Goal: Communication & Community: Share content

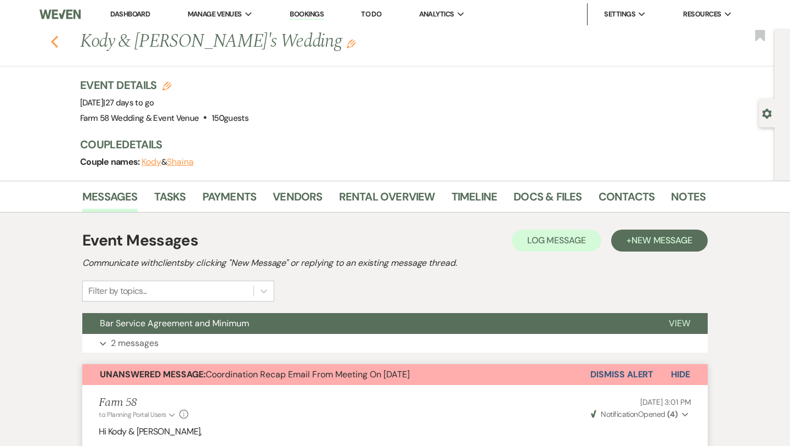
click at [53, 38] on icon "Previous" at bounding box center [55, 41] width 8 height 13
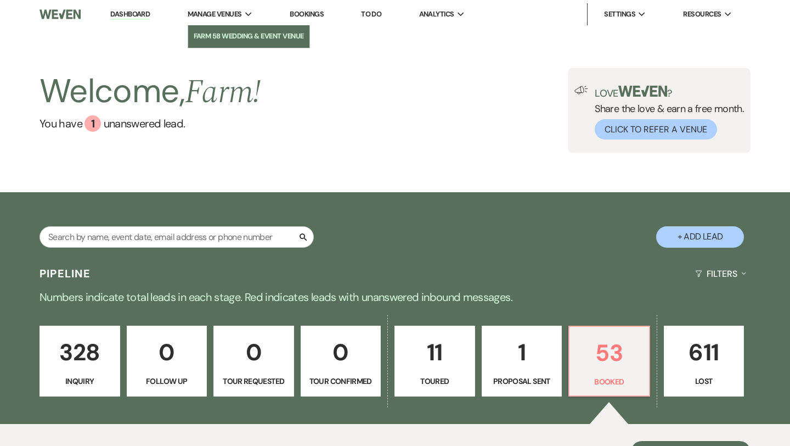
click at [237, 31] on li "Farm 58 Wedding & Event Venue" at bounding box center [249, 36] width 110 height 11
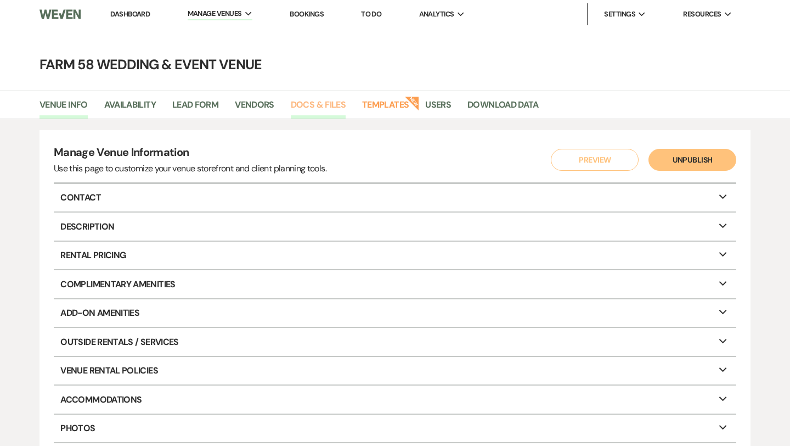
click at [318, 109] on link "Docs & Files" at bounding box center [318, 108] width 55 height 21
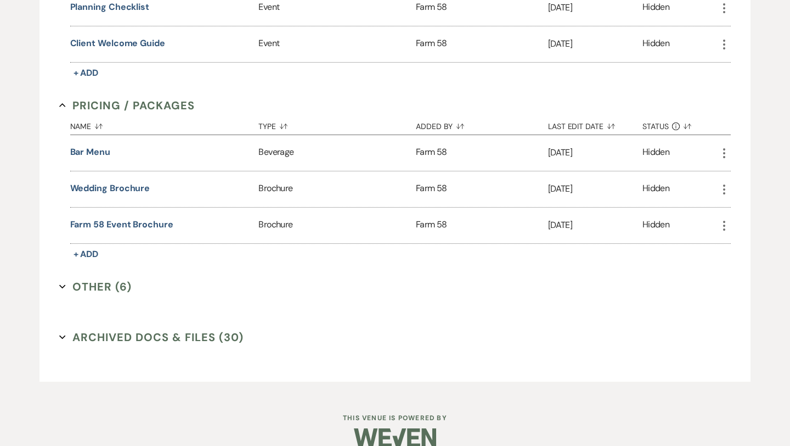
scroll to position [916, 0]
click at [68, 278] on button "Other (6) Expand" at bounding box center [95, 286] width 73 height 16
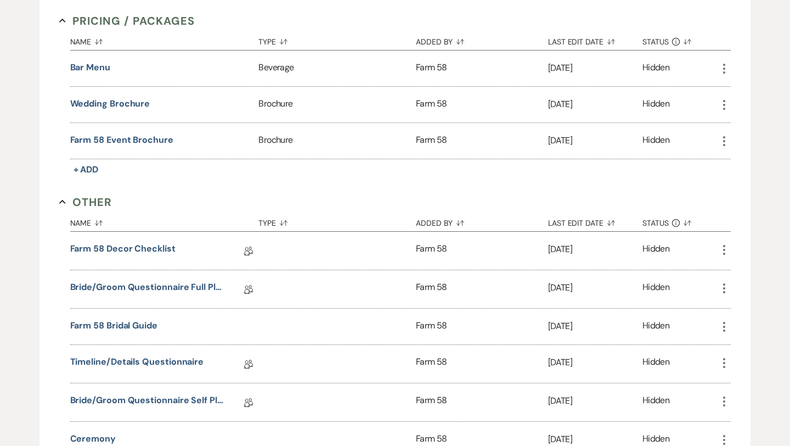
scroll to position [1030, 0]
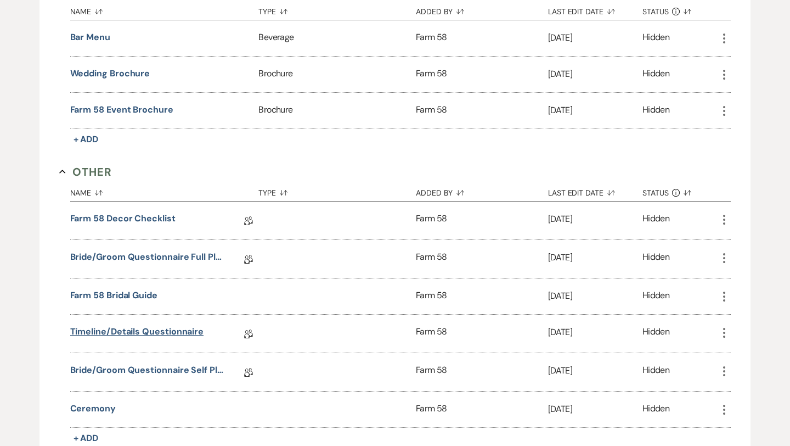
click at [147, 327] on link "Timeline/Details Questionnaire" at bounding box center [137, 333] width 134 height 17
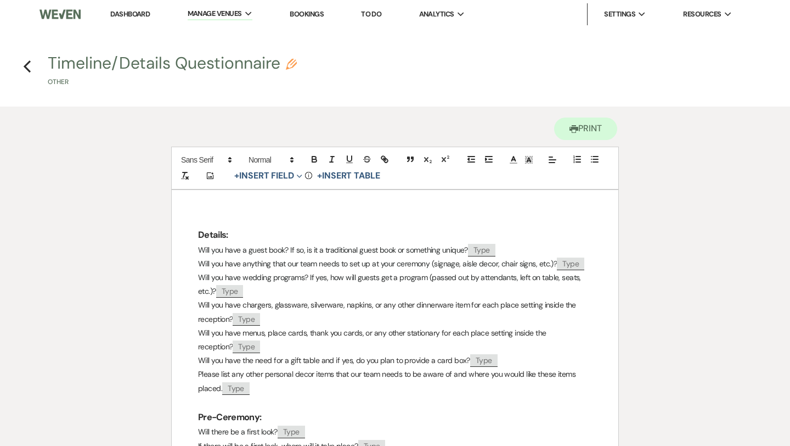
click at [200, 233] on strong "Details:" at bounding box center [213, 235] width 30 height 12
click at [200, 250] on span "Will you have a guest book? If so, is it a traditional guest book or something …" at bounding box center [333, 250] width 270 height 10
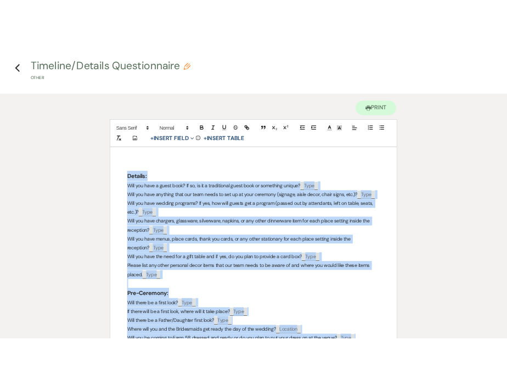
scroll to position [41, 0]
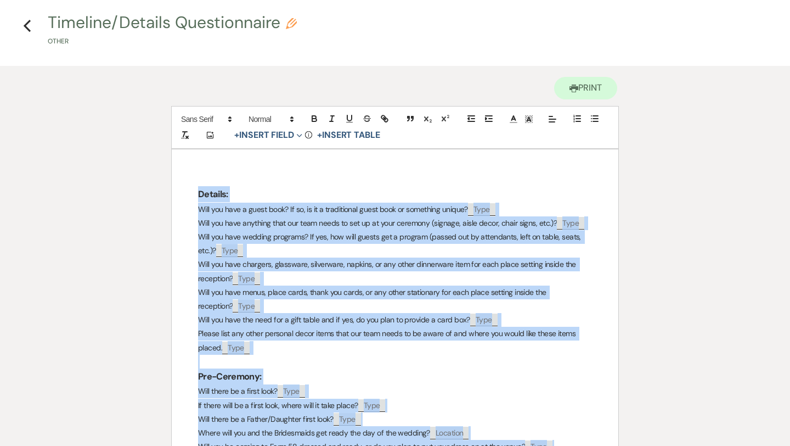
drag, startPoint x: 402, startPoint y: 283, endPoint x: 197, endPoint y: 194, distance: 223.2
copy div "Loremip: Dolo sit amet c adipi elit? Se do, ei te i utlaboreetd magna aliq en a…"
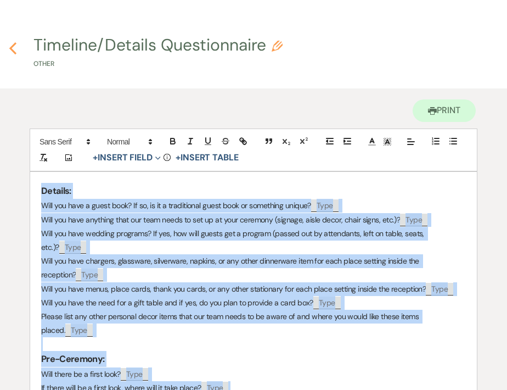
click at [12, 48] on icon "Previous" at bounding box center [13, 48] width 8 height 13
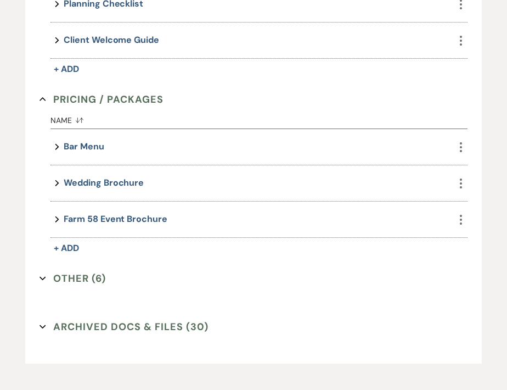
scroll to position [949, 0]
click at [73, 276] on button "Other (6) Expand" at bounding box center [73, 278] width 66 height 16
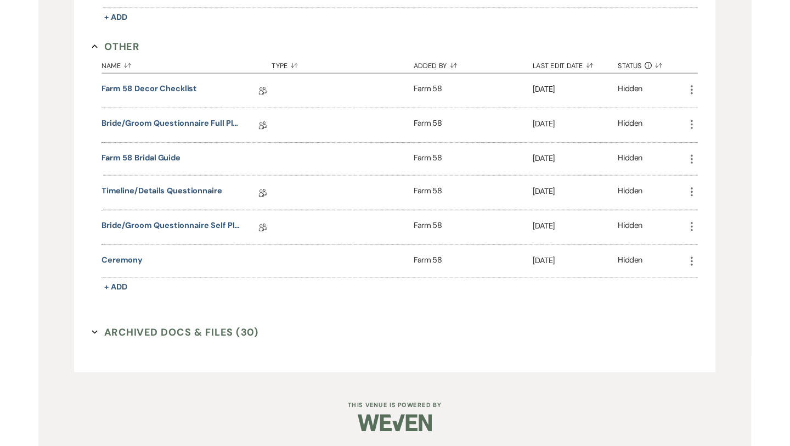
scroll to position [1019, 0]
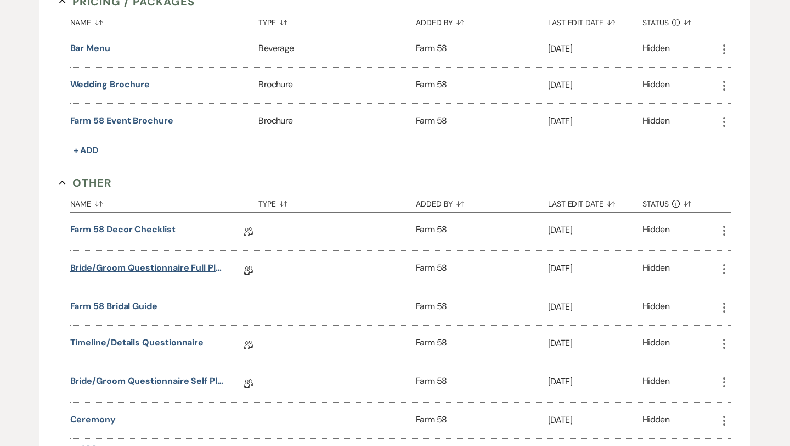
click at [195, 264] on link "Bride/Groom Questionnaire Full Planning" at bounding box center [148, 269] width 156 height 17
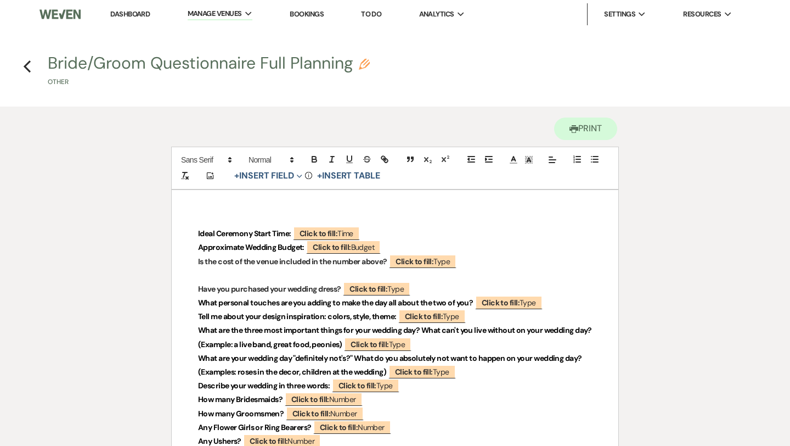
click at [26, 66] on icon "Previous" at bounding box center [27, 66] width 8 height 13
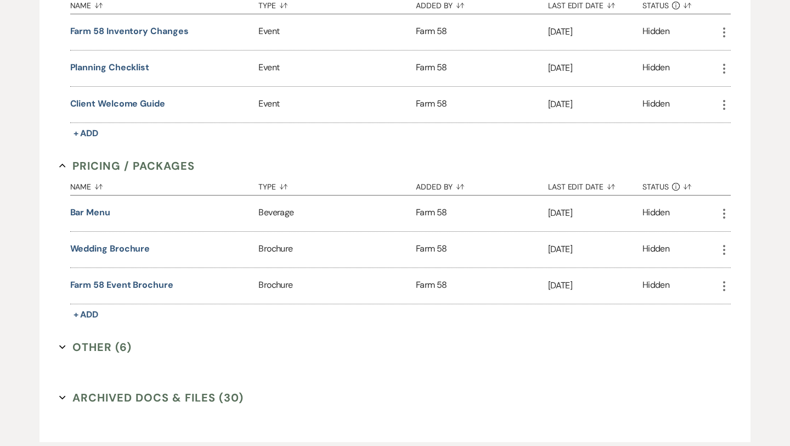
scroll to position [928, 0]
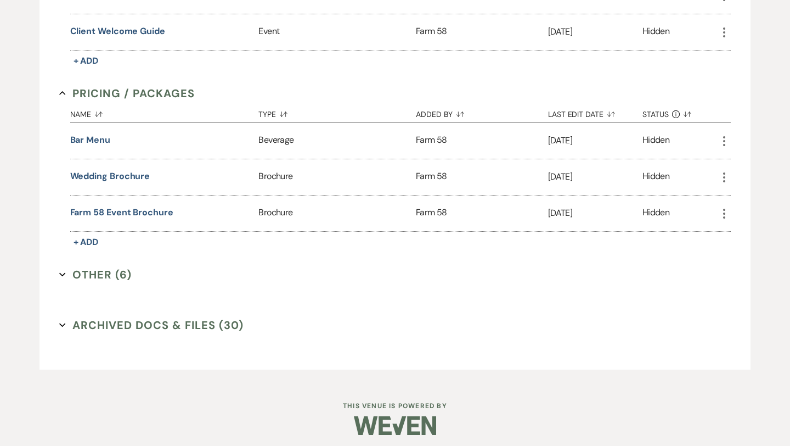
drag, startPoint x: 195, startPoint y: 264, endPoint x: 84, endPoint y: 274, distance: 111.4
click at [84, 274] on button "Other (6) Expand" at bounding box center [95, 274] width 73 height 16
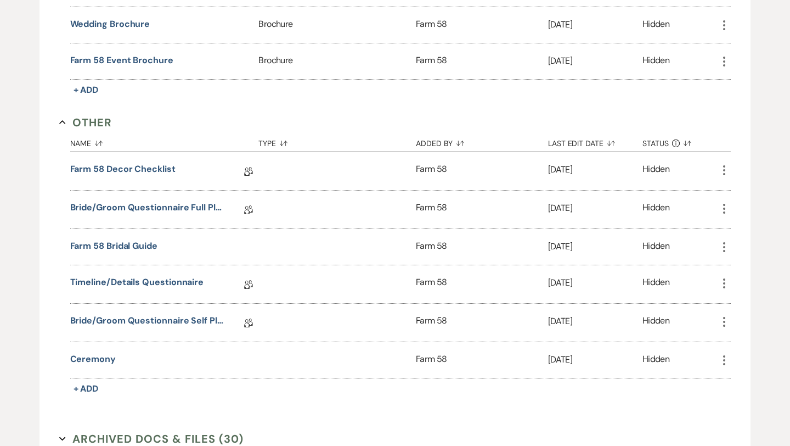
scroll to position [1076, 0]
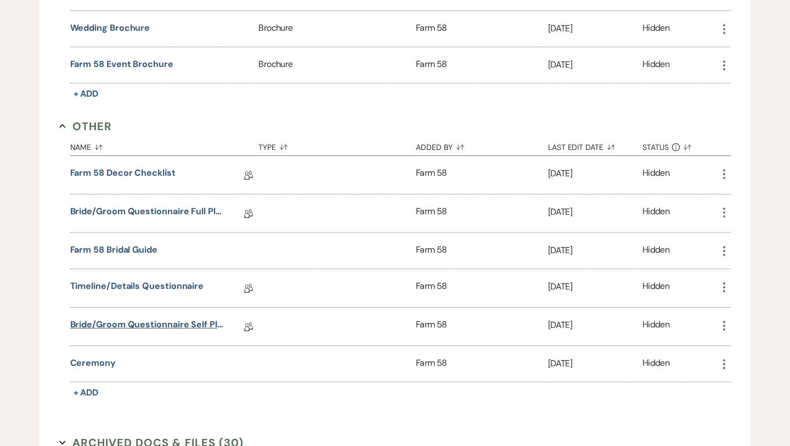
drag, startPoint x: 84, startPoint y: 274, endPoint x: 160, endPoint y: 318, distance: 88.0
click at [160, 318] on link "Bride/Groom Questionnaire Self Planning" at bounding box center [148, 326] width 156 height 17
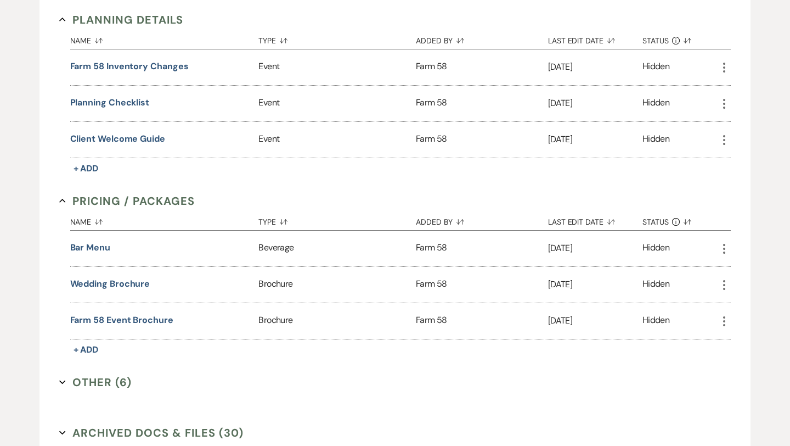
scroll to position [867, 0]
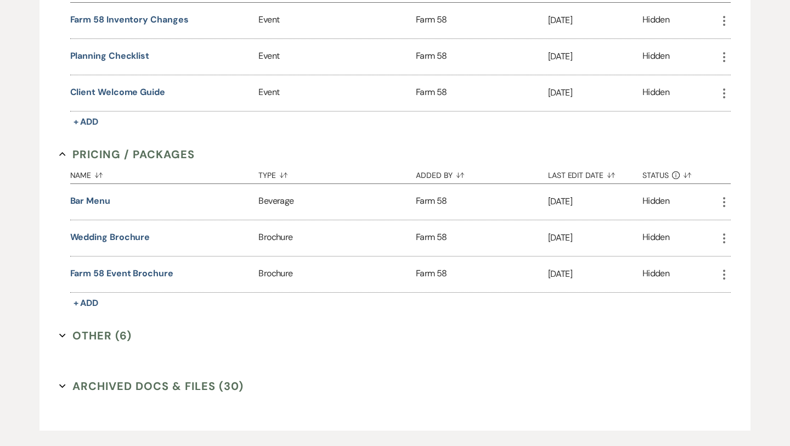
click at [102, 335] on button "Other (6) Expand" at bounding box center [95, 335] width 73 height 16
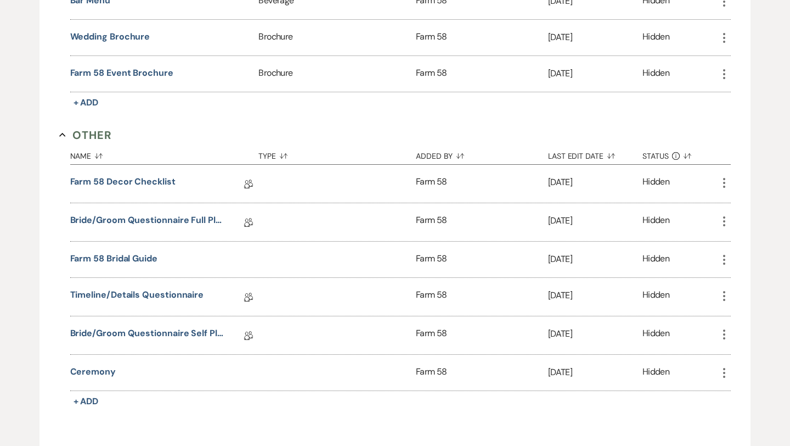
scroll to position [1192, 0]
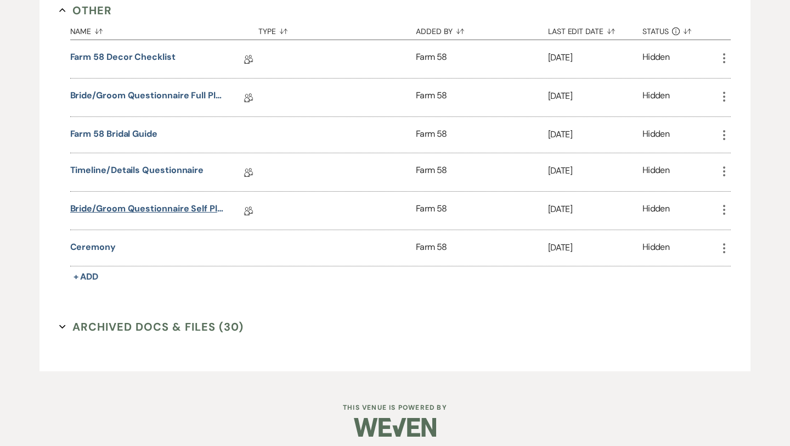
click at [125, 207] on link "Bride/Groom Questionnaire Self Planning" at bounding box center [148, 210] width 156 height 17
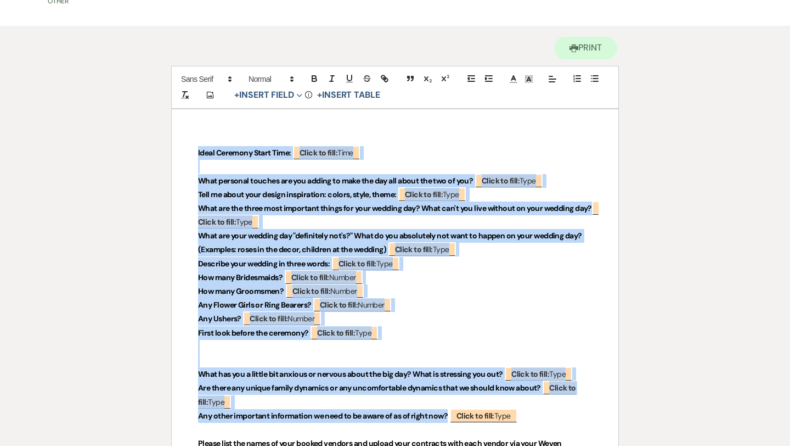
scroll to position [76, 0]
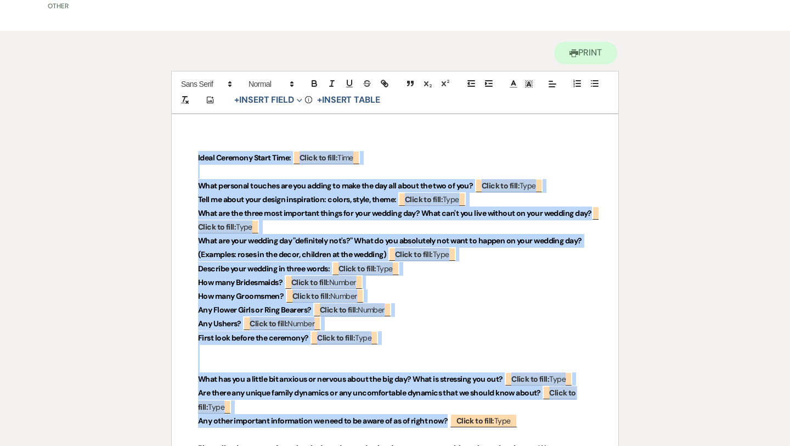
drag, startPoint x: 447, startPoint y: 247, endPoint x: 198, endPoint y: 156, distance: 265.2
click at [198, 156] on div "Ideal Ceremony Start Time: ﻿ Click to fill: Time ﻿ What personal touches are yo…" at bounding box center [395, 442] width 447 height 657
copy div "Lorem Ipsumdol Sitam Cons: ﻿ Adipi el sedd: Eius ﻿ Temp incididu utlabor etd ma…"
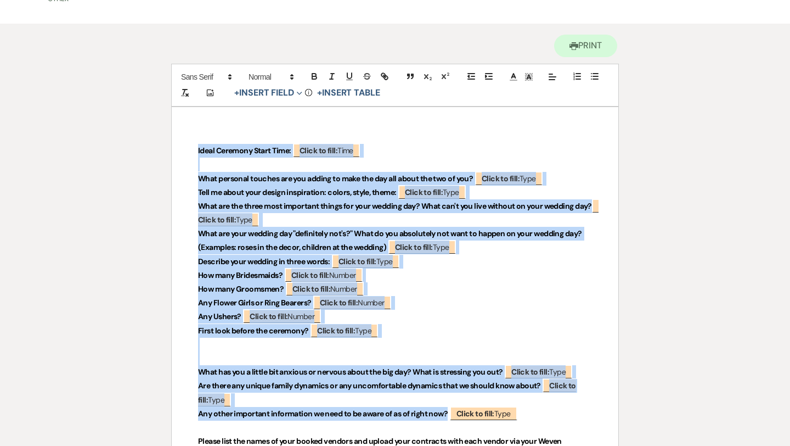
scroll to position [0, 0]
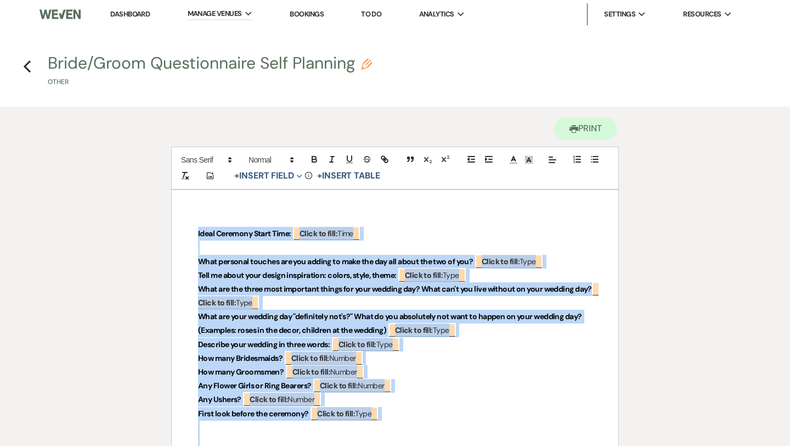
click at [435, 227] on p "Ideal Ceremony Start Time: ﻿ Click to fill: Time ﻿" at bounding box center [395, 234] width 394 height 14
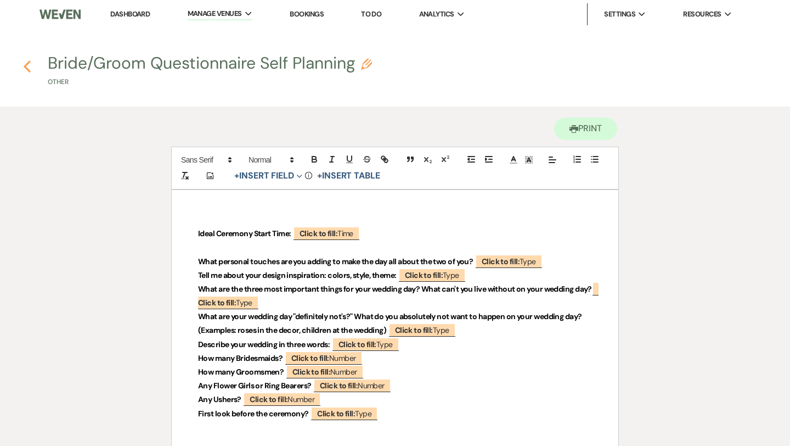
drag, startPoint x: 435, startPoint y: 227, endPoint x: 26, endPoint y: 65, distance: 439.5
click at [26, 65] on use "button" at bounding box center [27, 66] width 7 height 12
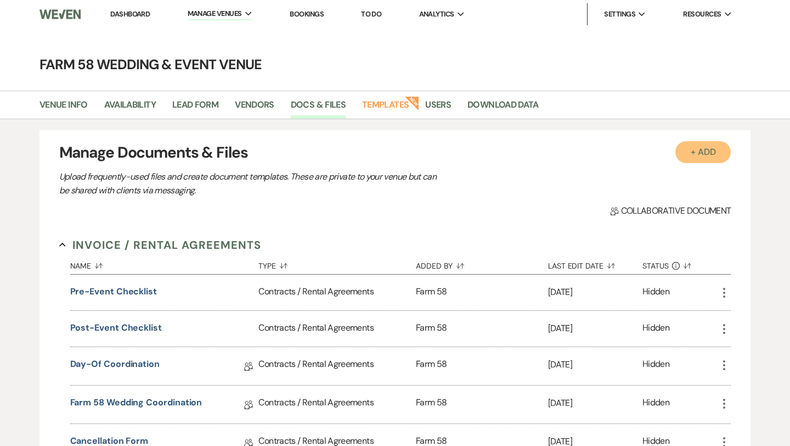
click at [692, 155] on button "+ Add" at bounding box center [704, 152] width 56 height 22
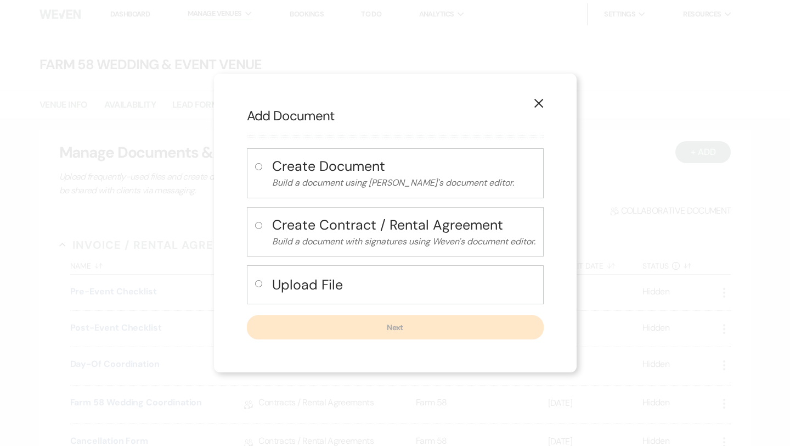
click at [255, 165] on input "radio" at bounding box center [258, 166] width 7 height 7
radio input "true"
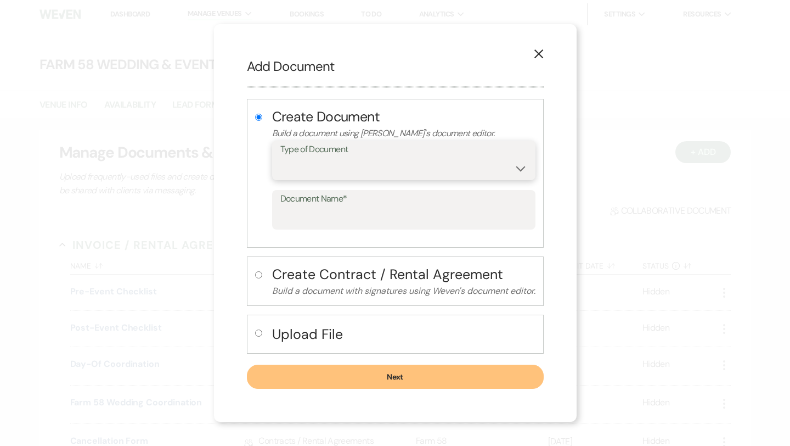
drag, startPoint x: 26, startPoint y: 65, endPoint x: 390, endPoint y: 165, distance: 377.4
click at [390, 165] on select "Special Event Insurance Vendor Certificate of Insurance Contracts / Rental Agre…" at bounding box center [404, 168] width 247 height 21
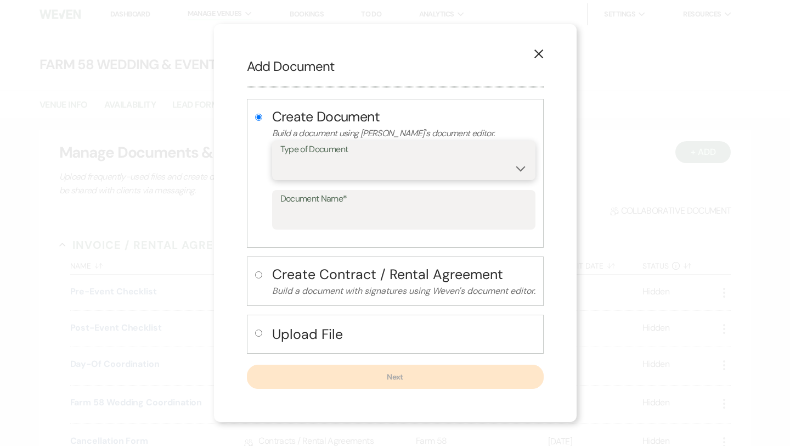
select select "63"
click at [350, 220] on input "Document Name*" at bounding box center [404, 217] width 247 height 21
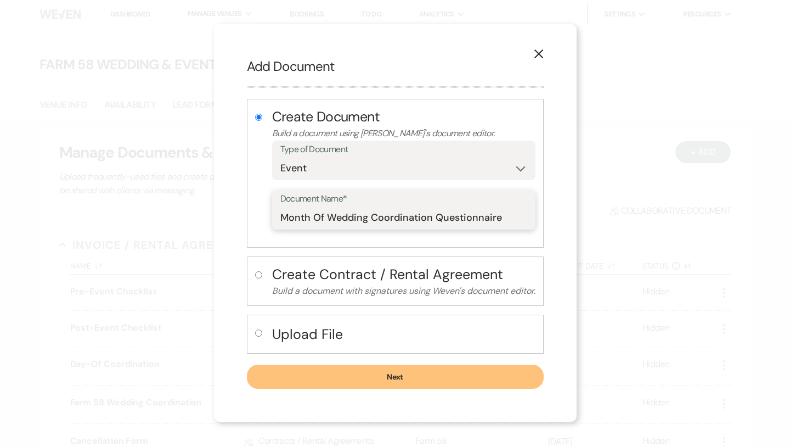
click at [312, 218] on input "Month Of Wedding Coordination Questionnaire" at bounding box center [404, 217] width 247 height 21
type input "Month-Of Wedding Coordination Questionnaire"
click at [395, 373] on button "Next" at bounding box center [395, 376] width 297 height 24
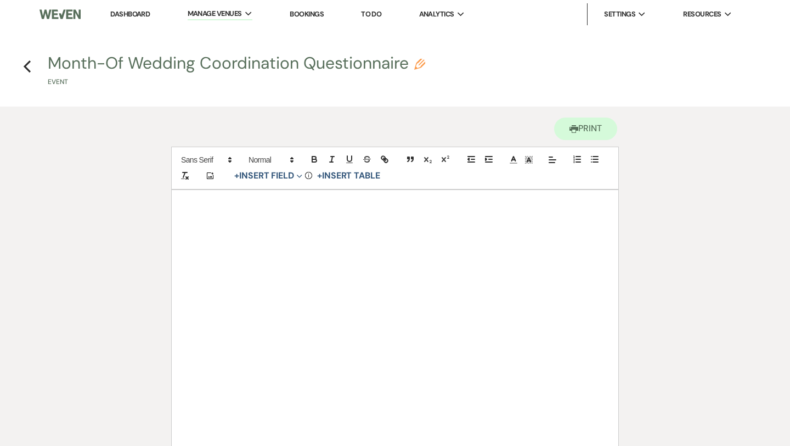
click at [253, 234] on p at bounding box center [395, 234] width 394 height 14
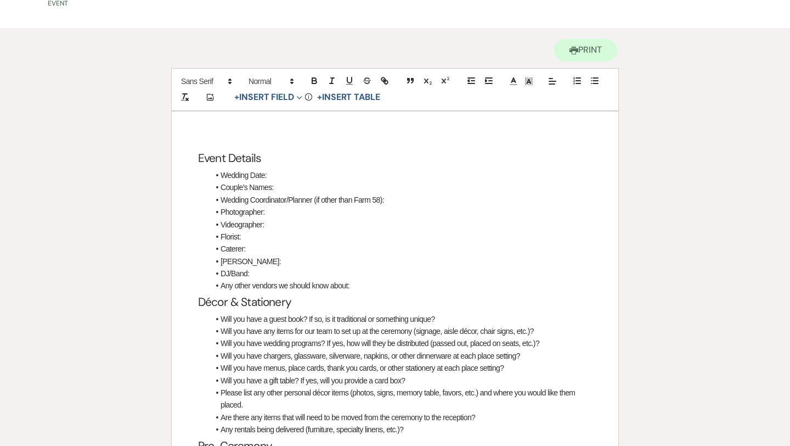
scroll to position [91, 0]
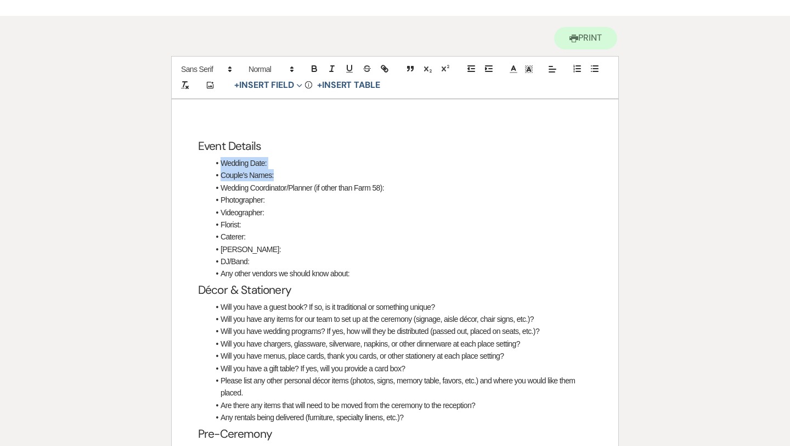
drag, startPoint x: 278, startPoint y: 176, endPoint x: 222, endPoint y: 166, distance: 56.3
click at [222, 166] on ul "Wedding Date: Couple’s Names: Wedding Coordinator/Planner (if other than Farm 5…" at bounding box center [400, 218] width 383 height 123
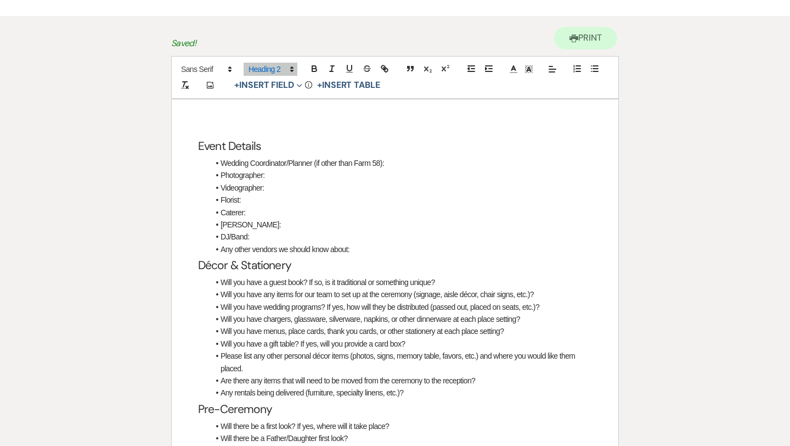
click at [290, 178] on li "Photographer:" at bounding box center [400, 175] width 383 height 12
click at [221, 175] on li "Photographer:" at bounding box center [400, 175] width 383 height 12
click at [225, 147] on h2 "Event Details" at bounding box center [395, 146] width 394 height 21
click at [222, 164] on li "Wedding Coordinator/Planner (if other than Farm 58):" at bounding box center [400, 163] width 383 height 12
click at [291, 147] on h2 "Vendor Details" at bounding box center [395, 146] width 394 height 21
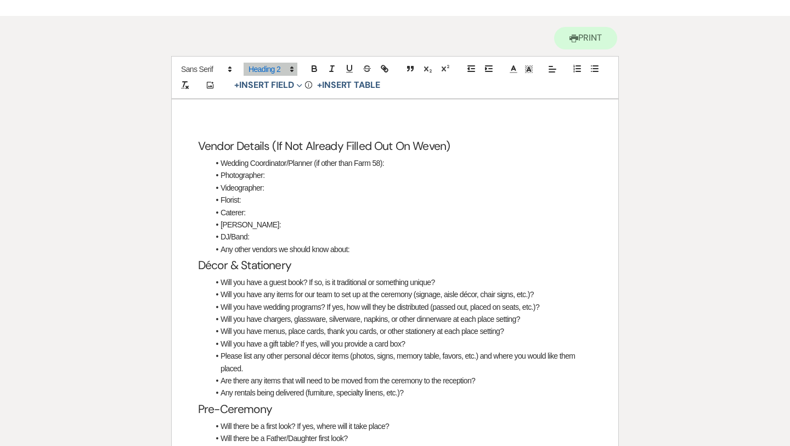
click at [284, 175] on li "Photographer:" at bounding box center [400, 175] width 383 height 12
click at [285, 83] on button "+ Insert Field Expand" at bounding box center [269, 84] width 76 height 13
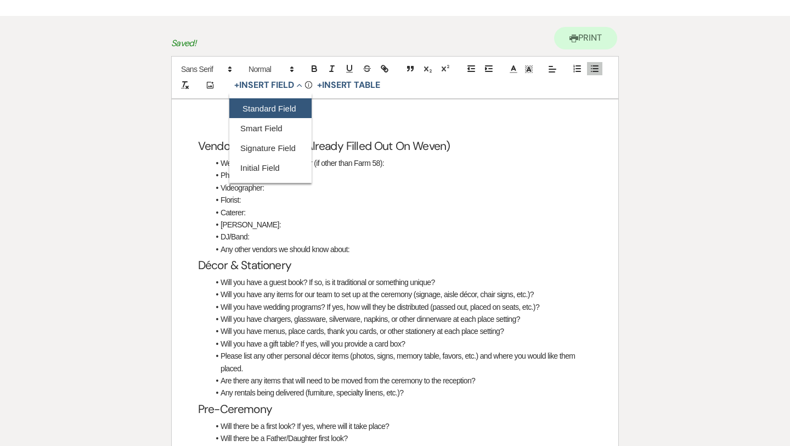
click at [275, 104] on button "Standard Field" at bounding box center [270, 108] width 82 height 20
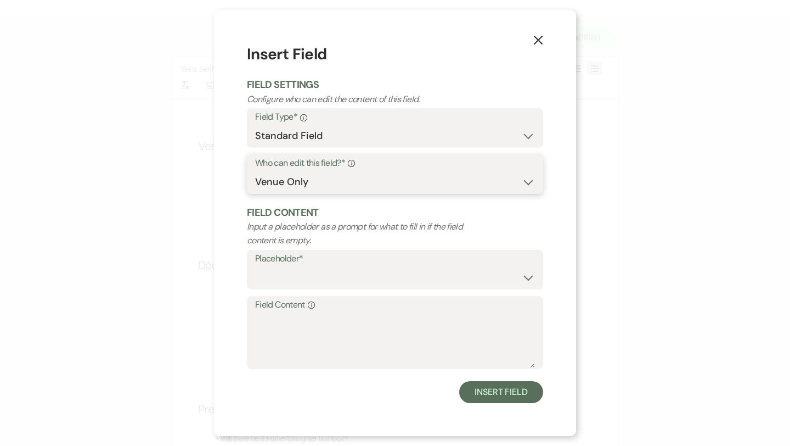
click at [316, 181] on select "Both Venue & Client Client Only Venue Only" at bounding box center [395, 181] width 280 height 21
select select "client"
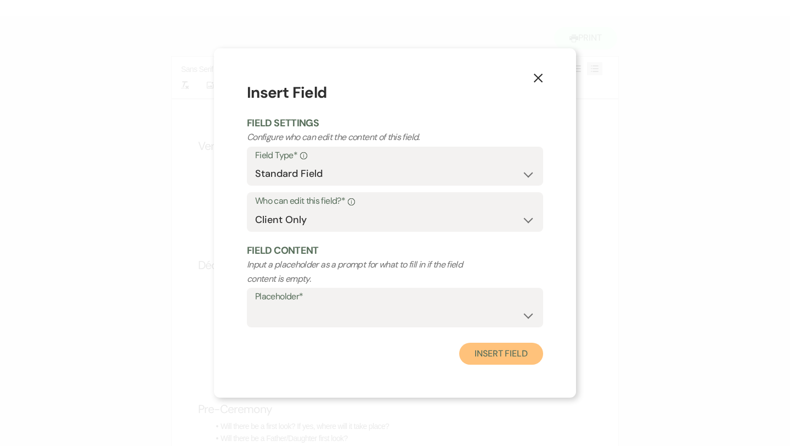
click at [485, 352] on button "Insert Field" at bounding box center [501, 354] width 84 height 22
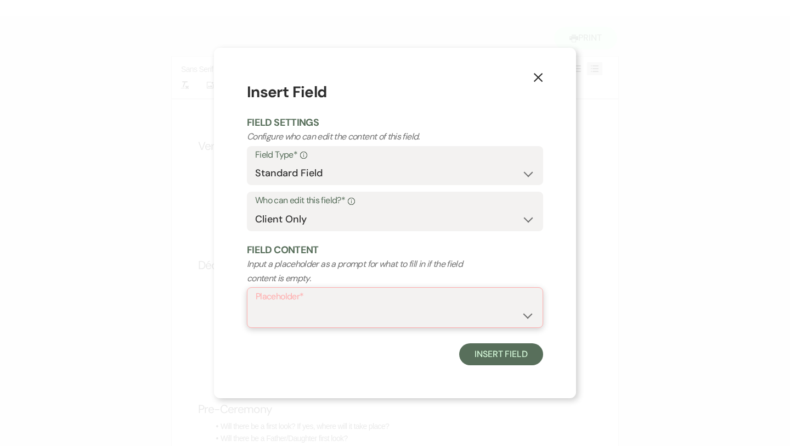
click at [391, 316] on select "Custom Placeholder Date Time Name Location Venue Name Type Number Budget Addres…" at bounding box center [395, 315] width 279 height 21
select select "Type"
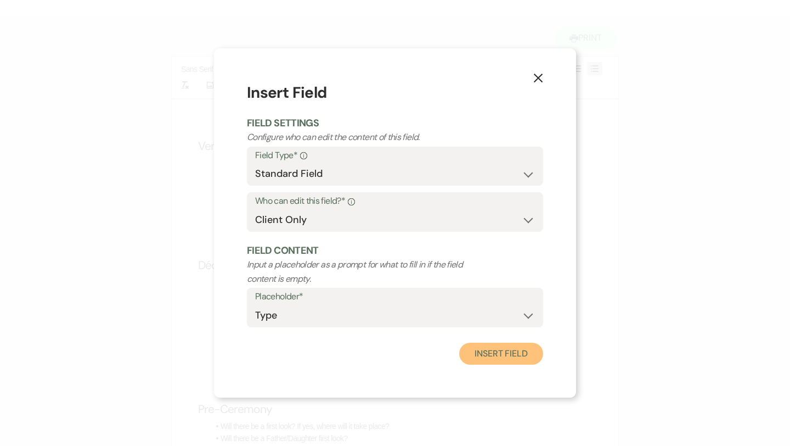
click at [490, 352] on button "Insert Field" at bounding box center [501, 354] width 84 height 22
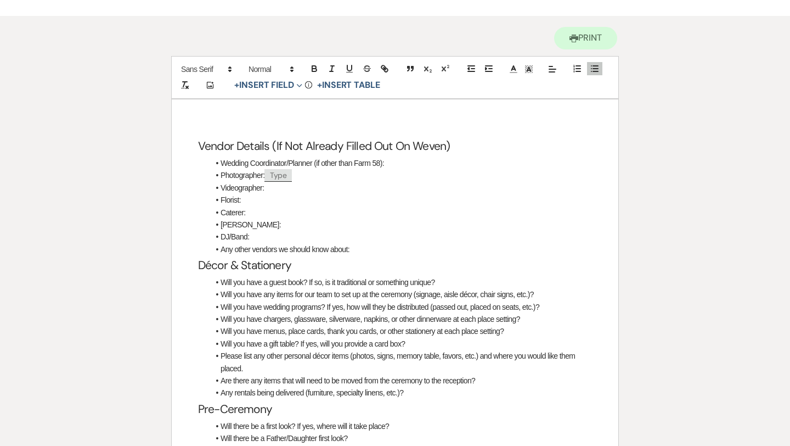
click at [313, 186] on li "Videographer:" at bounding box center [400, 188] width 383 height 12
click at [264, 175] on li "Photographer: ﻿ Type ﻿" at bounding box center [400, 175] width 383 height 12
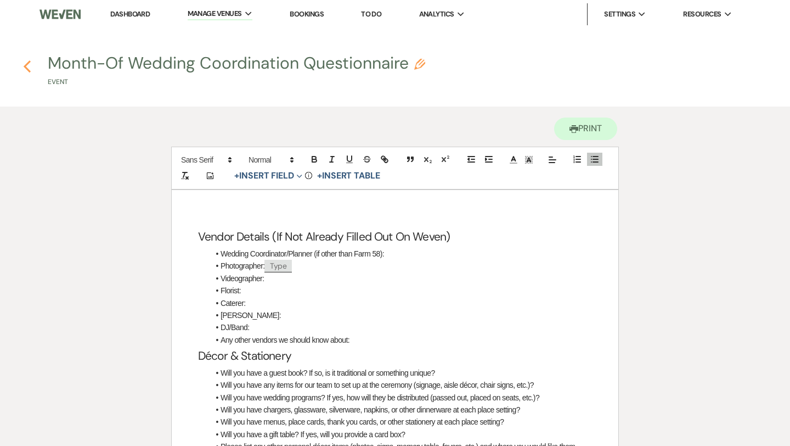
click at [29, 65] on icon "Previous" at bounding box center [27, 66] width 8 height 13
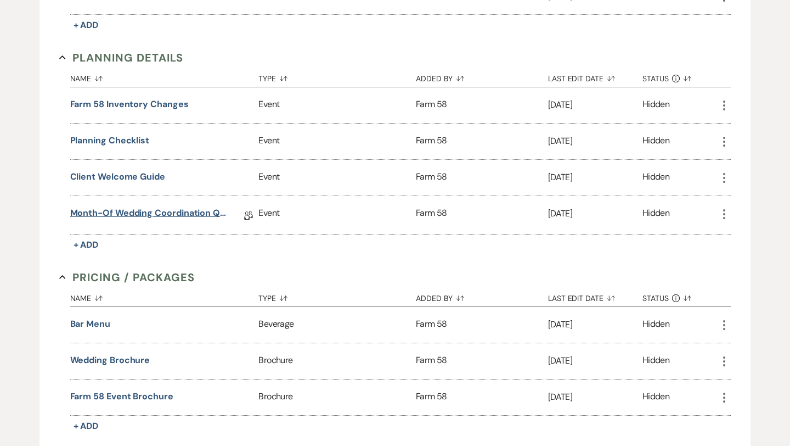
scroll to position [743, 0]
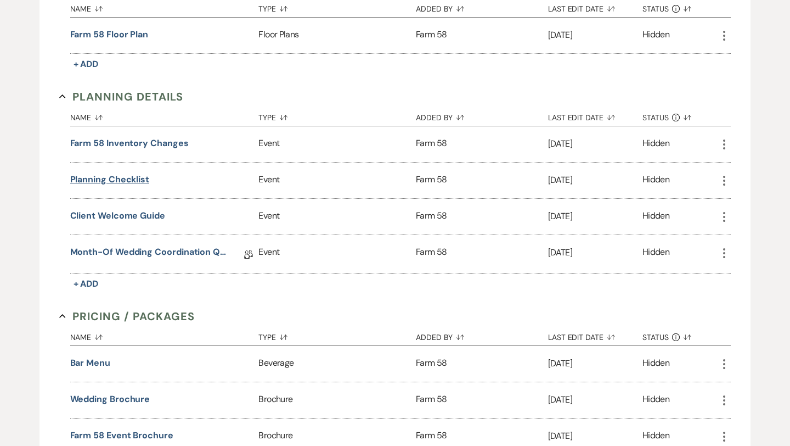
click at [141, 178] on button "Planning Checklist" at bounding box center [110, 179] width 80 height 13
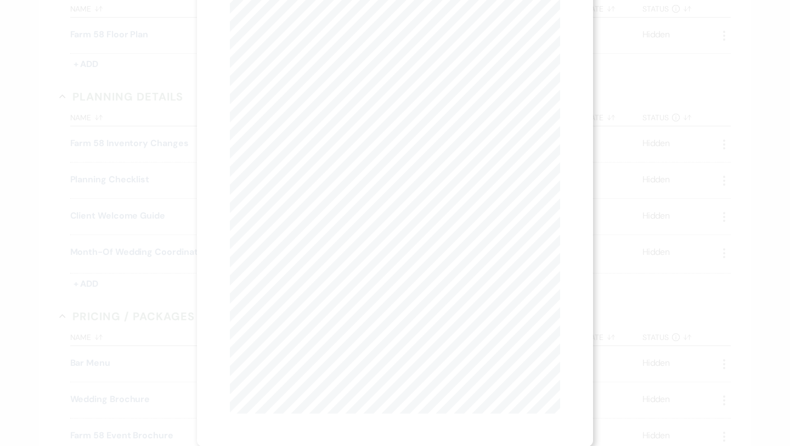
scroll to position [0, 0]
click at [557, 27] on icon "X" at bounding box center [556, 30] width 10 height 10
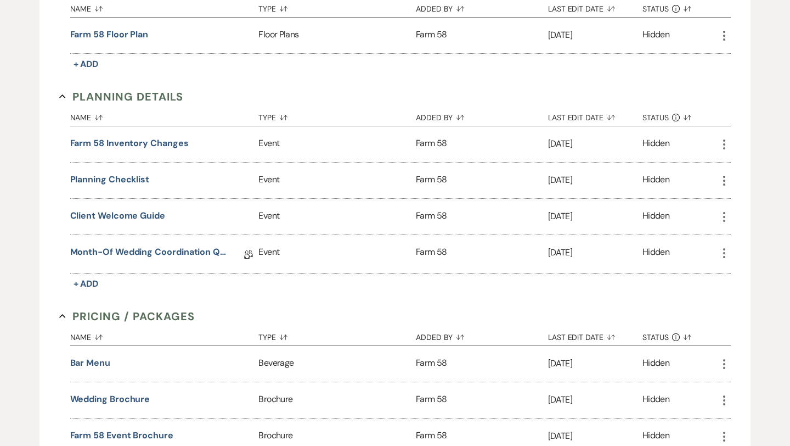
click at [723, 178] on icon "More" at bounding box center [724, 180] width 13 height 13
click at [747, 237] on button "Close Delete X Delete" at bounding box center [755, 240] width 75 height 19
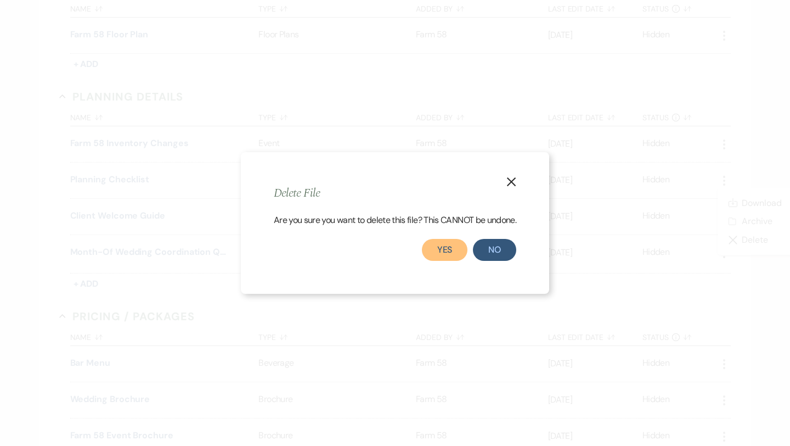
click at [449, 254] on button "Yes" at bounding box center [445, 250] width 46 height 22
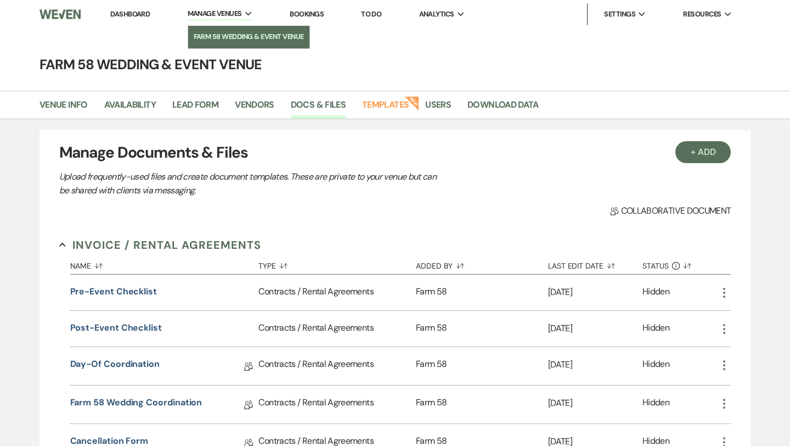
click at [237, 32] on li "Farm 58 Wedding & Event Venue" at bounding box center [249, 36] width 110 height 11
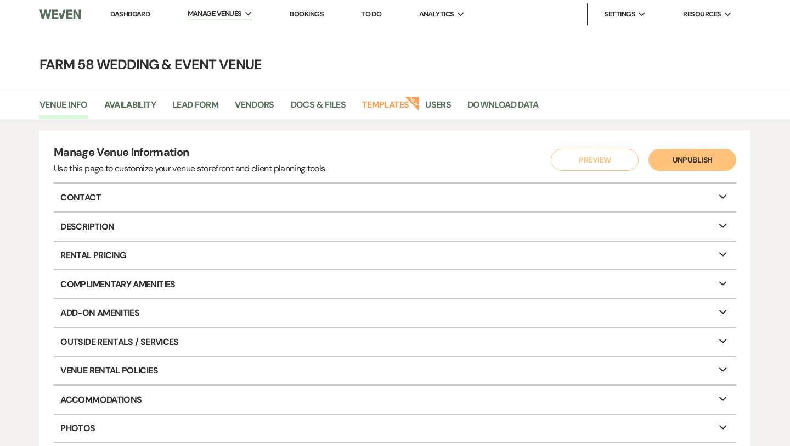
click at [60, 11] on img at bounding box center [60, 14] width 41 height 23
click at [148, 15] on link "Dashboard" at bounding box center [130, 13] width 40 height 9
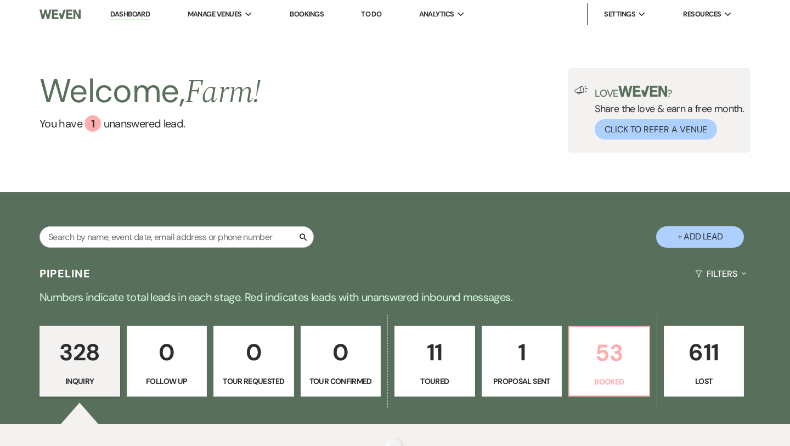
click at [607, 360] on p "53" at bounding box center [609, 352] width 66 height 37
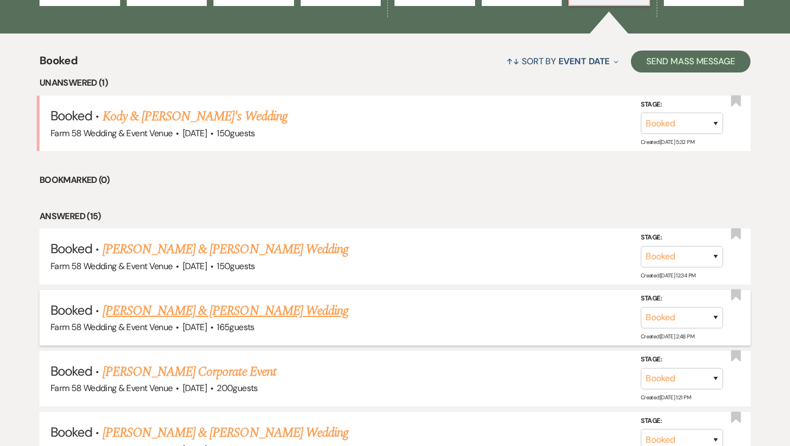
scroll to position [388, 0]
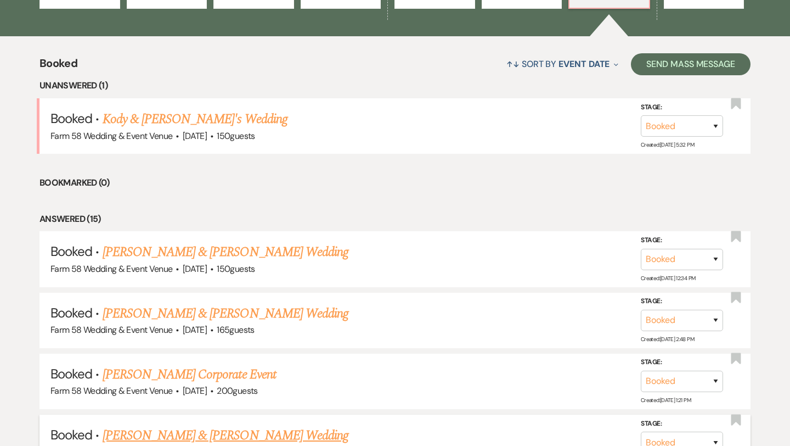
click at [195, 435] on link "[PERSON_NAME] & [PERSON_NAME] Wedding" at bounding box center [226, 435] width 246 height 20
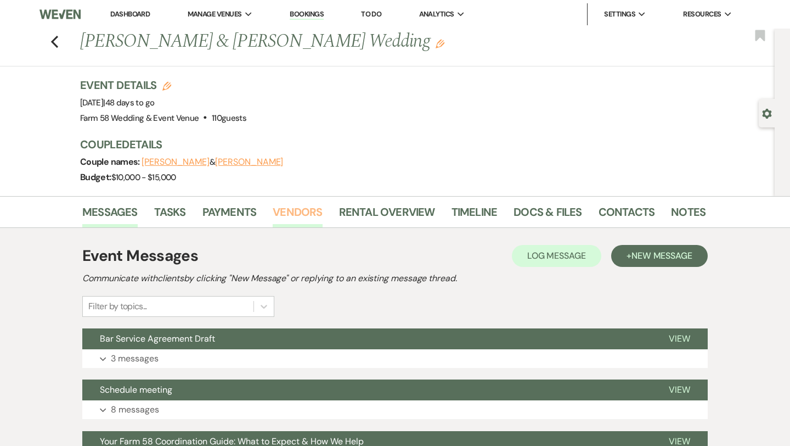
click at [296, 211] on link "Vendors" at bounding box center [297, 215] width 49 height 24
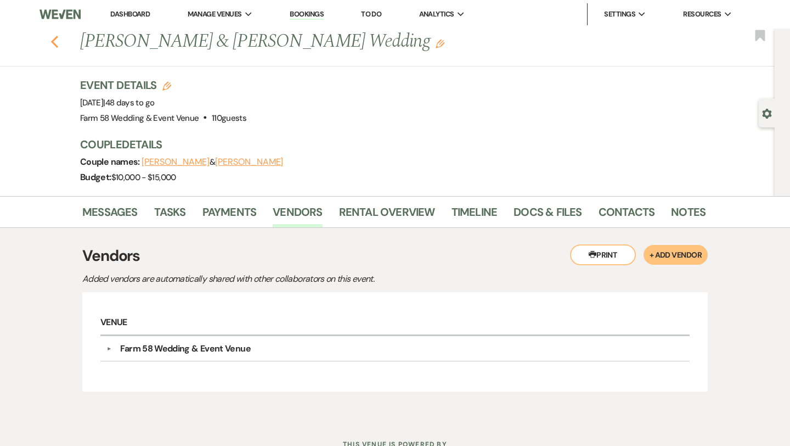
click at [57, 42] on icon "Previous" at bounding box center [55, 41] width 8 height 13
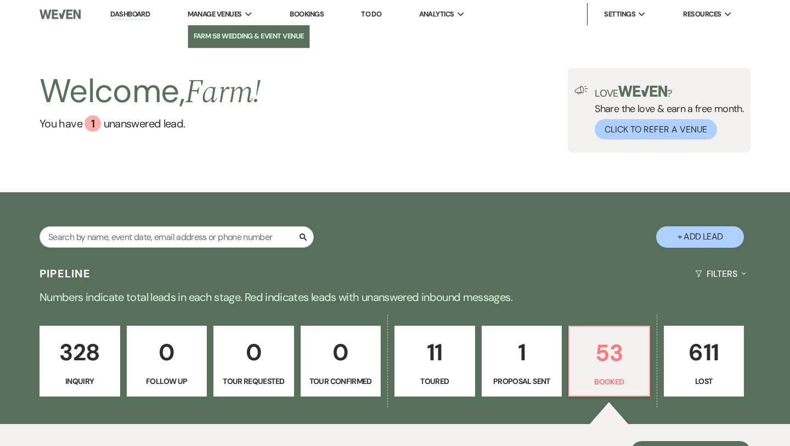
click at [220, 39] on li "Farm 58 Wedding & Event Venue" at bounding box center [249, 36] width 110 height 11
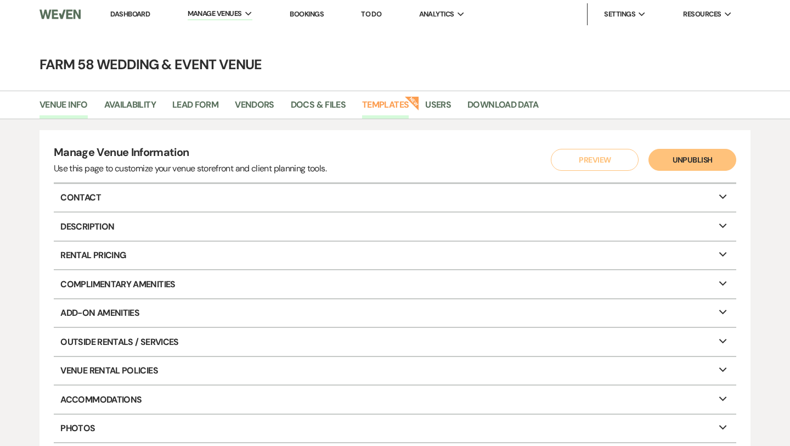
click at [378, 106] on link "Templates" at bounding box center [385, 108] width 47 height 21
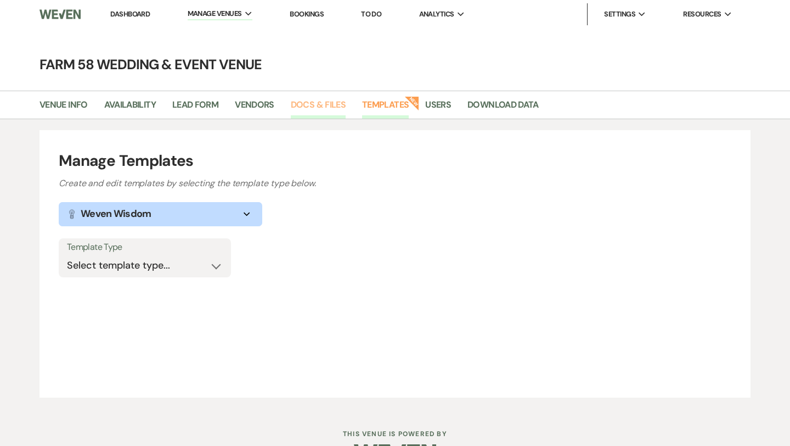
click at [326, 100] on link "Docs & Files" at bounding box center [318, 108] width 55 height 21
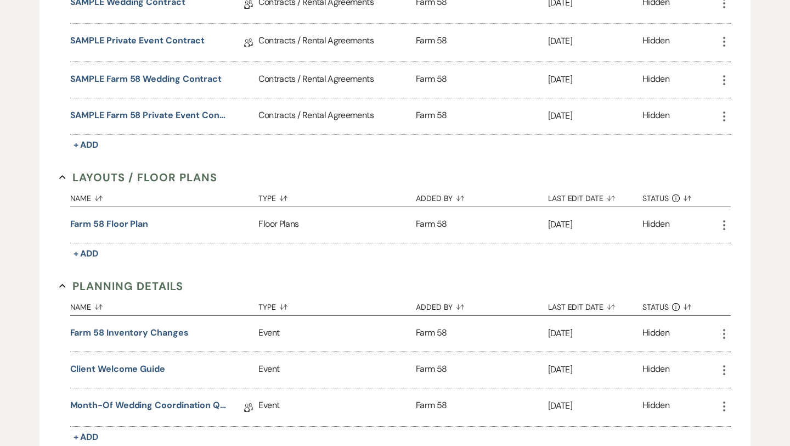
scroll to position [562, 0]
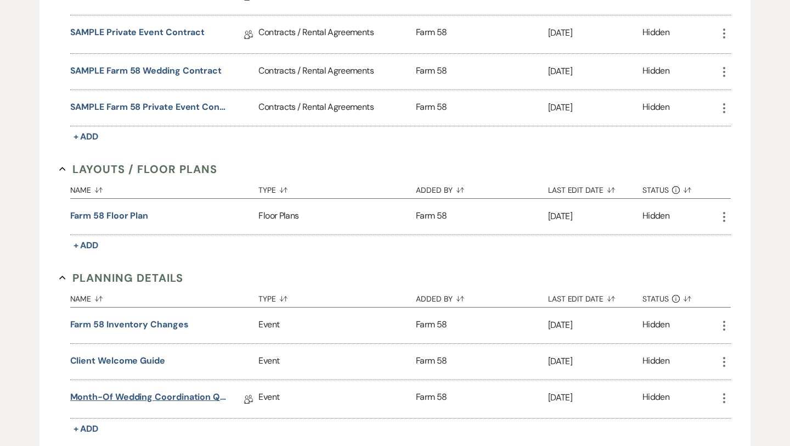
click at [119, 394] on link "Month-Of Wedding Coordination Questionnaire" at bounding box center [148, 398] width 156 height 17
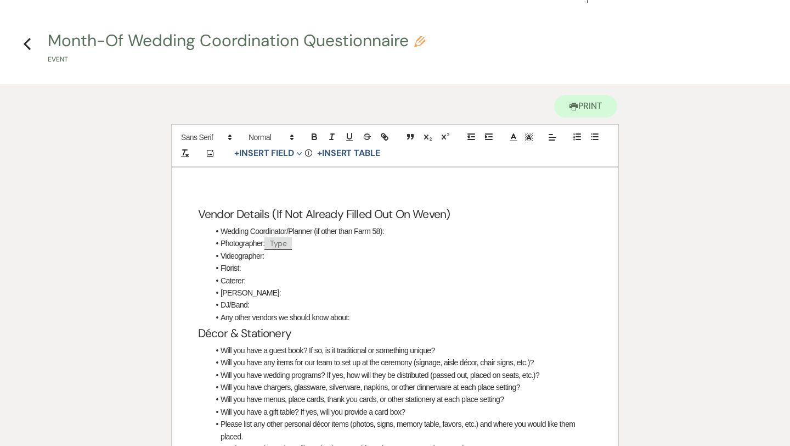
scroll to position [25, 0]
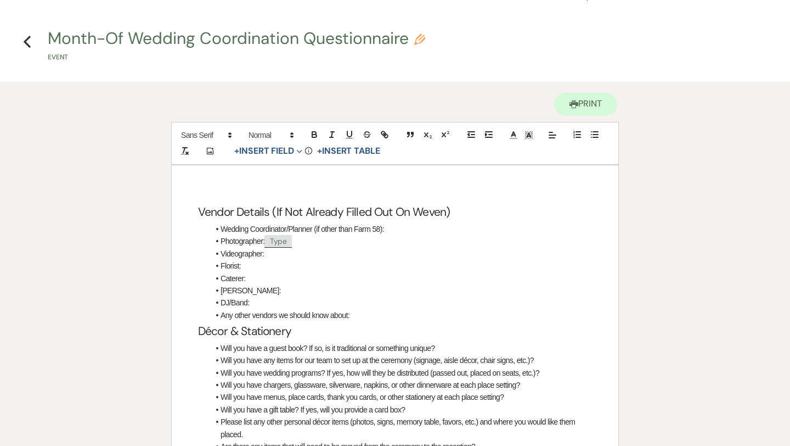
click at [264, 242] on li "Photographer: ﻿ Type ﻿" at bounding box center [400, 241] width 383 height 12
click at [308, 239] on li "Photographer: ﻿ Type ﻿" at bounding box center [400, 241] width 383 height 12
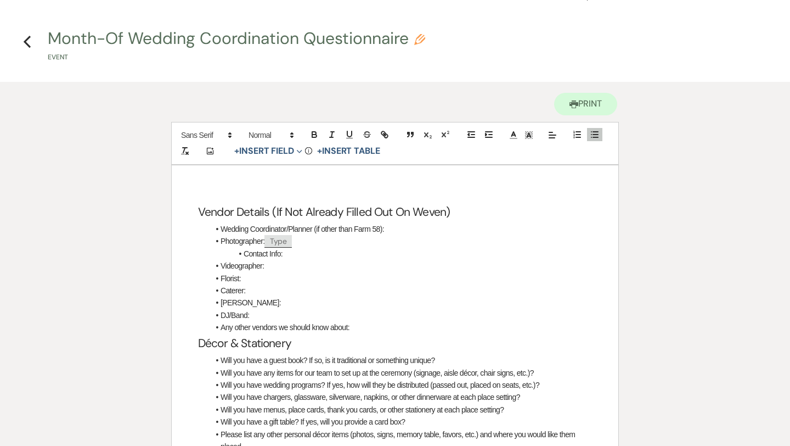
click at [245, 253] on li "Contact Info:" at bounding box center [400, 254] width 383 height 12
click at [326, 255] on li "Name & Contact Info:" at bounding box center [400, 254] width 383 height 12
click at [284, 154] on button "+ Insert Field Expand" at bounding box center [269, 150] width 76 height 13
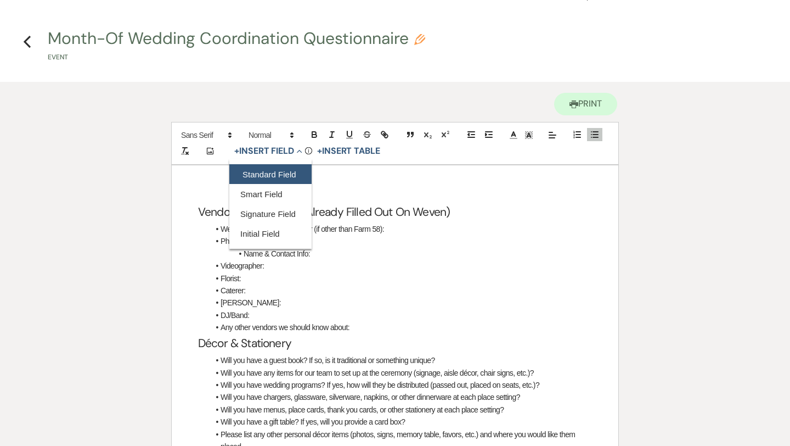
click at [284, 171] on button "Standard Field" at bounding box center [270, 174] width 82 height 20
select select "owner"
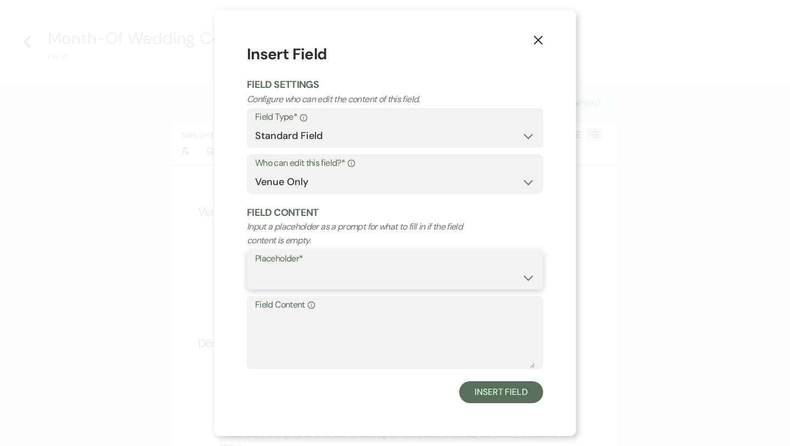
click at [321, 284] on select "Custom Placeholder Date Time Name Location Venue Name Type Number Budget Addres…" at bounding box center [395, 277] width 280 height 21
select select "Type"
click at [359, 196] on form "Insert Field Field Settings Configure who can edit the content of this field. F…" at bounding box center [395, 223] width 296 height 360
click at [358, 182] on select "Both Venue & Client Client Only Venue Only" at bounding box center [395, 181] width 280 height 21
select select "client"
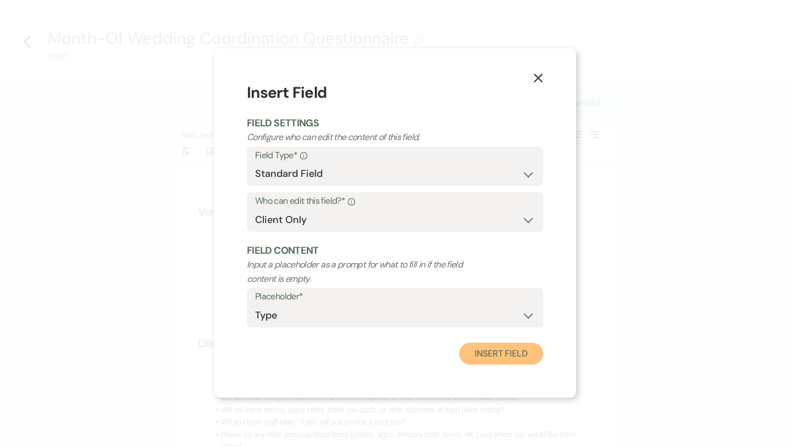
click at [484, 356] on button "Insert Field" at bounding box center [501, 354] width 84 height 22
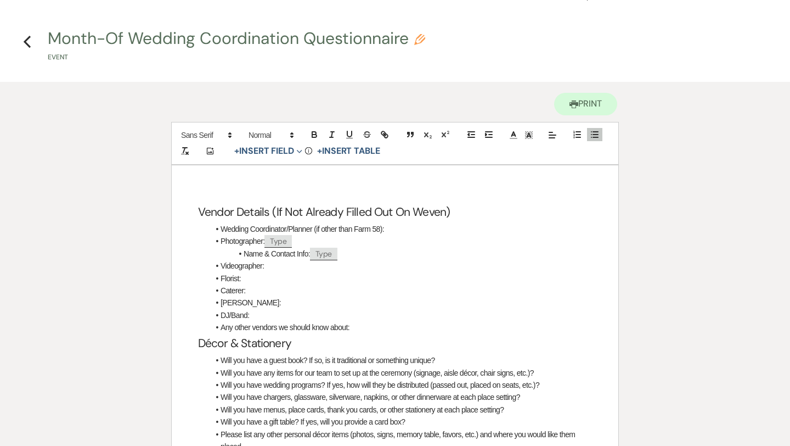
click at [367, 265] on li "Videographer:" at bounding box center [400, 266] width 383 height 12
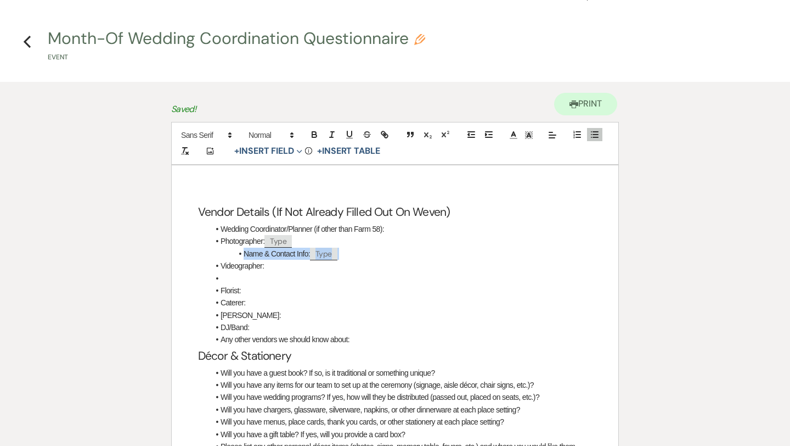
drag, startPoint x: 343, startPoint y: 255, endPoint x: 243, endPoint y: 252, distance: 99.4
click at [243, 252] on li "Name & Contact Info: ﻿ Type ﻿" at bounding box center [400, 254] width 383 height 12
copy li "Name & Contact Info: ﻿ Type ﻿"
click at [257, 273] on li at bounding box center [400, 278] width 383 height 12
click at [262, 290] on li "Florist:" at bounding box center [400, 290] width 383 height 12
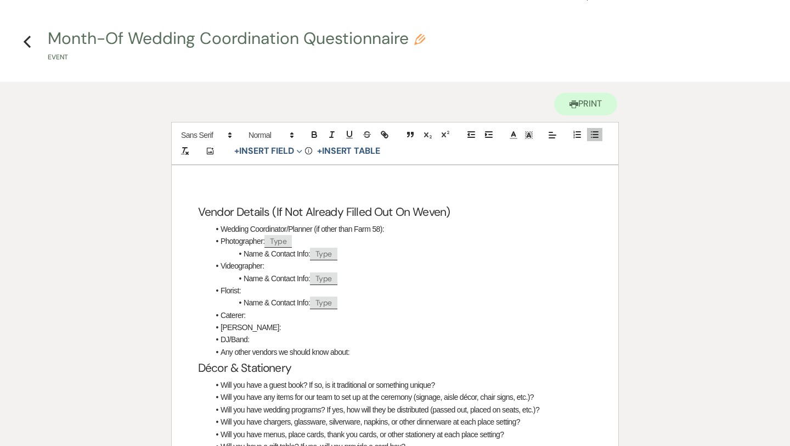
click at [267, 313] on li "Caterer:" at bounding box center [400, 315] width 383 height 12
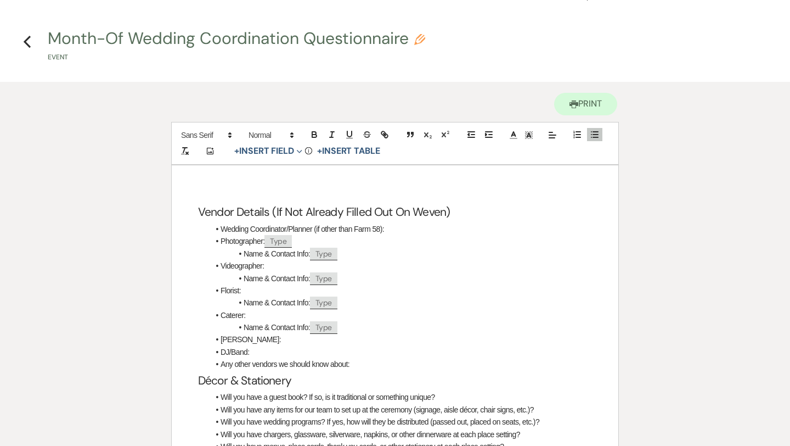
click at [265, 339] on li "[PERSON_NAME]:" at bounding box center [400, 339] width 383 height 12
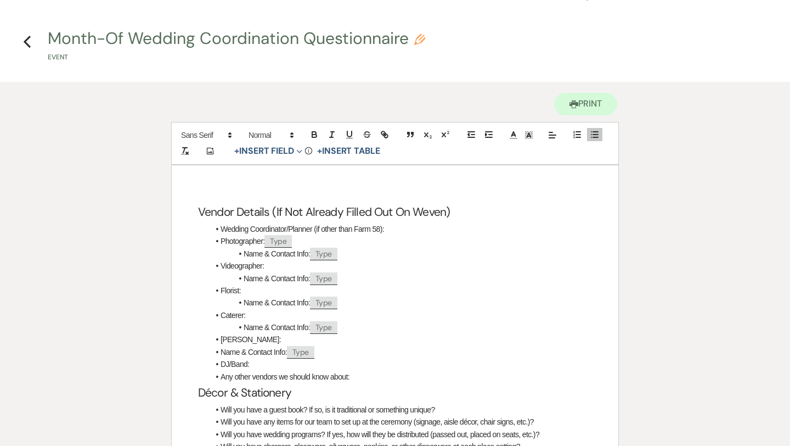
click at [220, 352] on li "Name & Contact Info: ﻿ Type ﻿" at bounding box center [400, 352] width 383 height 12
click at [265, 362] on li "DJ/Band:" at bounding box center [400, 364] width 383 height 12
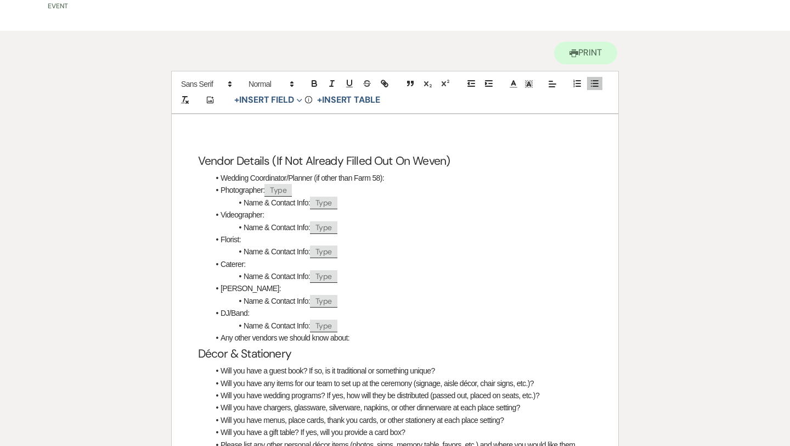
scroll to position [77, 0]
click at [363, 340] on li "Any other vendors we should know about:" at bounding box center [400, 336] width 383 height 12
drag, startPoint x: 295, startPoint y: 187, endPoint x: 266, endPoint y: 187, distance: 29.1
click at [266, 187] on li "Photographer: ﻿ Type ﻿" at bounding box center [400, 189] width 383 height 12
copy li "﻿ Type ﻿"
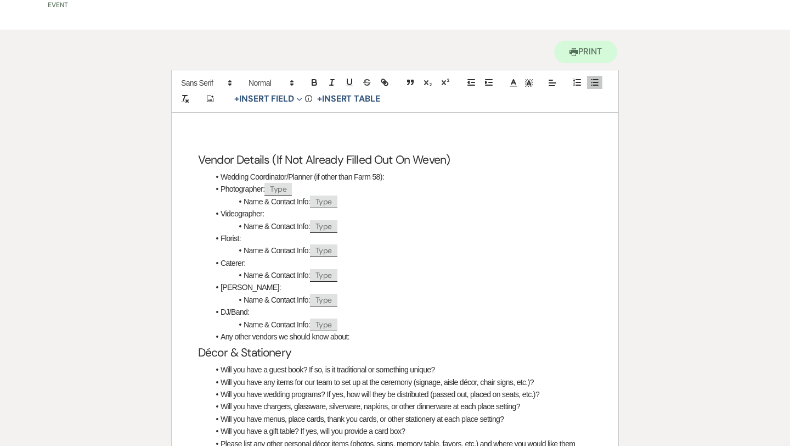
click at [282, 209] on li "Videographer:" at bounding box center [400, 213] width 383 height 12
click at [275, 237] on li "Florist:" at bounding box center [400, 238] width 383 height 12
click at [267, 263] on li "Caterer:" at bounding box center [400, 263] width 383 height 12
click at [268, 285] on li "[PERSON_NAME]:" at bounding box center [400, 287] width 383 height 12
click at [270, 314] on li "DJ/Band:" at bounding box center [400, 312] width 383 height 12
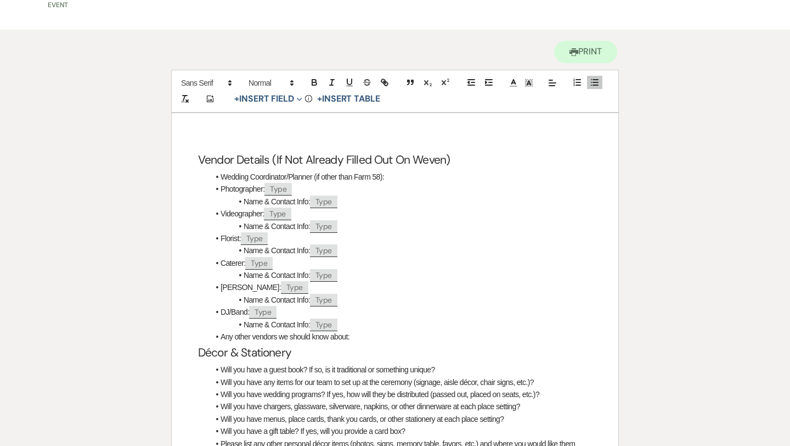
click at [363, 339] on li "Any other vendors we should know about:" at bounding box center [400, 336] width 383 height 12
click at [406, 175] on li "Wedding Coordinator/Planner (if other than Farm 58):" at bounding box center [400, 177] width 383 height 12
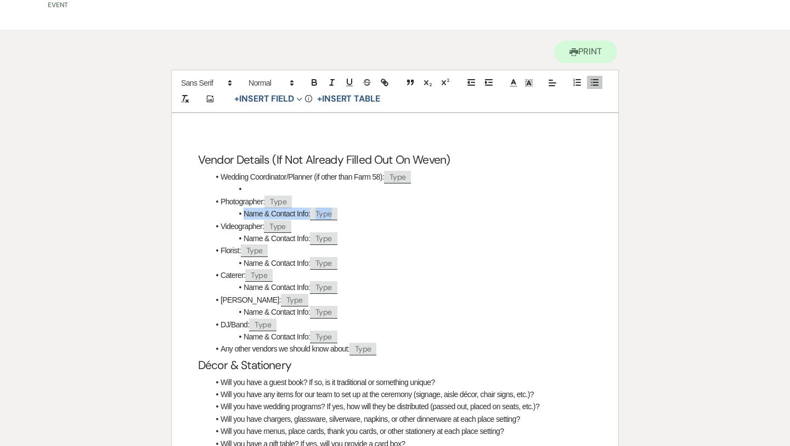
drag, startPoint x: 340, startPoint y: 215, endPoint x: 243, endPoint y: 213, distance: 96.6
click at [243, 213] on li "Name & Contact Info: ﻿ Type ﻿" at bounding box center [400, 213] width 383 height 12
copy li "Name & Contact Info: ﻿ Type ﻿"
click at [260, 189] on li at bounding box center [400, 189] width 383 height 12
click at [422, 250] on li "Florist: ﻿ Type ﻿" at bounding box center [400, 250] width 383 height 12
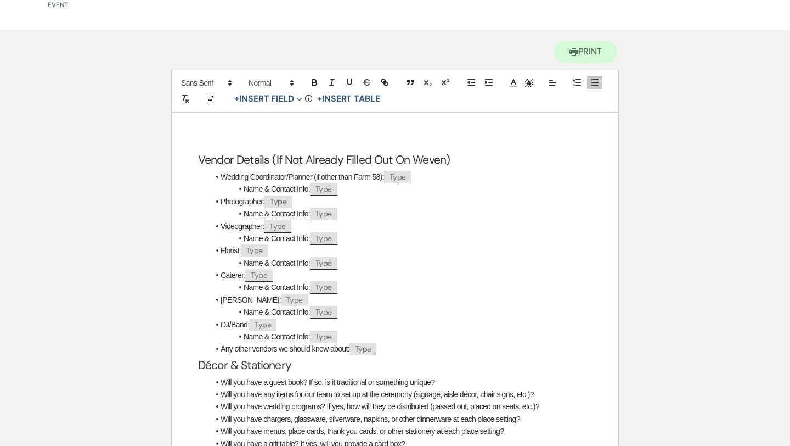
click at [268, 255] on li "Florist: ﻿ Type ﻿" at bounding box center [400, 250] width 383 height 12
click at [298, 254] on li "Florist: ﻿ Type ﻿" at bounding box center [400, 250] width 383 height 12
click at [282, 98] on button "+ Insert Field Expand" at bounding box center [269, 98] width 76 height 13
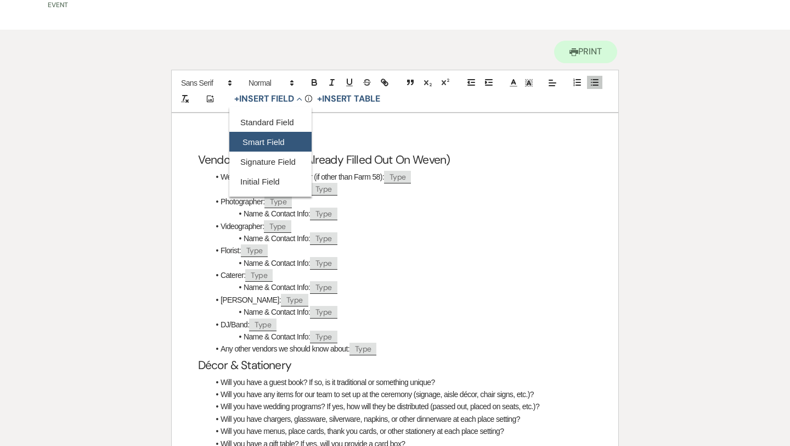
click at [283, 141] on button "Smart Field" at bounding box center [270, 142] width 82 height 20
select select "smartCustomField"
select select "owner"
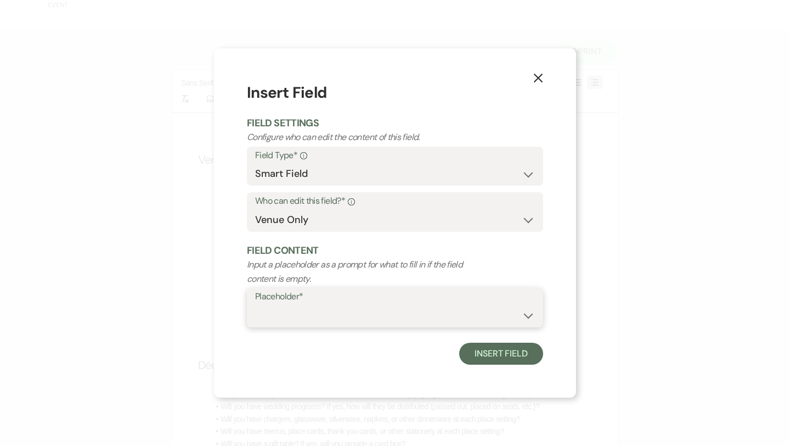
click at [383, 321] on select "{{Event Date}} {{Client Full Name(s)}} {{Client First Name(s)}} {{Venue Name}} …" at bounding box center [395, 315] width 280 height 21
click at [525, 172] on select "Standard Field Smart Field Signature Field Initial Field" at bounding box center [395, 173] width 280 height 21
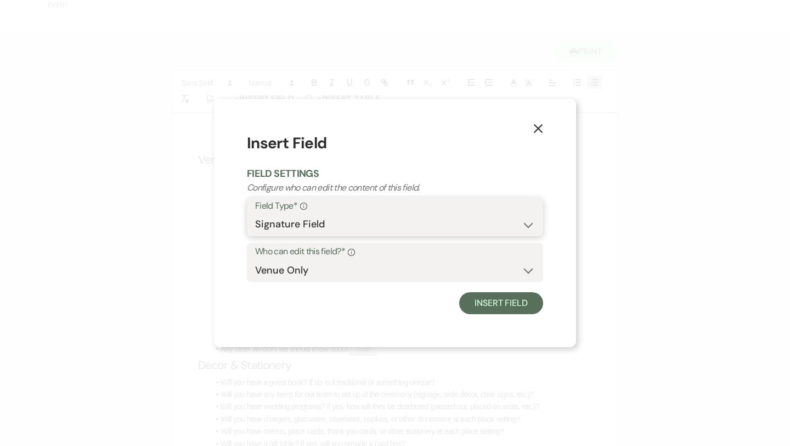
click at [500, 231] on select "Standard Field Smart Field Signature Field Initial Field" at bounding box center [395, 224] width 280 height 21
click at [499, 224] on select "Standard Field Smart Field Signature Field Initial Field" at bounding box center [395, 224] width 280 height 21
select select "standardCustomField"
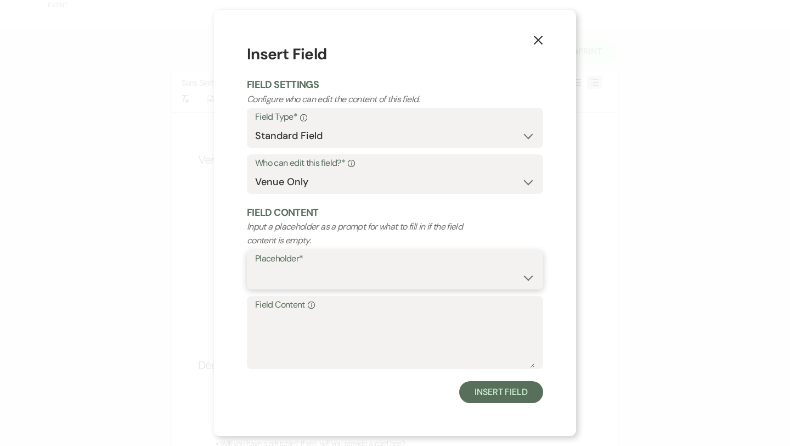
click at [485, 276] on select "Custom Placeholder Date Time Name Location Venue Name Type Number Budget Addres…" at bounding box center [395, 277] width 280 height 21
click at [537, 37] on icon "X" at bounding box center [539, 40] width 10 height 10
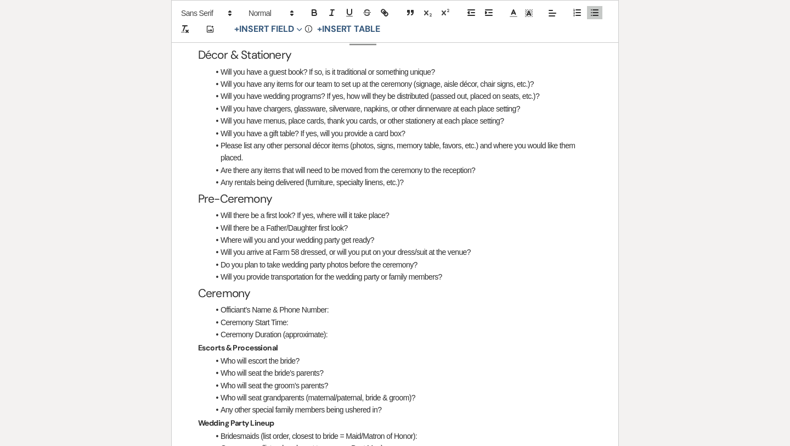
scroll to position [382, 0]
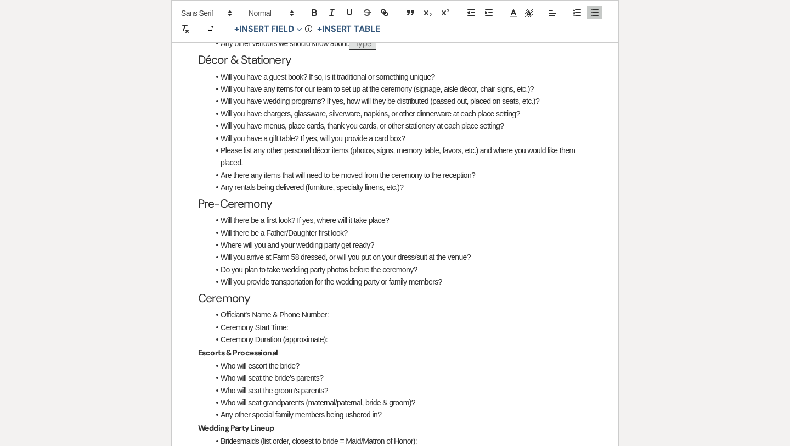
click at [451, 82] on li "Will you have a guest book? If so, is it traditional or something unique?" at bounding box center [400, 77] width 383 height 12
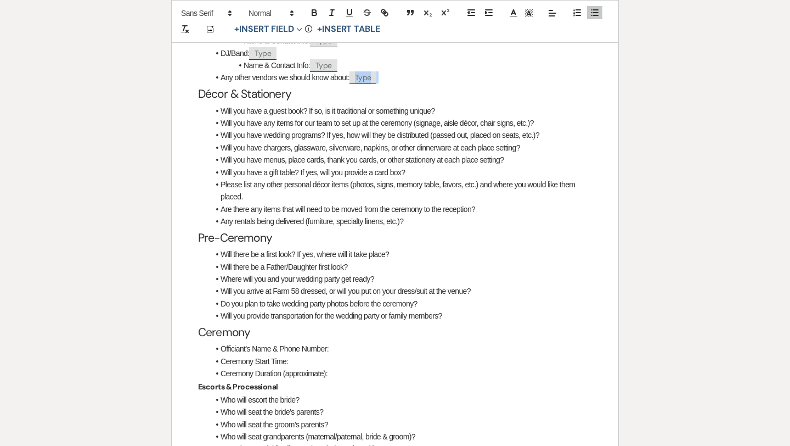
drag, startPoint x: 383, startPoint y: 83, endPoint x: 350, endPoint y: 82, distance: 33.0
click at [350, 82] on li "Any other vendors we should know about: ﻿ Type ﻿" at bounding box center [400, 77] width 383 height 12
copy li "﻿ Type ﻿"
click at [442, 116] on li "Will you have a guest book? If so, is it traditional or something unique?" at bounding box center [400, 111] width 383 height 12
click at [549, 126] on li "Will you have any items for our team to set up at the ceremony (signage, aisle …" at bounding box center [400, 123] width 383 height 12
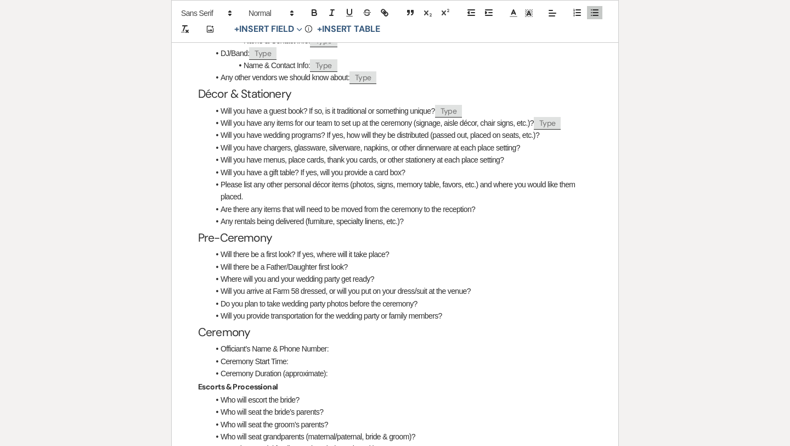
click at [553, 138] on li "Will you have wedding programs? If yes, how will they be distributed (passed ou…" at bounding box center [400, 135] width 383 height 12
click at [552, 152] on li "Will you have chargers, glassware, silverware, napkins, or other dinnerware at …" at bounding box center [400, 148] width 383 height 12
click at [540, 166] on li "Will you have menus, place cards, thank you cards, or other stationery at each …" at bounding box center [400, 160] width 383 height 12
click at [444, 177] on li "Will you have a gift table? If yes, will you provide a card box?" at bounding box center [400, 172] width 383 height 12
click at [337, 203] on li "Please list any other personal décor items (photos, signs, memory table, favors…" at bounding box center [400, 190] width 383 height 25
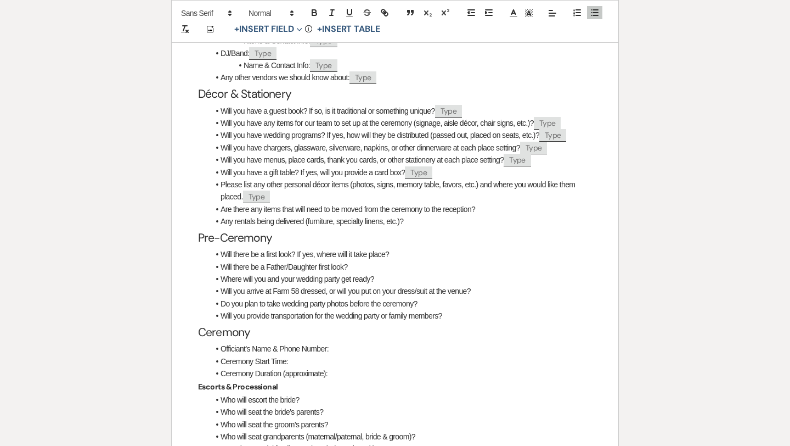
click at [494, 215] on li "Are there any items that will need to be moved from the ceremony to the recepti…" at bounding box center [400, 209] width 383 height 12
click at [439, 226] on li "Any rentals being delivered (furniture, specialty linens, etc.)?" at bounding box center [400, 221] width 383 height 12
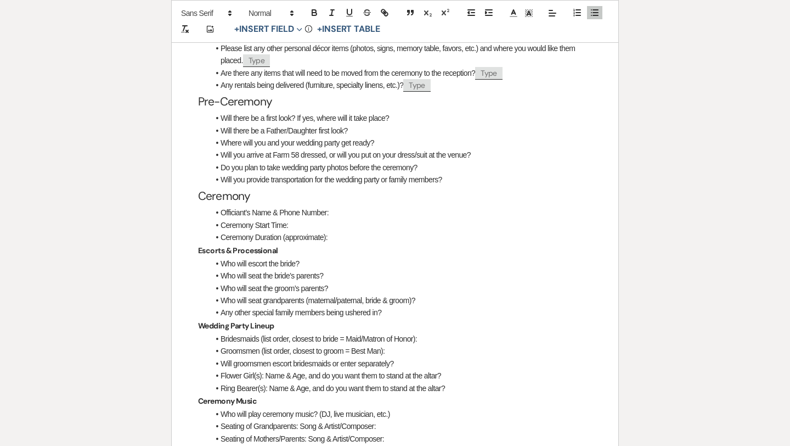
scroll to position [486, 0]
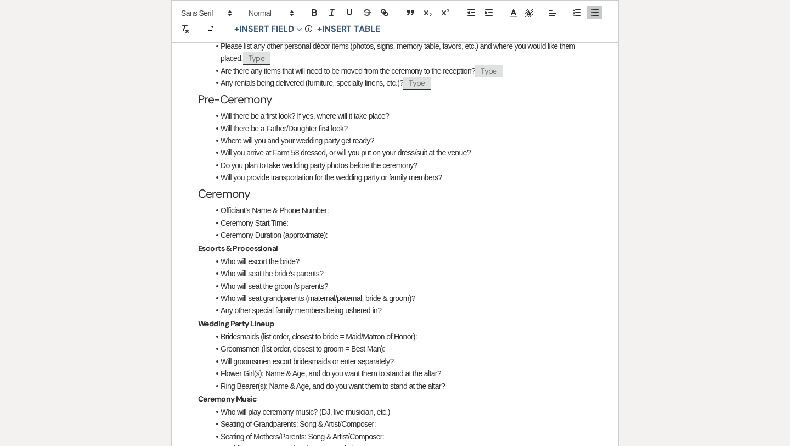
click at [483, 54] on li "Please list any other personal décor items (photos, signs, memory table, favors…" at bounding box center [400, 52] width 383 height 25
drag, startPoint x: 496, startPoint y: 62, endPoint x: 380, endPoint y: 66, distance: 115.9
click at [380, 65] on li "Please list any other personal décor items (photos, signs, memory table, favors…" at bounding box center [400, 52] width 383 height 25
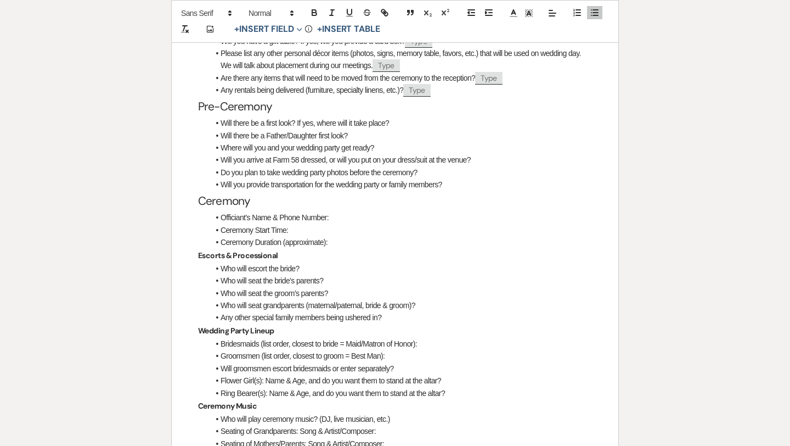
scroll to position [479, 0]
click at [497, 59] on li "Please list any other personal décor items (photos, signs, memory table, favors…" at bounding box center [400, 60] width 383 height 25
click at [520, 59] on li "Please list any other personal décor items (photos, signs, memory table, favors…" at bounding box center [400, 60] width 383 height 25
drag, startPoint x: 418, startPoint y: 74, endPoint x: 266, endPoint y: 68, distance: 152.2
click at [266, 68] on li "Please list any other personal décor items (photos, signs, memory table, favors…" at bounding box center [400, 60] width 383 height 25
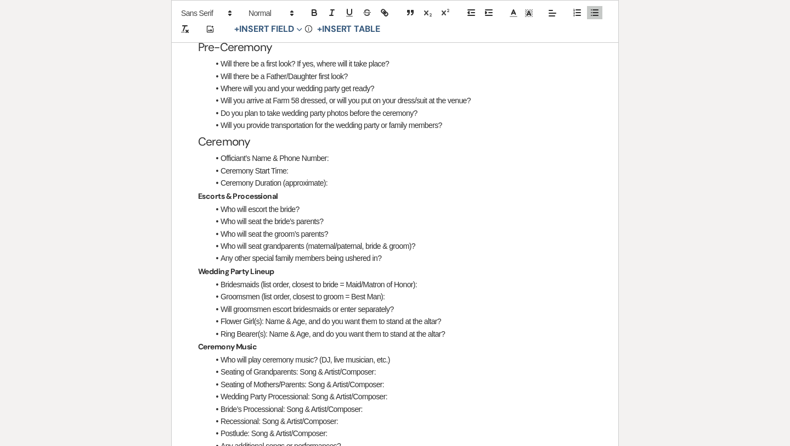
scroll to position [539, 0]
click at [416, 69] on li "Will there be a first look? If yes, where will it take place?" at bounding box center [400, 63] width 383 height 12
click at [375, 82] on li "Will there be a Father/Daughter first look?" at bounding box center [400, 76] width 383 height 12
click at [383, 93] on li "Where will you and your wedding party get ready?" at bounding box center [400, 88] width 383 height 12
click at [474, 106] on li "Will you arrive at Farm 58 dressed, or will you put on your dress/suit at the v…" at bounding box center [400, 100] width 383 height 12
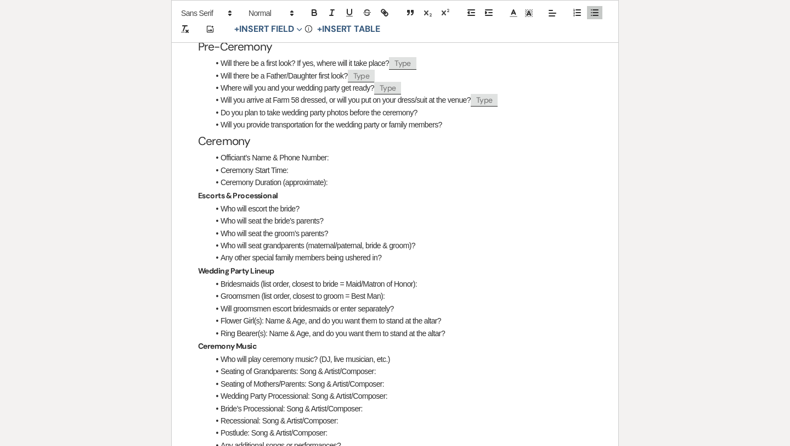
click at [431, 119] on li "Do you plan to take wedding party photos before the ceremony?" at bounding box center [400, 112] width 383 height 12
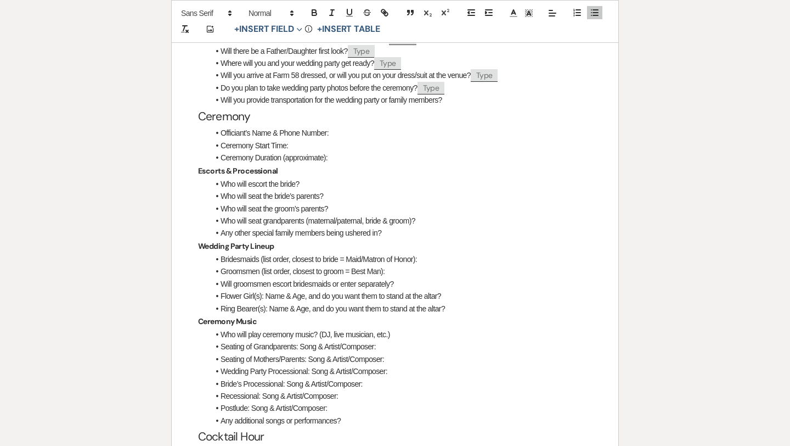
scroll to position [564, 0]
click at [465, 105] on li "Will you provide transportation for the wedding party or family members?" at bounding box center [400, 99] width 383 height 12
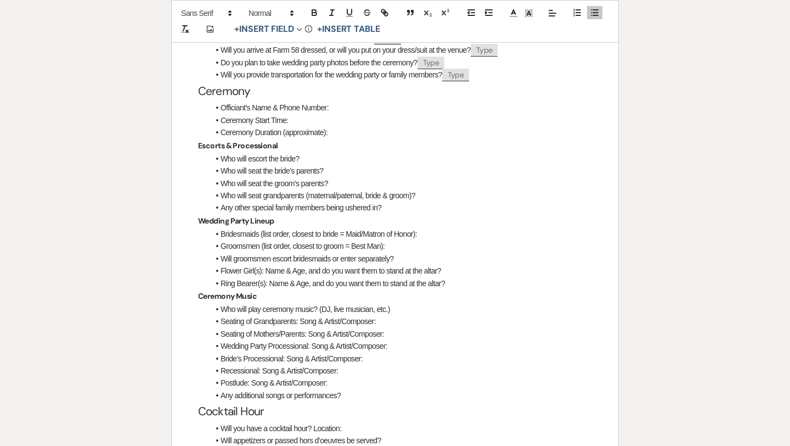
scroll to position [620, 0]
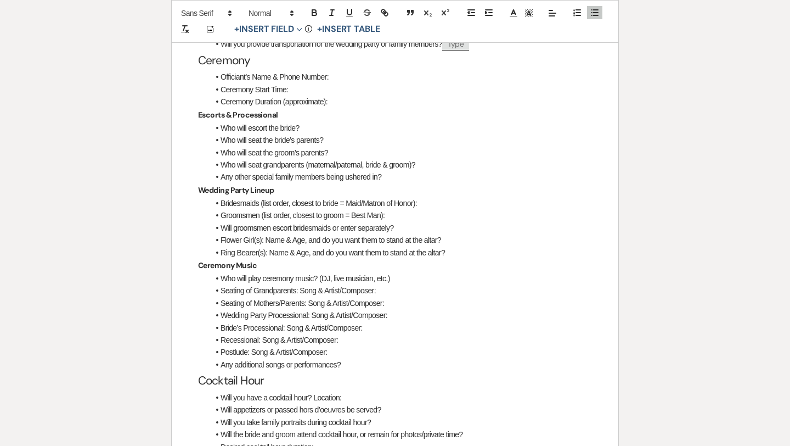
click at [361, 83] on li "Officiant’s Name & Phone Number:" at bounding box center [400, 77] width 383 height 12
click at [307, 96] on li "Ceremony Start Time:" at bounding box center [400, 89] width 383 height 12
click at [340, 105] on li "Ceremony Duration (approximate):" at bounding box center [400, 102] width 383 height 12
click at [312, 134] on li "Who will escort the bride?" at bounding box center [400, 128] width 383 height 12
click at [332, 146] on li "Who will seat the bride’s parents?" at bounding box center [400, 140] width 383 height 12
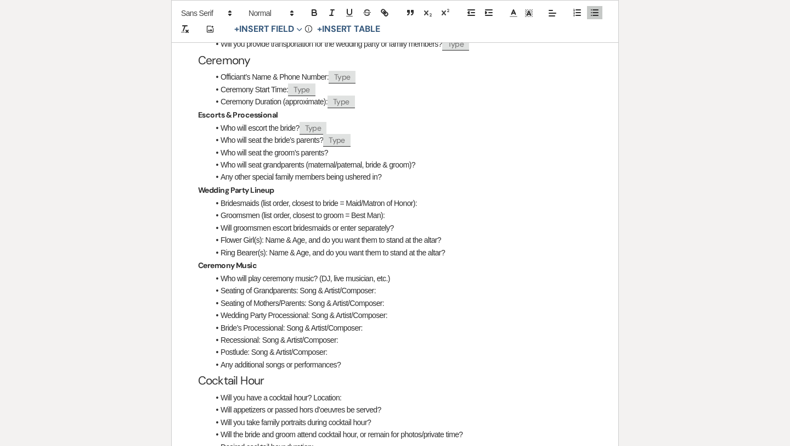
click at [341, 159] on li "Who will seat the groom’s parents?" at bounding box center [400, 153] width 383 height 12
click at [438, 171] on li "Who will seat grandparents (maternal/paternal, bride & groom)?" at bounding box center [400, 165] width 383 height 12
click at [430, 183] on li "Any other special family members being ushered in?" at bounding box center [400, 177] width 383 height 12
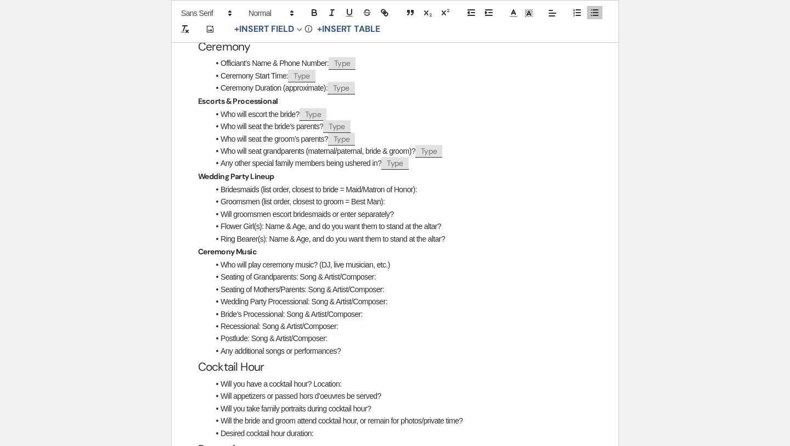
click at [459, 195] on li "Bridesmaids (list order, closest to bride = Maid/Matron of Honor):" at bounding box center [400, 189] width 383 height 12
click at [426, 207] on li "Groomsmen (list order, closest to groom = Best Man):" at bounding box center [400, 201] width 383 height 12
click at [429, 220] on li "Will groomsmen escort bridesmaids or enter separately?" at bounding box center [400, 214] width 383 height 12
click at [458, 232] on li "Flower Girl(s): Name & Age, and do you want them to stand at the altar?" at bounding box center [400, 226] width 383 height 12
click at [463, 245] on li "Ring Bearer(s): Name & Age, and do you want them to stand at the altar?" at bounding box center [400, 239] width 383 height 12
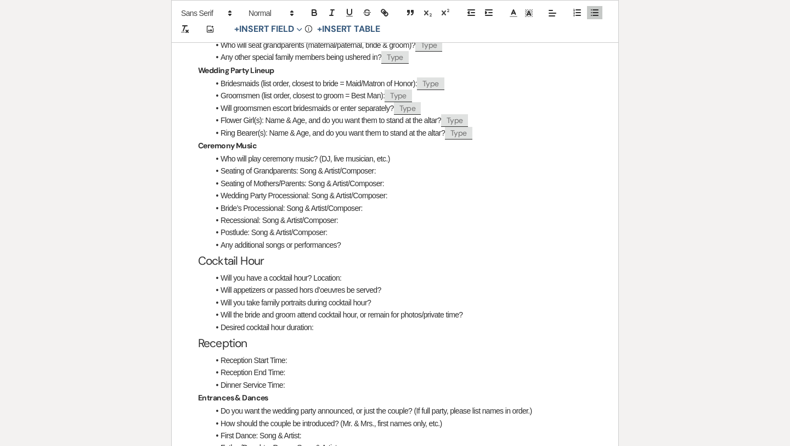
scroll to position [807, 0]
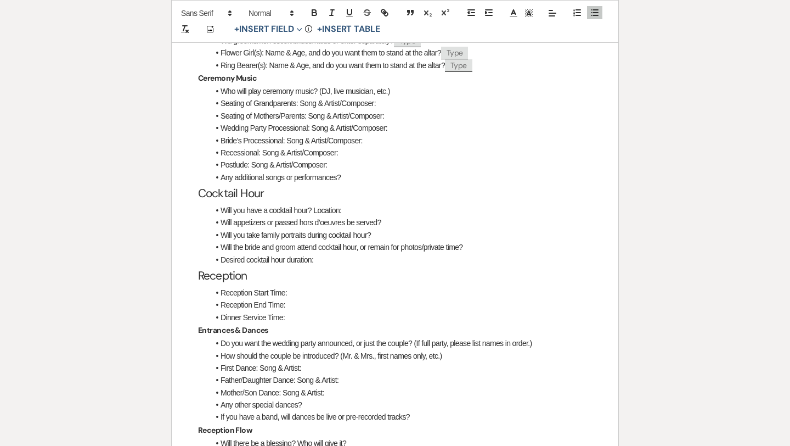
click at [409, 97] on li "Who will play ceremony music? (DJ, live musician, etc.)" at bounding box center [400, 91] width 383 height 12
click at [406, 109] on li "Seating of Grandparents: Song & Artist/Composer:" at bounding box center [400, 103] width 383 height 12
click at [256, 109] on li "Seating of Grandparents: Song & Artist/Composer:" at bounding box center [400, 103] width 383 height 12
click at [253, 109] on li "Seating of Grandparents: Song & Artist/Composer:" at bounding box center [400, 103] width 383 height 12
drag, startPoint x: 318, startPoint y: 117, endPoint x: 276, endPoint y: 116, distance: 42.8
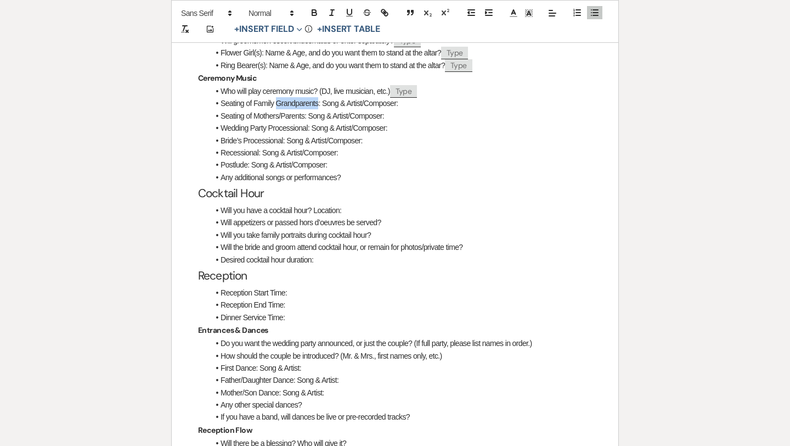
click at [276, 109] on li "Seating of Family Grandparents: Song & Artist/Composer:" at bounding box center [400, 103] width 383 height 12
click at [373, 109] on li "Seating of Family: Song & Artist/Composer:" at bounding box center [400, 103] width 383 height 12
drag, startPoint x: 388, startPoint y: 131, endPoint x: 223, endPoint y: 130, distance: 164.1
click at [223, 122] on li "Seating of Mothers/Parents: Song & Artist/Composer:" at bounding box center [400, 116] width 383 height 12
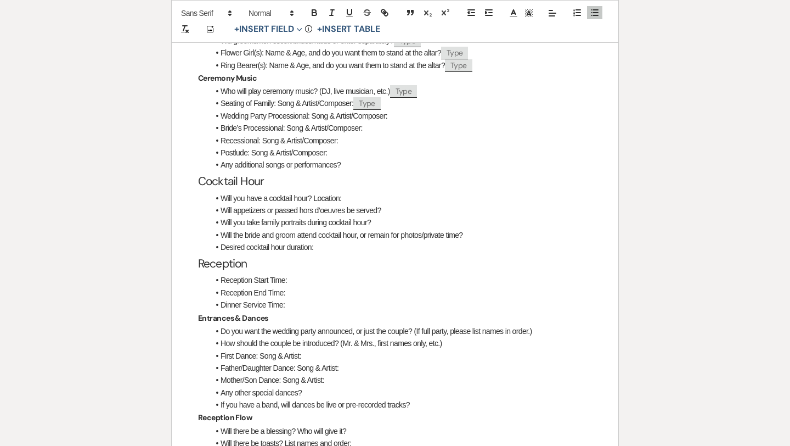
click at [402, 122] on li "Wedding Party Processional: Song & Artist/Composer:" at bounding box center [400, 116] width 383 height 12
click at [382, 134] on li "Bride’s Processional: Song & Artist/Composer:" at bounding box center [400, 128] width 383 height 12
click at [367, 147] on li "Recessional: Song & Artist/Composer:" at bounding box center [400, 140] width 383 height 12
click at [333, 159] on li "Postlude: Song & Artist/Composer:" at bounding box center [400, 153] width 383 height 12
click at [362, 171] on li "Any additional songs or performances?" at bounding box center [400, 165] width 383 height 12
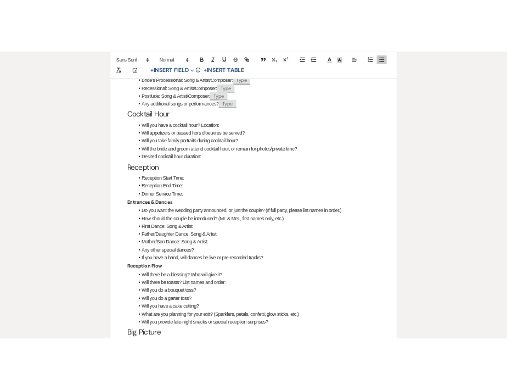
scroll to position [908, 0]
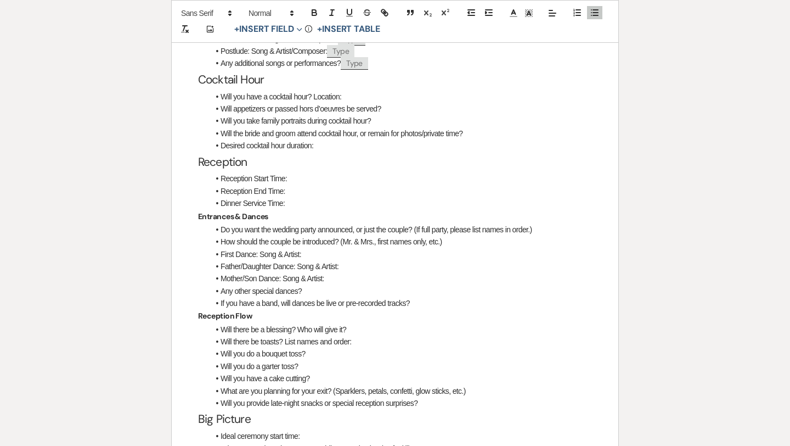
click at [358, 103] on li "Will you have a cocktail hour? Location:" at bounding box center [400, 97] width 383 height 12
click at [426, 115] on li "Will appetizers or passed hors d’oeuvres be served?" at bounding box center [400, 109] width 383 height 12
click at [414, 127] on li "Will you take family portraits during cocktail hour?" at bounding box center [400, 121] width 383 height 12
click at [261, 127] on li "Will you take family portraits during cocktail hour? ﻿ Type ﻿" at bounding box center [400, 121] width 383 height 12
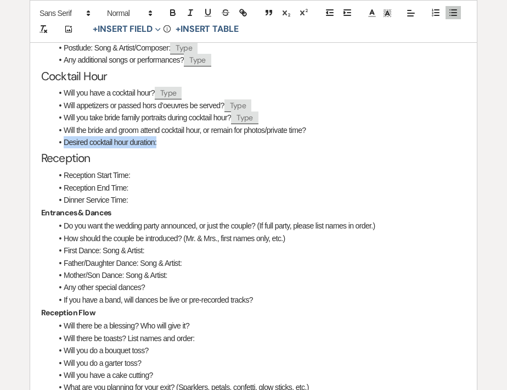
drag, startPoint x: 159, startPoint y: 158, endPoint x: 65, endPoint y: 156, distance: 93.3
click at [65, 148] on li "Desired cocktail hour duration:" at bounding box center [259, 142] width 414 height 12
copy li "Desired cocktail hour duration:"
click at [197, 99] on li "Will you have a cocktail hour? ﻿ Type ﻿" at bounding box center [259, 93] width 414 height 12
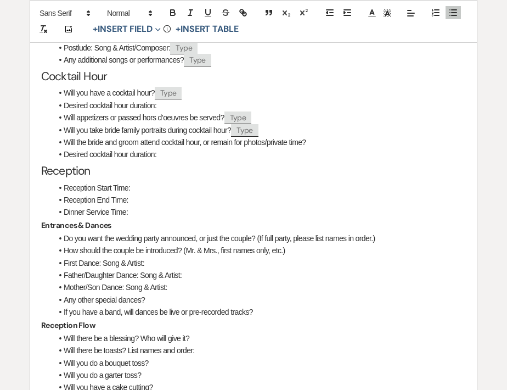
click at [183, 99] on li "Will you have a cocktail hour? ﻿ Type ﻿" at bounding box center [259, 93] width 414 height 12
drag, startPoint x: 161, startPoint y: 169, endPoint x: 64, endPoint y: 169, distance: 97.2
click at [64, 160] on li "Desired cocktail hour duration:" at bounding box center [259, 154] width 414 height 12
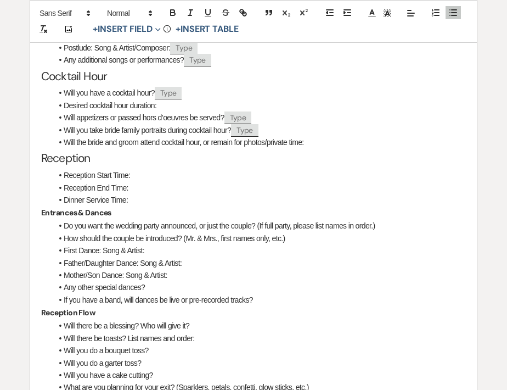
drag, startPoint x: 268, startPoint y: 142, endPoint x: 234, endPoint y: 142, distance: 34.6
click at [234, 136] on li "Will you take bride family portraits during cocktail hour? ﻿ Type ﻿" at bounding box center [259, 130] width 414 height 12
copy li "﻿ Type ﻿"
click at [180, 111] on li "Desired cocktail hour duration:" at bounding box center [259, 105] width 414 height 12
click at [122, 136] on li "Will you take bride family portraits during cocktail hour? ﻿ Type ﻿" at bounding box center [259, 130] width 414 height 12
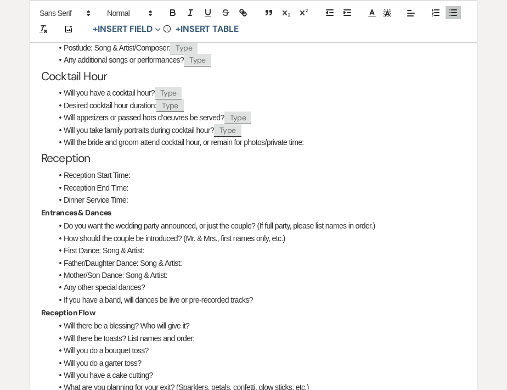
click at [64, 148] on li "Will the bride and groom attend cocktail hour, or remain for photos/private tim…" at bounding box center [259, 142] width 414 height 12
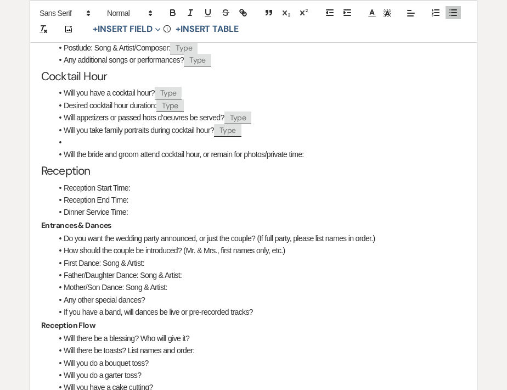
click at [72, 148] on li at bounding box center [259, 142] width 414 height 12
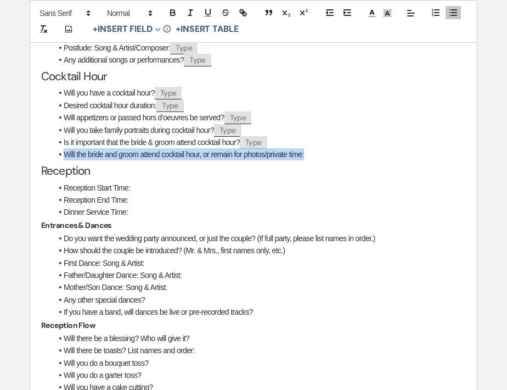
drag, startPoint x: 306, startPoint y: 171, endPoint x: 64, endPoint y: 175, distance: 242.1
click at [64, 160] on li "Will the bride and groom attend cocktail hour, or remain for photos/private tim…" at bounding box center [259, 154] width 414 height 12
click at [234, 160] on li "Will the bride and groom attend cocktail hour, or remain for photos/private tim…" at bounding box center [259, 154] width 414 height 12
drag, startPoint x: 309, startPoint y: 172, endPoint x: 66, endPoint y: 170, distance: 242.6
click at [66, 160] on li "Will the bride and groom attend cocktail hour, or remain for photos/private tim…" at bounding box center [259, 154] width 414 height 12
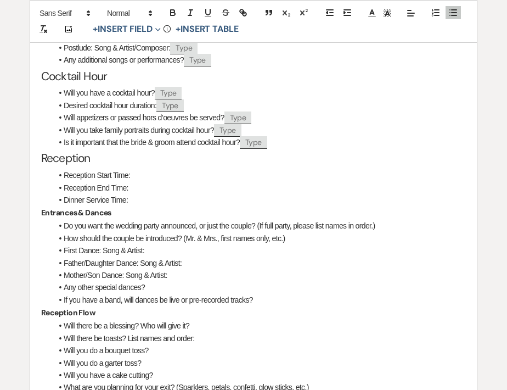
click at [241, 148] on li "Is it important that the bride & groom attend cocktail hour? ﻿ Type ﻿" at bounding box center [259, 142] width 414 height 12
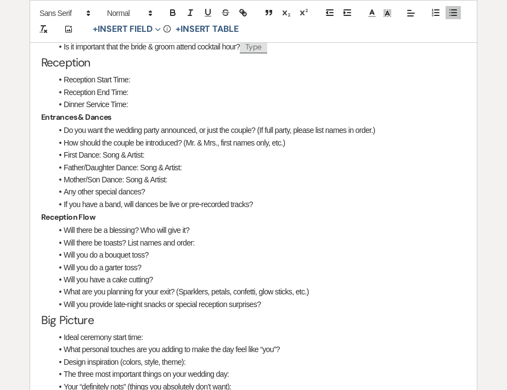
scroll to position [1005, 0]
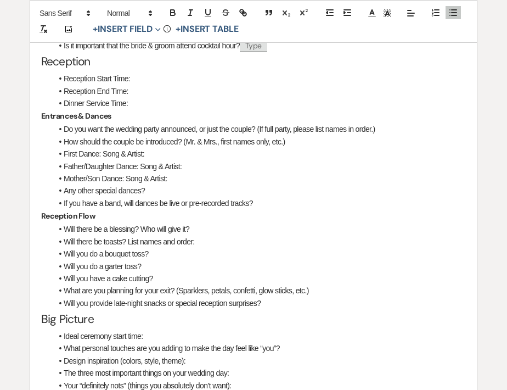
click at [154, 85] on li "Reception Start Time:" at bounding box center [259, 78] width 414 height 12
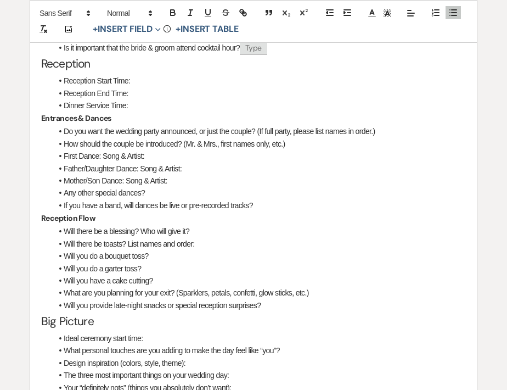
scroll to position [1003, 0]
drag, startPoint x: 128, startPoint y: 109, endPoint x: 68, endPoint y: 107, distance: 60.4
click at [68, 99] on li "Reception End Time:" at bounding box center [259, 93] width 414 height 12
click at [139, 86] on li "Reception Start Time:" at bounding box center [259, 80] width 414 height 12
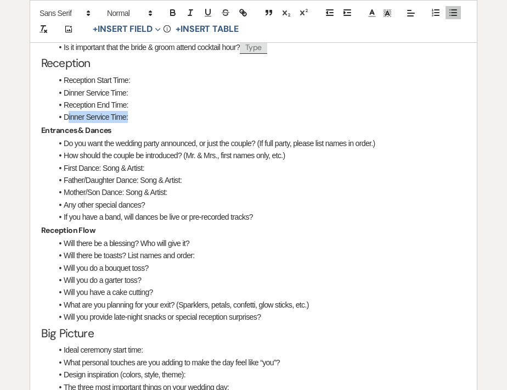
drag, startPoint x: 131, startPoint y: 131, endPoint x: 67, endPoint y: 132, distance: 63.7
click at [67, 123] on li "Dinner Service Time:" at bounding box center [259, 117] width 414 height 12
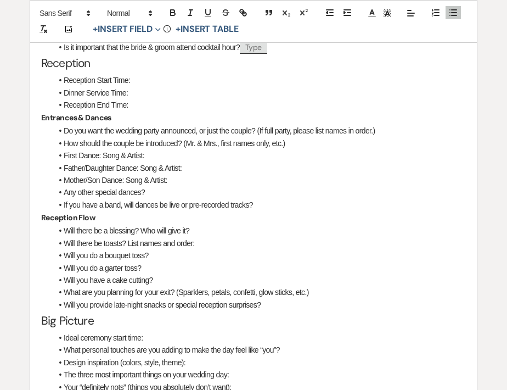
click at [145, 86] on li "Reception Start Time:" at bounding box center [259, 80] width 414 height 12
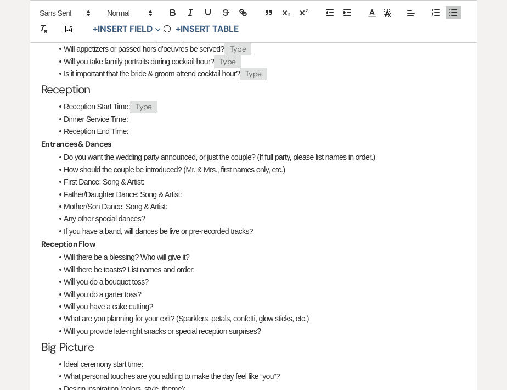
click at [169, 125] on li "Dinner Service Time:" at bounding box center [259, 119] width 414 height 12
click at [173, 137] on li "Reception End Time:" at bounding box center [259, 131] width 414 height 12
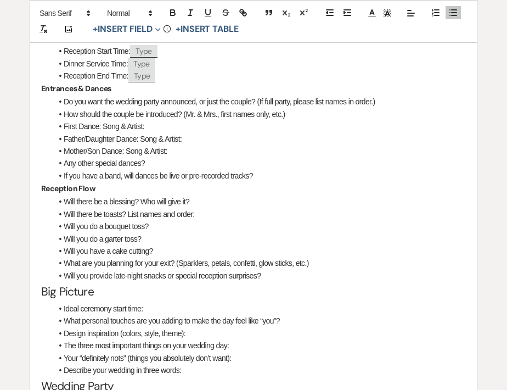
scroll to position [1033, 0]
click at [397, 107] on li "Do you want the wedding party announced, or just the couple? (If full party, pl…" at bounding box center [259, 101] width 414 height 12
click at [319, 120] on li "How should the couple be introduced? (Mr. & Mrs., first names only, etc.)" at bounding box center [259, 114] width 414 height 12
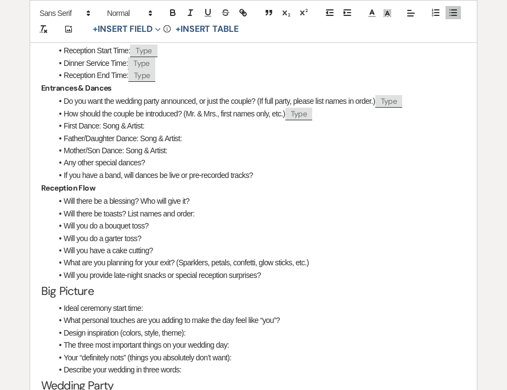
click at [187, 132] on li "First Dance: Song & Artist:" at bounding box center [259, 126] width 414 height 12
click at [198, 144] on li "Father/Daughter Dance: Song & Artist:" at bounding box center [259, 138] width 414 height 12
click at [198, 156] on li "Mother/Son Dance: Song & Artist:" at bounding box center [259, 150] width 414 height 12
click at [169, 169] on li "Any other special dances?" at bounding box center [259, 162] width 414 height 12
click at [283, 181] on li "If you have a band, will dances be live or pre-recorded tracks?" at bounding box center [259, 175] width 414 height 12
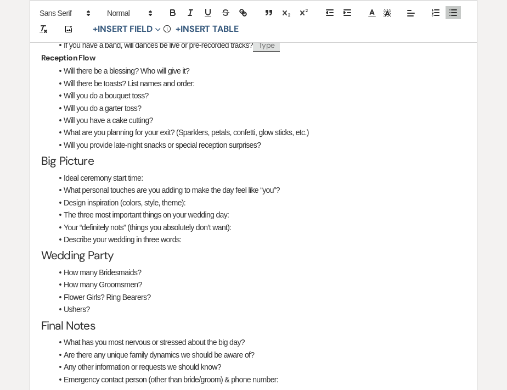
scroll to position [1187, 0]
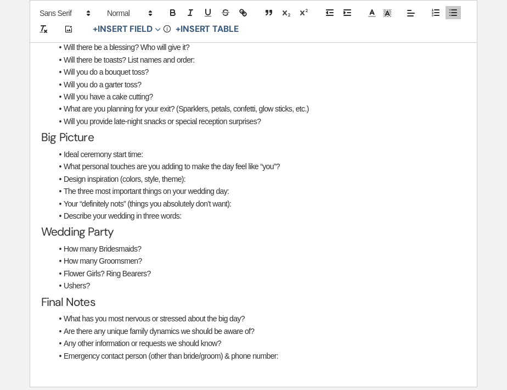
click at [212, 53] on li "Will there be a blessing? Who will give it?" at bounding box center [259, 47] width 414 height 12
click at [214, 66] on li "Will there be toasts? List names and order:" at bounding box center [259, 60] width 414 height 12
click at [129, 66] on li "Will there be toasts? List names and order: ﻿ Type ﻿" at bounding box center [259, 60] width 414 height 12
click at [174, 66] on li "Will there be toasts? List names and order: ﻿ Type ﻿" at bounding box center [259, 60] width 414 height 12
click at [130, 66] on li "Will there be toasts? List names in order: ﻿ Type ﻿" at bounding box center [259, 60] width 414 height 12
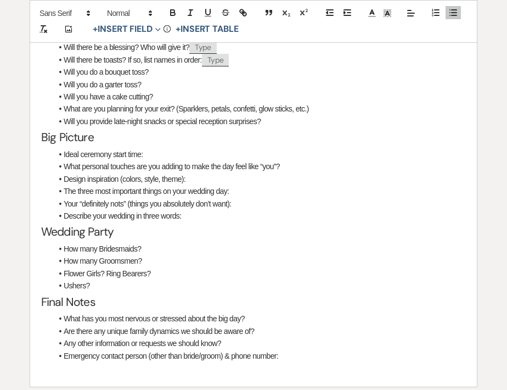
click at [176, 78] on li "Will you do a bouquet toss?" at bounding box center [259, 72] width 414 height 12
click at [182, 91] on li "Will you do a garter toss?" at bounding box center [259, 84] width 414 height 12
click at [187, 103] on li "Will you have a cake cutting?" at bounding box center [259, 97] width 414 height 12
click at [229, 115] on li "What are you planning for your exit? (Sparklers, petals, confetti, glow sticks,…" at bounding box center [259, 109] width 414 height 12
drag, startPoint x: 262, startPoint y: 130, endPoint x: 241, endPoint y: 130, distance: 21.4
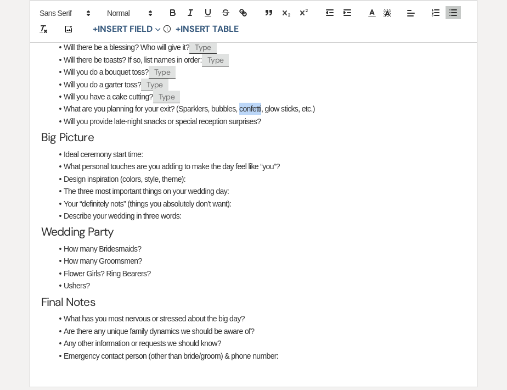
click at [241, 115] on li "What are you planning for your exit? (Sparklers, bubbles, confetti, glow sticks…" at bounding box center [259, 109] width 414 height 12
click at [309, 115] on li "What are you planning for your exit? (Sparklers, bubbles, glow sticks, etc.)" at bounding box center [259, 109] width 414 height 12
click at [278, 127] on li "Will you provide late-night snacks or special reception surprises?" at bounding box center [259, 121] width 414 height 12
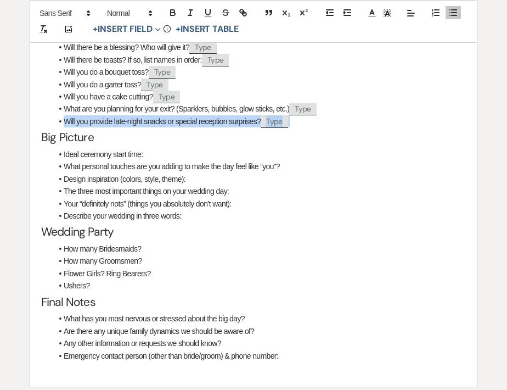
drag, startPoint x: 295, startPoint y: 145, endPoint x: 64, endPoint y: 138, distance: 231.7
click at [64, 127] on li "Will you provide late-night snacks or special reception surprises? ﻿ Type ﻿" at bounding box center [259, 121] width 414 height 12
copy li "Will you provide late-night snacks or special reception surprises? ﻿ Type ﻿"
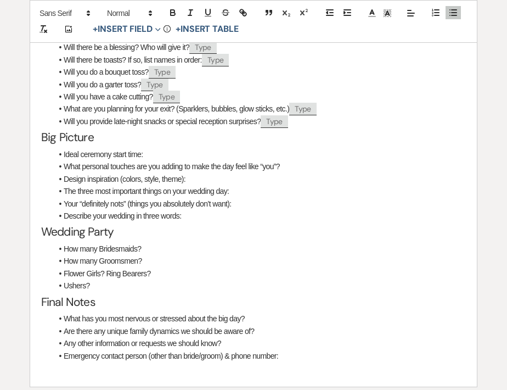
click at [204, 103] on li "Will you have a cake cutting? ﻿ Type ﻿" at bounding box center [259, 97] width 414 height 12
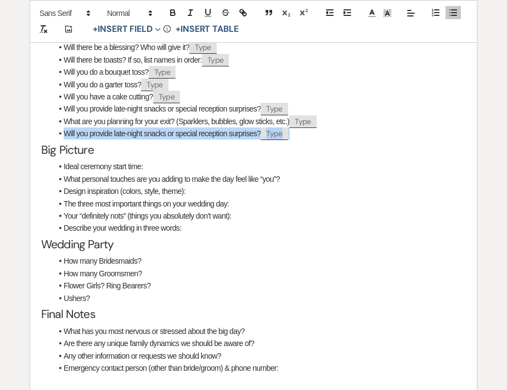
drag, startPoint x: 297, startPoint y: 157, endPoint x: 52, endPoint y: 149, distance: 244.9
click at [52, 139] on li "Will you provide late-night snacks or special reception surprises? ﻿ Type ﻿" at bounding box center [259, 133] width 414 height 12
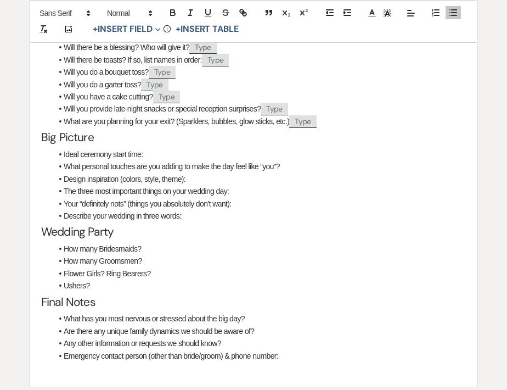
drag, startPoint x: 321, startPoint y: 140, endPoint x: 296, endPoint y: 141, distance: 24.7
click at [296, 127] on li "What are you planning for your exit? (Sparklers, bubbles, glow sticks, etc.) ﻿ …" at bounding box center [259, 121] width 414 height 12
copy li "﻿ Type ﻿"
click at [156, 160] on li "Ideal ceremony start time:" at bounding box center [259, 154] width 414 height 12
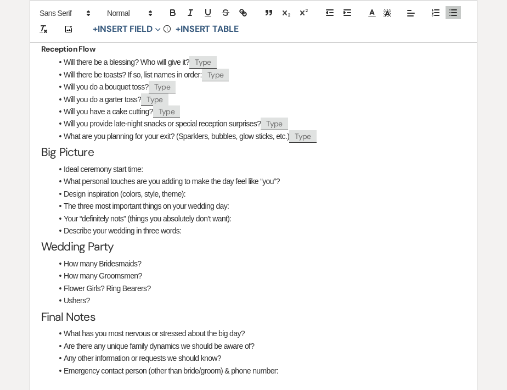
drag, startPoint x: 153, startPoint y: 189, endPoint x: 64, endPoint y: 188, distance: 89.5
click at [64, 175] on li "Ideal ceremony start time:" at bounding box center [259, 169] width 414 height 12
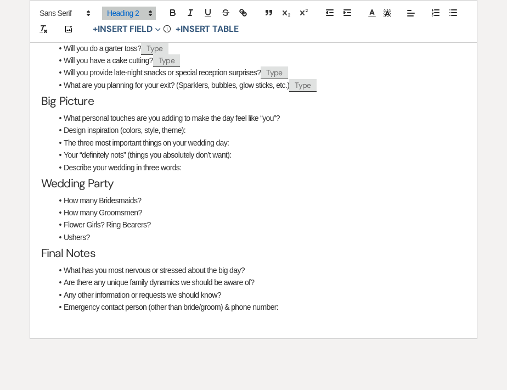
scroll to position [1227, 0]
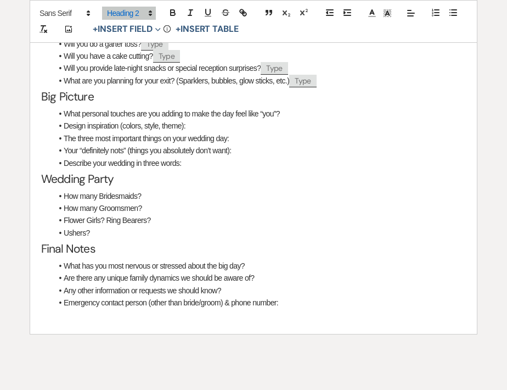
click at [306, 120] on li "What personal touches are you adding to make the day feel like “you”?" at bounding box center [259, 114] width 414 height 12
click at [234, 132] on li "Design inspiration (colors, style, theme):" at bounding box center [259, 126] width 414 height 12
click at [248, 144] on li "The three most important things on your wedding day:" at bounding box center [259, 138] width 414 height 12
click at [257, 156] on li "Your “definitely nots” (things you absolutely don’t want):" at bounding box center [259, 150] width 414 height 12
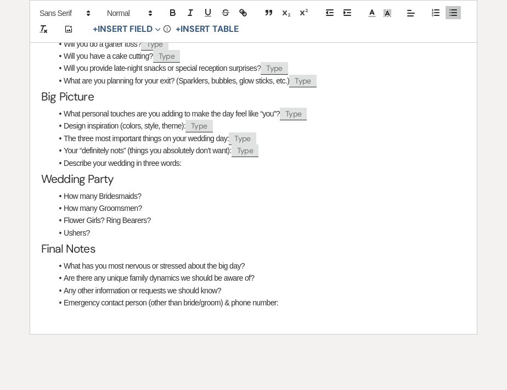
click at [207, 169] on li "Describe your wedding in three words:" at bounding box center [259, 163] width 414 height 12
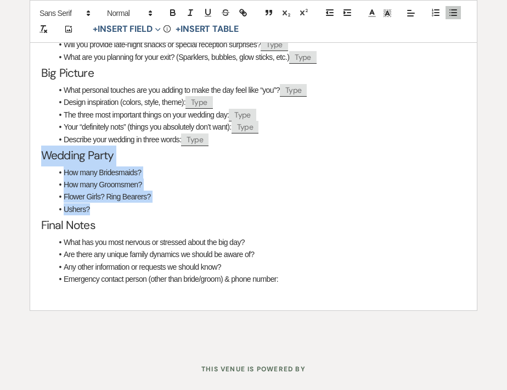
drag, startPoint x: 91, startPoint y: 232, endPoint x: 31, endPoint y: 178, distance: 80.5
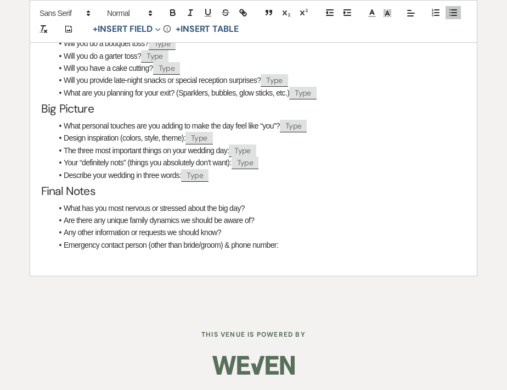
scroll to position [1236, 0]
click at [285, 210] on li "What has you most nervous or stressed about the big day?" at bounding box center [259, 208] width 414 height 12
click at [289, 221] on li "Are there any unique family dynamics we should be aware of?" at bounding box center [259, 220] width 414 height 12
click at [260, 235] on li "Any other information or requests we should know?" at bounding box center [259, 232] width 414 height 12
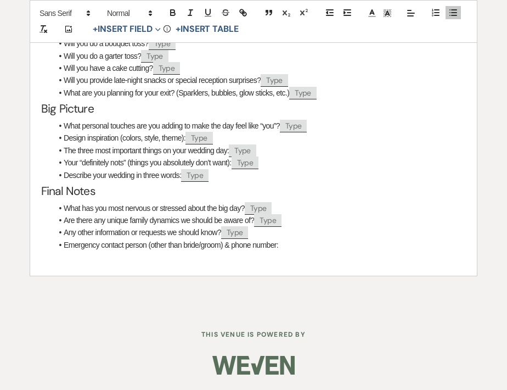
scroll to position [1237, 0]
click at [301, 243] on li "Emergency contact person (other than bride/groom) & phone number:" at bounding box center [259, 245] width 414 height 12
click at [149, 246] on li "Emergency contact person (other than bride/groom) & phone number: ﻿ Type ﻿" at bounding box center [259, 245] width 414 height 12
click at [148, 248] on li "Emergency contact person that we might have to contact on wedding day (other th…" at bounding box center [259, 245] width 414 height 12
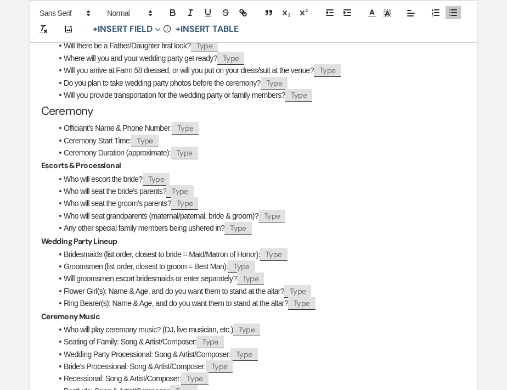
scroll to position [606, 0]
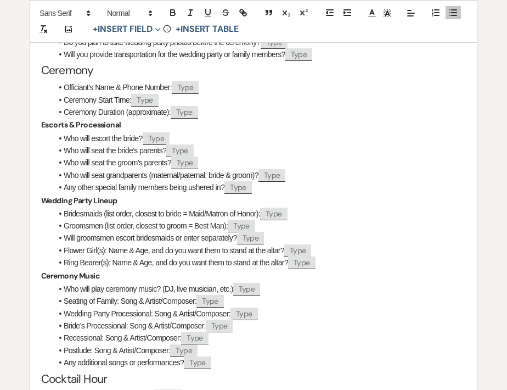
click at [263, 193] on li "Any other special family members being ushered in? ﻿ Type ﻿" at bounding box center [259, 187] width 414 height 12
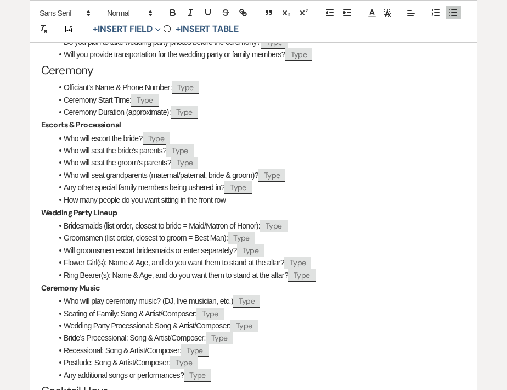
drag, startPoint x: 229, startPoint y: 212, endPoint x: 123, endPoint y: 211, distance: 106.5
click at [123, 206] on li "How many people do you want sitting in the front row" at bounding box center [259, 200] width 414 height 12
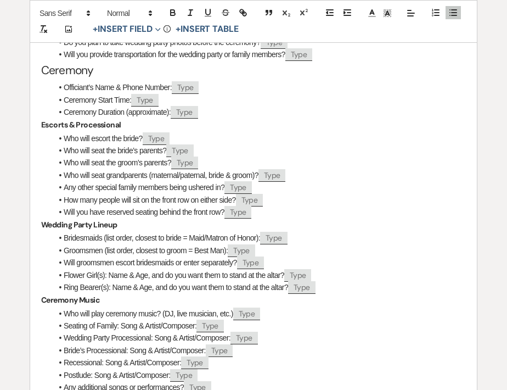
click at [208, 118] on li "Ceremony Duration (approximate): ﻿ Type ﻿" at bounding box center [259, 112] width 414 height 12
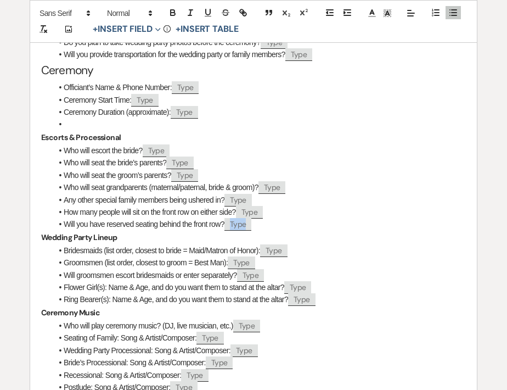
drag, startPoint x: 256, startPoint y: 236, endPoint x: 64, endPoint y: 223, distance: 192.0
click at [64, 223] on ul "Who will escort the bride? ﻿ Type ﻿ Who will seat the bride’s parents? ﻿ Type ﻿…" at bounding box center [259, 187] width 414 height 86
click at [263, 230] on li "Will you have reserved seating behind the front row? ﻿ Type ﻿" at bounding box center [259, 224] width 414 height 12
drag, startPoint x: 262, startPoint y: 236, endPoint x: 65, endPoint y: 221, distance: 197.6
click at [65, 221] on ul "Who will escort the bride? ﻿ Type ﻿ Who will seat the bride’s parents? ﻿ Type ﻿…" at bounding box center [259, 187] width 414 height 86
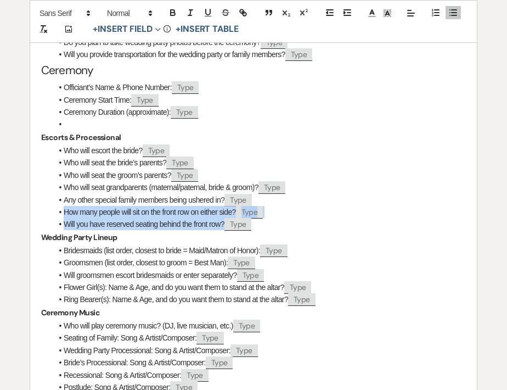
drag, startPoint x: 64, startPoint y: 222, endPoint x: 261, endPoint y: 239, distance: 197.8
click at [261, 231] on ul "Who will escort the bride? ﻿ Type ﻿ Who will seat the bride’s parents? ﻿ Type ﻿…" at bounding box center [259, 187] width 414 height 86
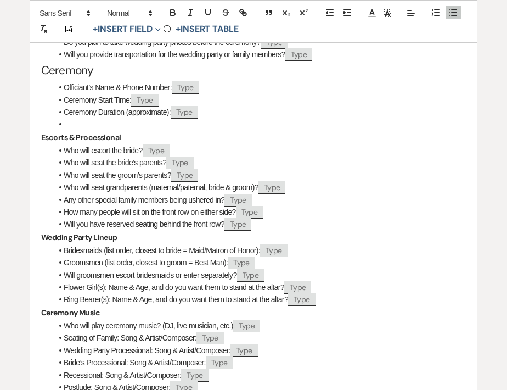
click at [96, 130] on li at bounding box center [259, 124] width 414 height 12
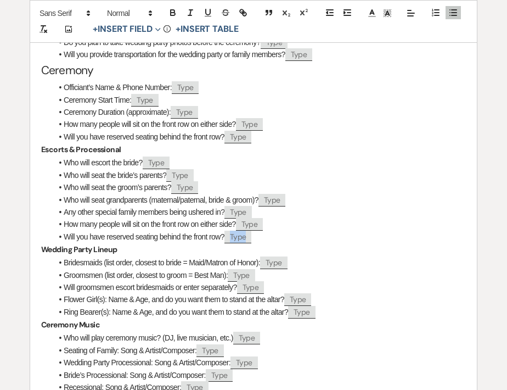
drag, startPoint x: 257, startPoint y: 250, endPoint x: 59, endPoint y: 234, distance: 198.8
click at [59, 234] on ul "Who will escort the bride? ﻿ Type ﻿ Who will seat the bride’s parents? ﻿ Type ﻿…" at bounding box center [259, 199] width 414 height 86
drag, startPoint x: 66, startPoint y: 235, endPoint x: 211, endPoint y: 235, distance: 144.9
click at [211, 230] on li "How many people will sit on the front row on either side? ﻿ Type ﻿" at bounding box center [259, 224] width 414 height 12
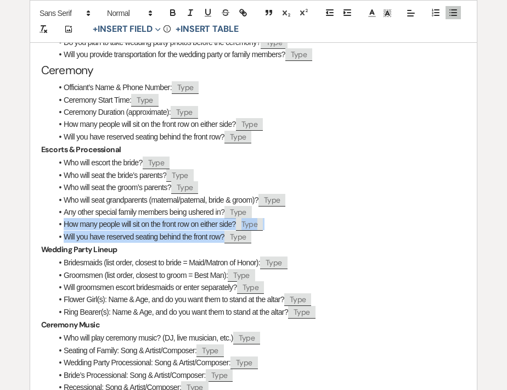
drag, startPoint x: 63, startPoint y: 234, endPoint x: 272, endPoint y: 248, distance: 209.6
click at [272, 243] on ul "Who will escort the bride? ﻿ Type ﻿ Who will seat the bride’s parents? ﻿ Type ﻿…" at bounding box center [259, 199] width 414 height 86
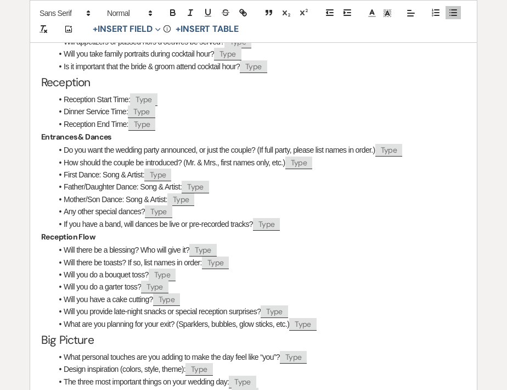
scroll to position [1008, 0]
click at [225, 256] on li "Will there be a blessing? Who will give it? ﻿ Type ﻿" at bounding box center [259, 250] width 414 height 12
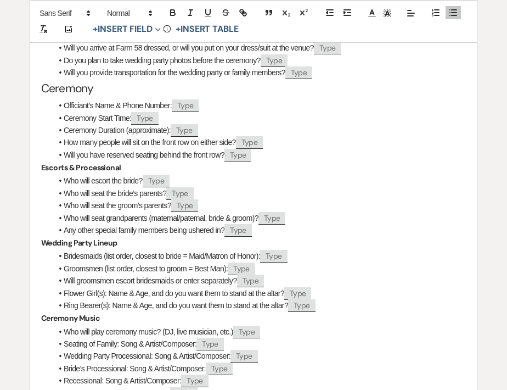
scroll to position [585, 0]
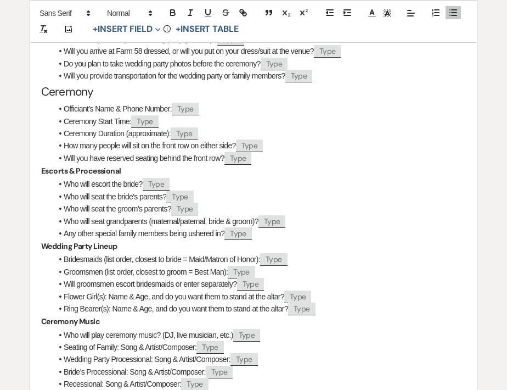
click at [277, 152] on li "How many people will sit on the front row on either side? ﻿ Type ﻿" at bounding box center [259, 145] width 414 height 12
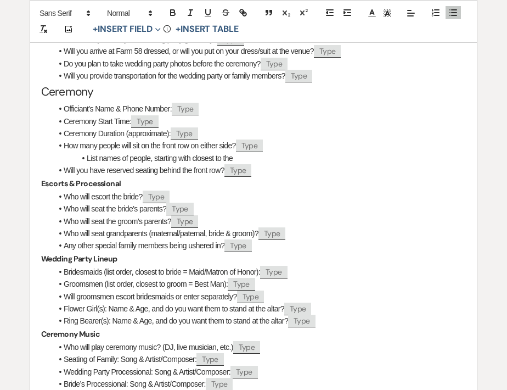
click at [131, 164] on li "List names of people, starting with closest to the" at bounding box center [259, 158] width 414 height 12
click at [281, 164] on li "List names of front row people, starting with closest to the" at bounding box center [259, 158] width 414 height 12
click at [180, 164] on li "List names of front row people, starting with closest to the aisle" at bounding box center [259, 158] width 414 height 12
click at [333, 164] on li "List names of front row people on bride's side, starting with closest to the ai…" at bounding box center [259, 158] width 414 height 12
drag, startPoint x: 254, startPoint y: 180, endPoint x: 225, endPoint y: 180, distance: 29.6
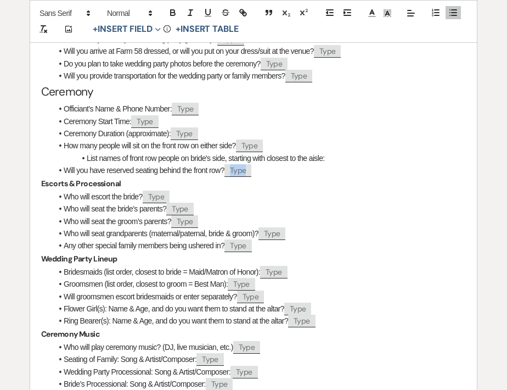
click at [225, 176] on li "Will you have reserved seating behind the front row? ﻿ Type ﻿" at bounding box center [259, 170] width 414 height 12
click at [339, 164] on li "List names of front row people on bride's side, starting with closest to the ai…" at bounding box center [259, 158] width 414 height 12
drag, startPoint x: 361, startPoint y: 167, endPoint x: 85, endPoint y: 168, distance: 276.1
click at [85, 164] on li "List names of front row people on bride's side, starting with closest to the ai…" at bounding box center [259, 158] width 414 height 12
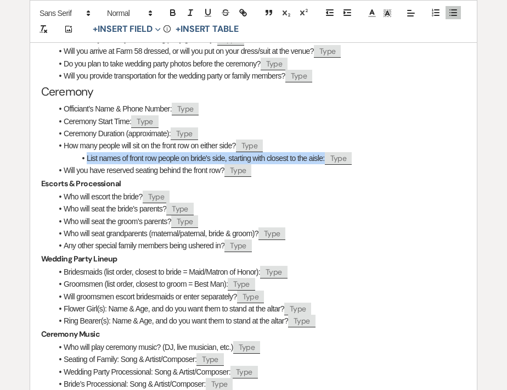
drag, startPoint x: 85, startPoint y: 168, endPoint x: 357, endPoint y: 167, distance: 271.7
click at [357, 164] on li "List names of front row people on bride's side, starting with closest to the ai…" at bounding box center [259, 158] width 414 height 12
click at [367, 164] on li "List names of front row people on bride's side, starting with closest to the ai…" at bounding box center [259, 158] width 414 height 12
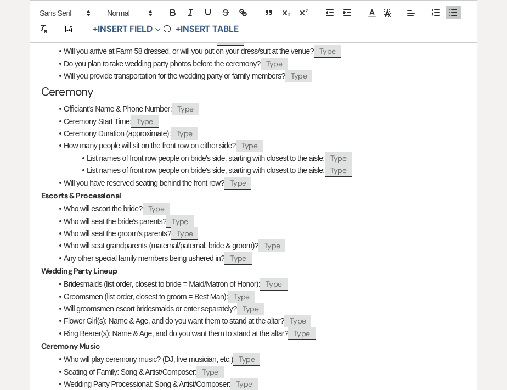
click at [206, 176] on li "List names of front row people on bride's side, starting with closest to the ai…" at bounding box center [259, 170] width 414 height 12
click at [210, 164] on li "List names of front row people on bride's side, starting with closest to the ai…" at bounding box center [259, 158] width 414 height 12
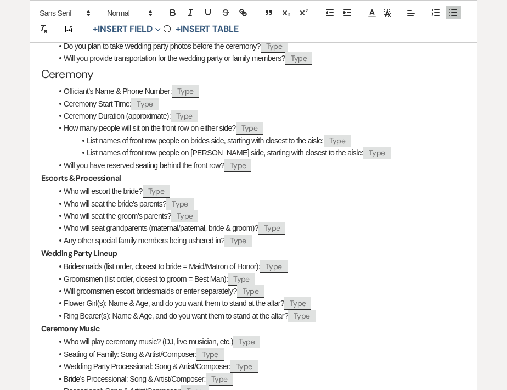
scroll to position [603, 0]
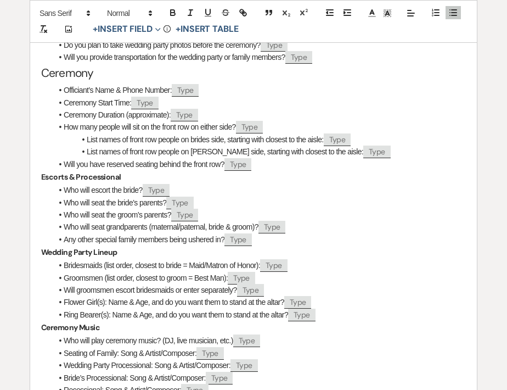
click at [202, 233] on li "Who will seat grandparents (maternal/paternal, bride & groom)? ﻿ Type ﻿" at bounding box center [259, 227] width 414 height 12
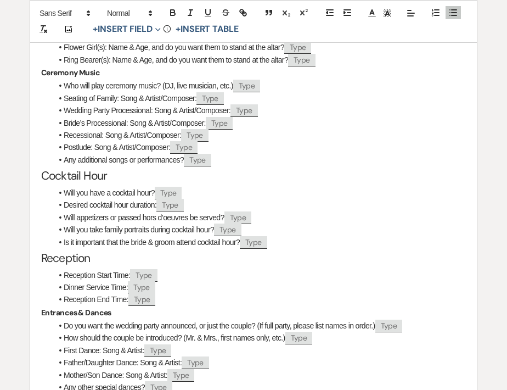
scroll to position [857, 0]
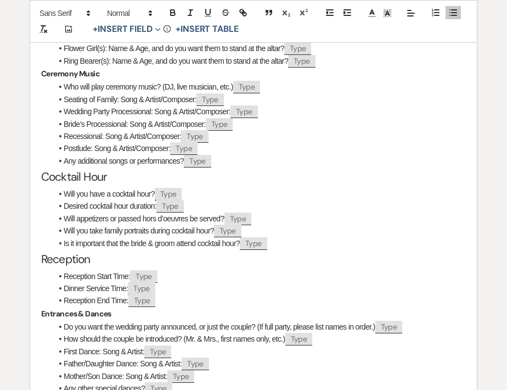
click at [165, 306] on li "Reception End Time: ﻿ Type ﻿" at bounding box center [259, 300] width 414 height 12
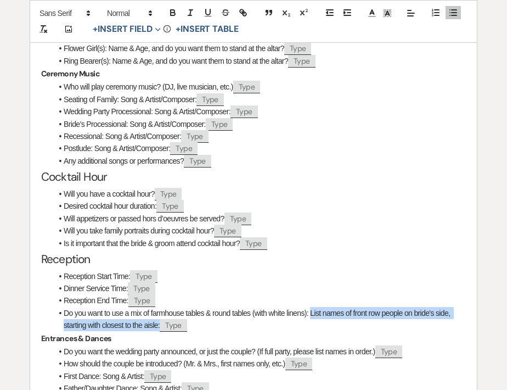
drag, startPoint x: 197, startPoint y: 341, endPoint x: 310, endPoint y: 332, distance: 114.1
click at [310, 332] on li "Do you want to use a mix of farmhouse tables & round tables (with white linens)…" at bounding box center [259, 319] width 414 height 25
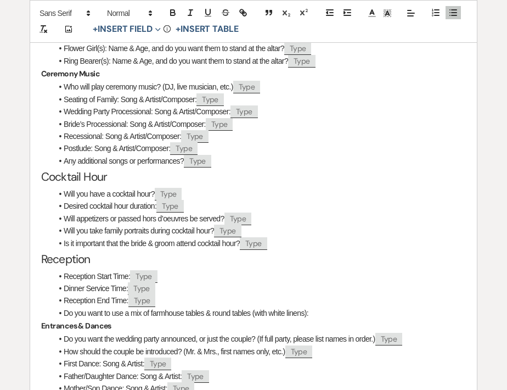
drag, startPoint x: 161, startPoint y: 318, endPoint x: 130, endPoint y: 318, distance: 31.3
click at [130, 306] on li "Reception End Time: ﻿ Type ﻿" at bounding box center [259, 300] width 414 height 12
click at [343, 319] on li "Do you want to use a mix of farmhouse tables & round tables (with white linens):" at bounding box center [259, 313] width 414 height 12
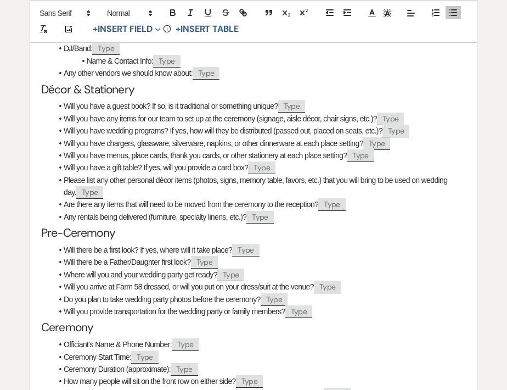
scroll to position [331, 0]
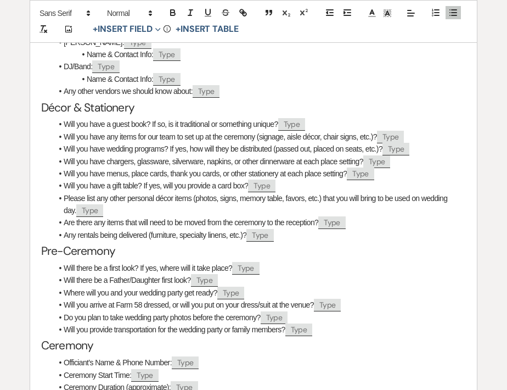
click at [287, 240] on li "Any rentals being delivered (furniture, specialty linens, etc.)? ﻿ Type ﻿" at bounding box center [259, 235] width 414 height 12
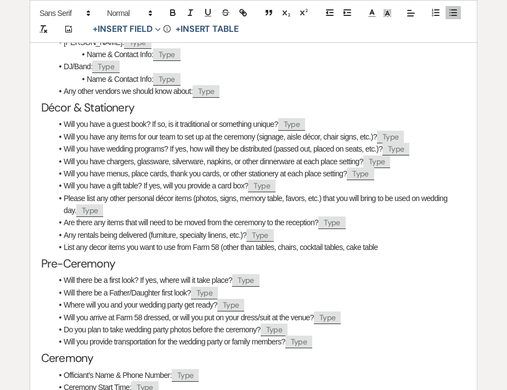
click at [346, 253] on li "List any decor items you want to use from Farm 58 (other than tables, chairs, c…" at bounding box center [259, 247] width 414 height 12
click at [401, 253] on li "List any decor items you want to use from Farm 58 (other than tables, chairs, c…" at bounding box center [259, 247] width 414 height 12
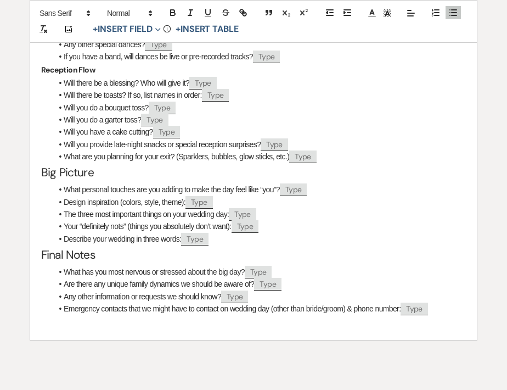
scroll to position [1226, 0]
click at [208, 89] on span "Type" at bounding box center [202, 82] width 27 height 13
select select "client"
select select "Type"
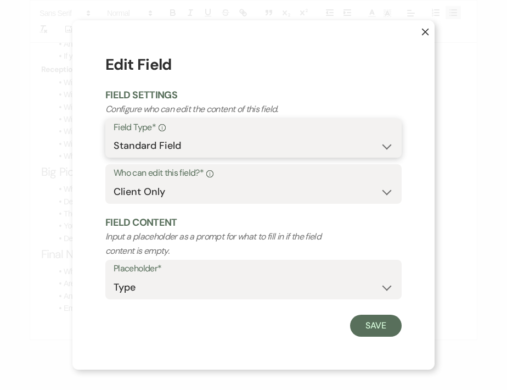
click at [215, 143] on select "Standard Field Smart Field" at bounding box center [254, 145] width 280 height 21
click at [419, 36] on button "X" at bounding box center [417, 36] width 35 height 33
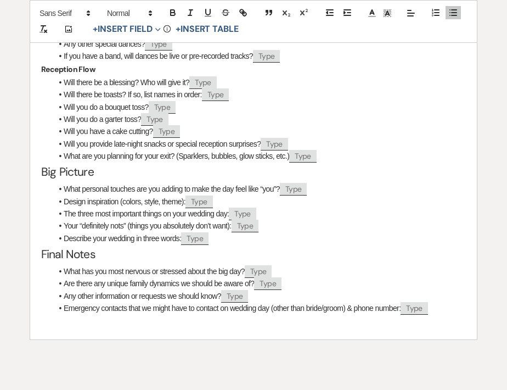
click at [317, 76] on p "Reception Flow" at bounding box center [253, 70] width 425 height 14
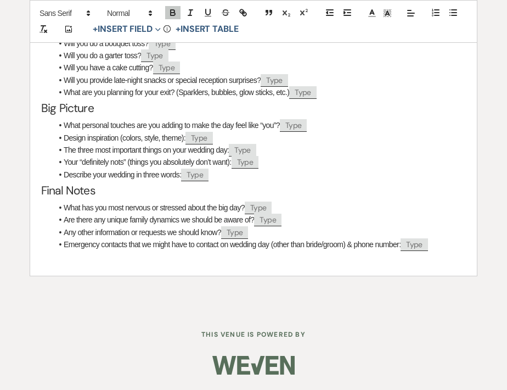
scroll to position [1302, 0]
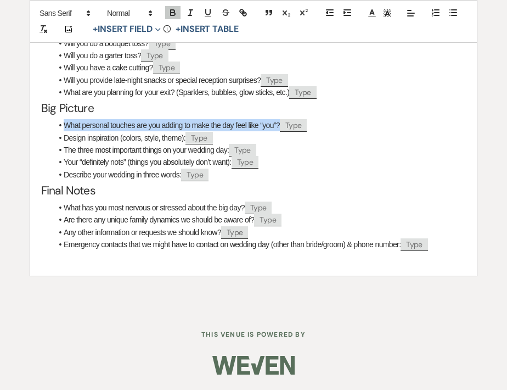
drag, startPoint x: 66, startPoint y: 134, endPoint x: 315, endPoint y: 136, distance: 249.2
click at [315, 131] on li "What personal touches are you adding to make the day feel like “you”? ﻿ Type ﻿" at bounding box center [259, 125] width 414 height 12
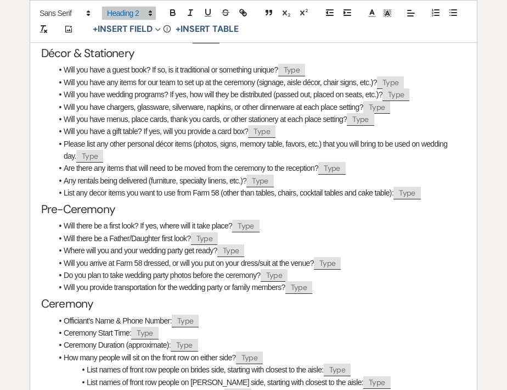
scroll to position [382, 0]
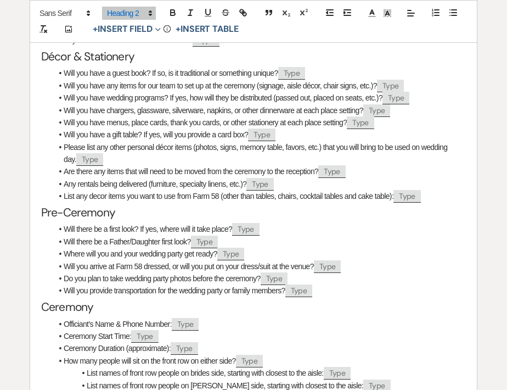
click at [317, 177] on li "Are there any items that will need to be moved from the ceremony to the recepti…" at bounding box center [259, 171] width 414 height 12
click at [321, 177] on li "Are there any items that will need to be moved from the ceremony to the recepti…" at bounding box center [259, 171] width 414 height 12
click at [389, 177] on li "Are there any items that will need to be moved from the ceremony to the recepti…" at bounding box center [259, 171] width 414 height 12
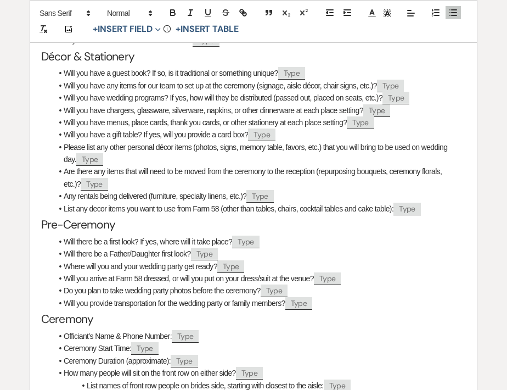
click at [361, 187] on li "Are there any items that will need to be moved from the ceremony to the recepti…" at bounding box center [259, 177] width 414 height 25
drag, startPoint x: 443, startPoint y: 180, endPoint x: 427, endPoint y: 182, distance: 16.6
click at [427, 182] on li "Are there any items that will need to be moved from the ceremony to the recepti…" at bounding box center [259, 177] width 414 height 25
click at [323, 188] on li "Are there any items that will need to be moved from the ceremony to the recepti…" at bounding box center [259, 177] width 414 height 25
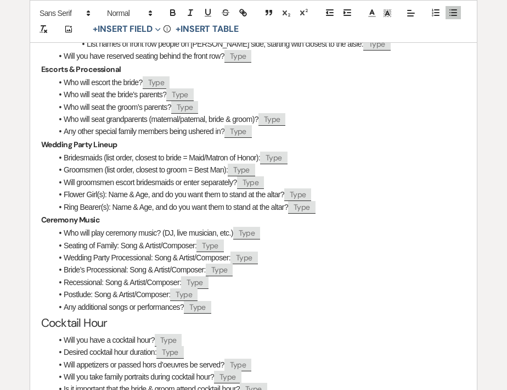
scroll to position [792, 0]
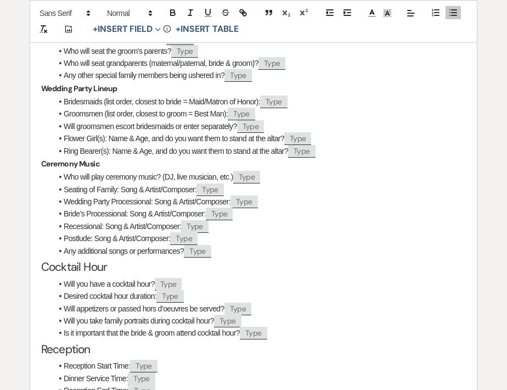
click at [105, 302] on li "Desired cocktail hour duration: ﻿ Type ﻿" at bounding box center [259, 296] width 414 height 12
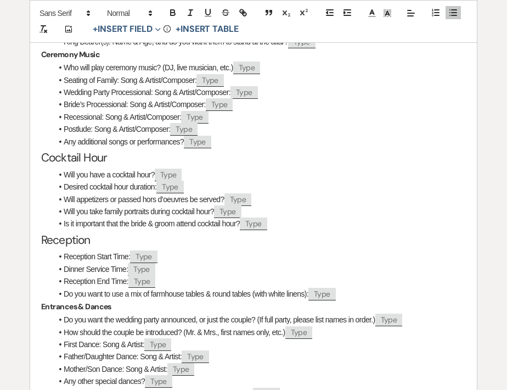
scroll to position [902, 0]
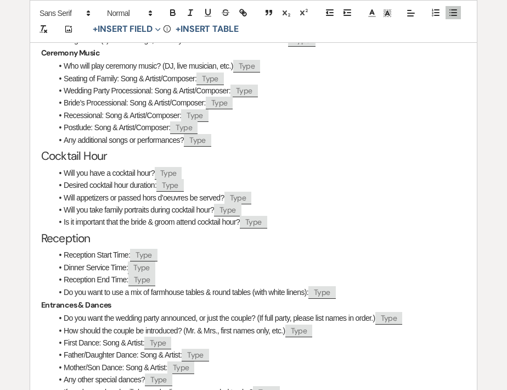
click at [250, 216] on li "Will you take family portraits during cocktail hour? ﻿ Type ﻿" at bounding box center [259, 210] width 414 height 12
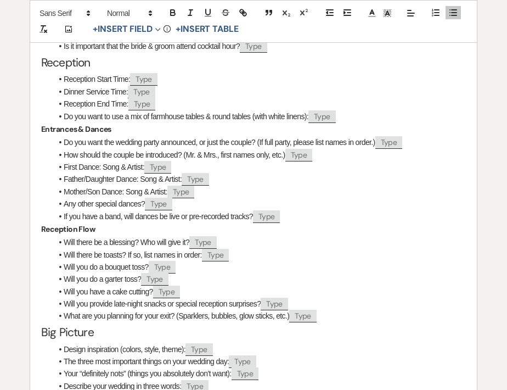
scroll to position [1070, 0]
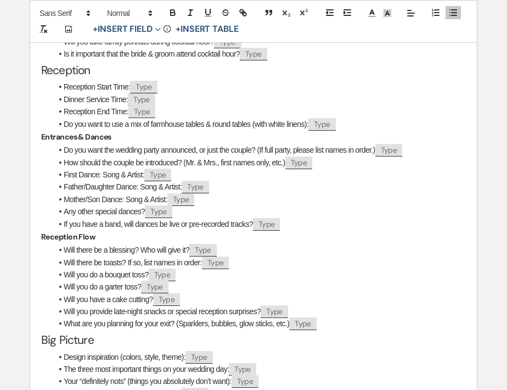
click at [345, 130] on li "Do you want to use a mix of farmhouse tables & round tables (with white linens)…" at bounding box center [259, 124] width 414 height 12
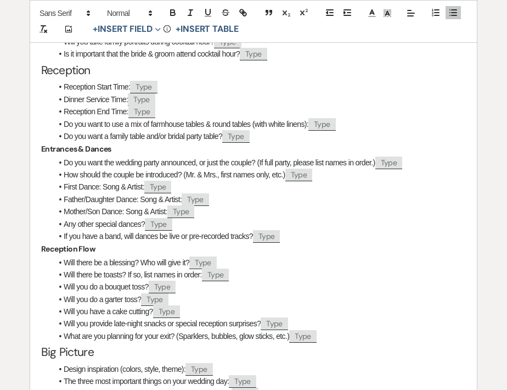
click at [310, 130] on li "Do you want to use a mix of farmhouse tables & round tables (with white linens)…" at bounding box center [259, 124] width 414 height 12
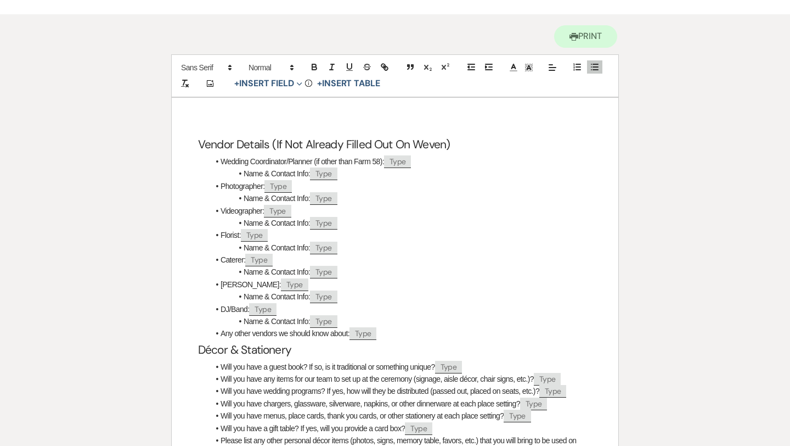
scroll to position [92, 0]
drag, startPoint x: 269, startPoint y: 144, endPoint x: 254, endPoint y: 144, distance: 14.8
click at [254, 144] on h2 "Vendor Details (If Not Already Filled Out On Weven)" at bounding box center [395, 145] width 394 height 21
drag, startPoint x: 265, startPoint y: 351, endPoint x: 235, endPoint y: 351, distance: 29.6
click at [235, 351] on h2 "Décor & Stationery" at bounding box center [395, 350] width 394 height 21
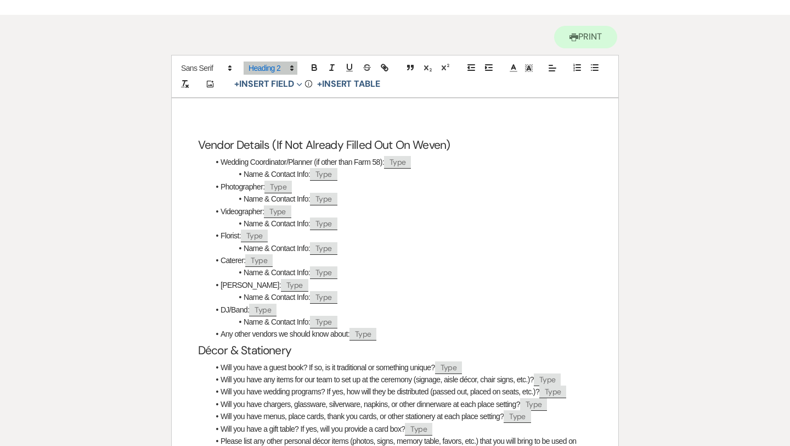
click at [327, 349] on h2 "Décor & Stationery" at bounding box center [395, 350] width 394 height 21
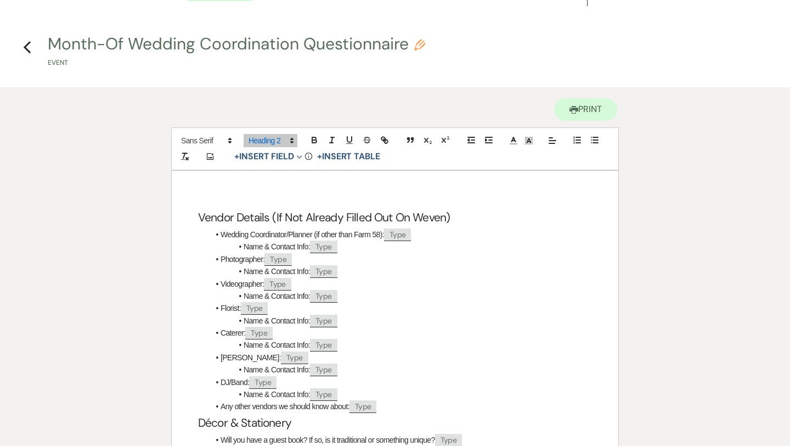
scroll to position [0, 0]
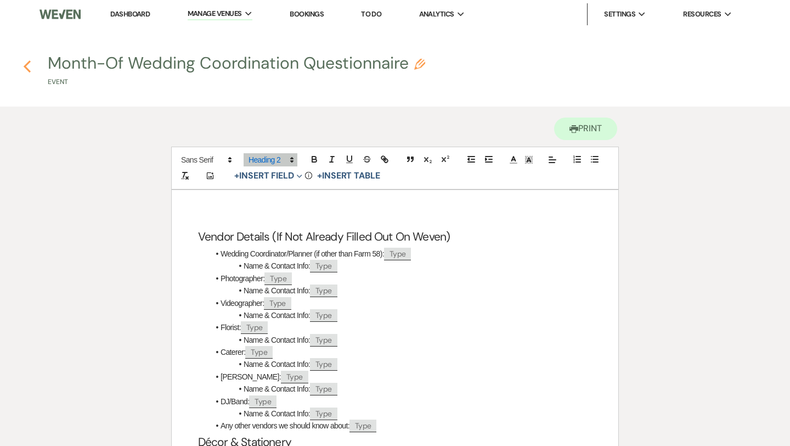
click at [26, 66] on icon "Previous" at bounding box center [27, 66] width 8 height 13
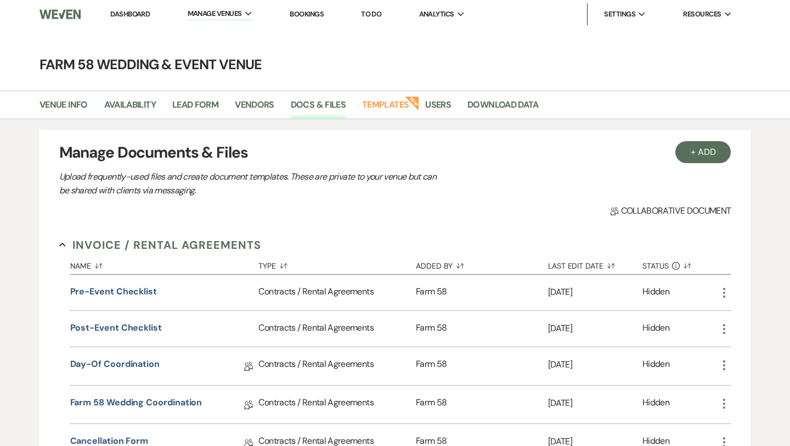
click at [124, 9] on link "Dashboard" at bounding box center [130, 13] width 40 height 9
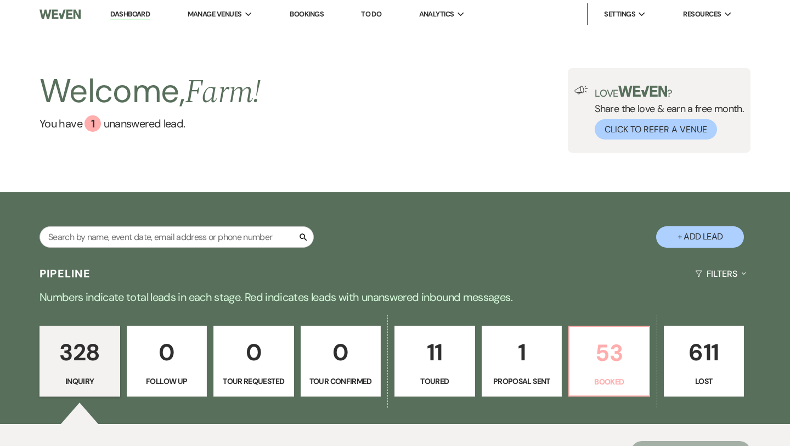
click at [641, 390] on link "53 Booked" at bounding box center [610, 361] width 82 height 71
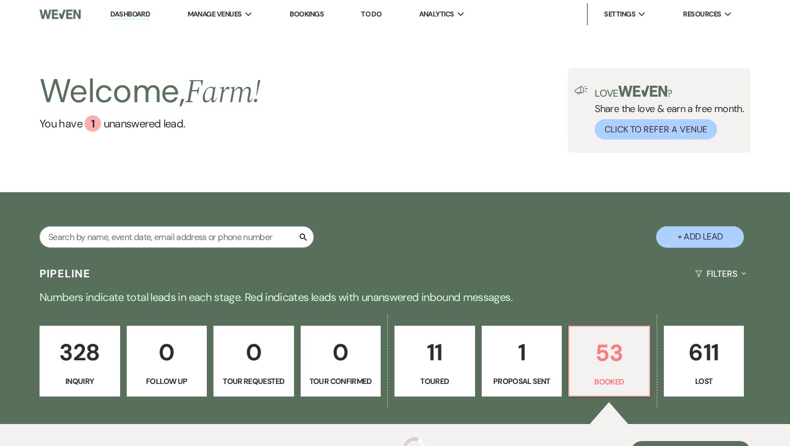
scroll to position [406, 0]
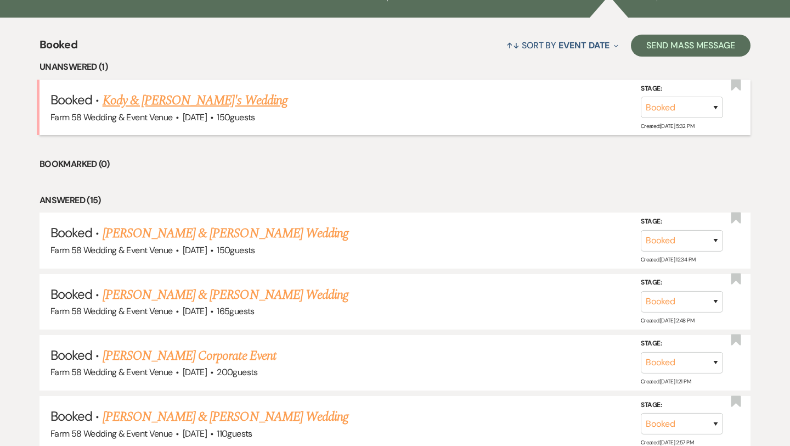
click at [184, 105] on link "Kody & [PERSON_NAME]'s Wedding" at bounding box center [195, 101] width 185 height 20
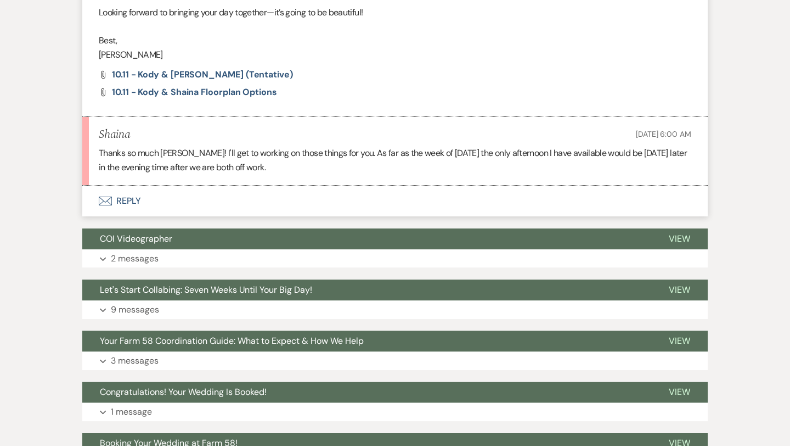
scroll to position [1652, 0]
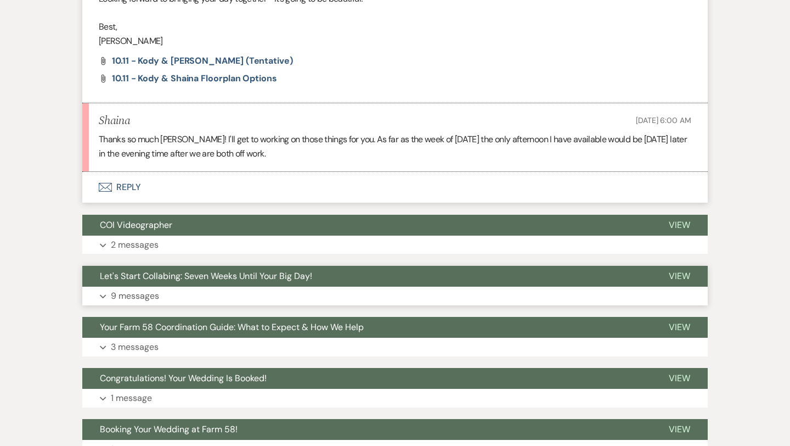
click at [188, 288] on button "Expand 9 messages" at bounding box center [395, 296] width 626 height 19
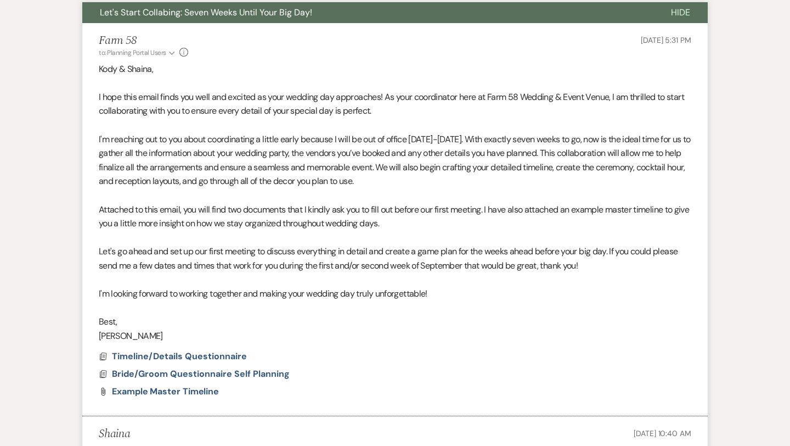
scroll to position [1911, 0]
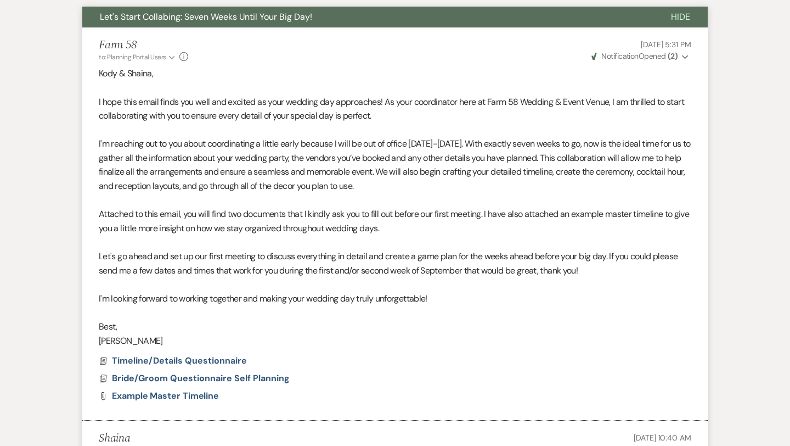
drag, startPoint x: 149, startPoint y: 341, endPoint x: 98, endPoint y: 79, distance: 266.9
click at [98, 79] on li "Farm 58 to: Planning Portal Users Expand Info [DATE] 5:31 PM Weven Check Notifi…" at bounding box center [395, 223] width 626 height 393
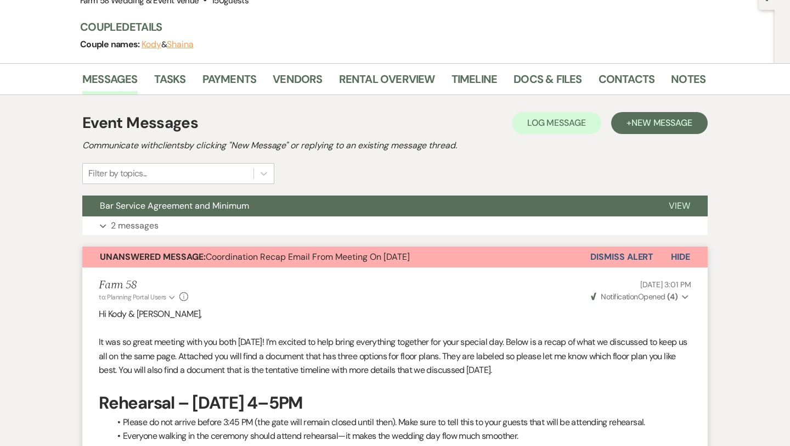
scroll to position [0, 0]
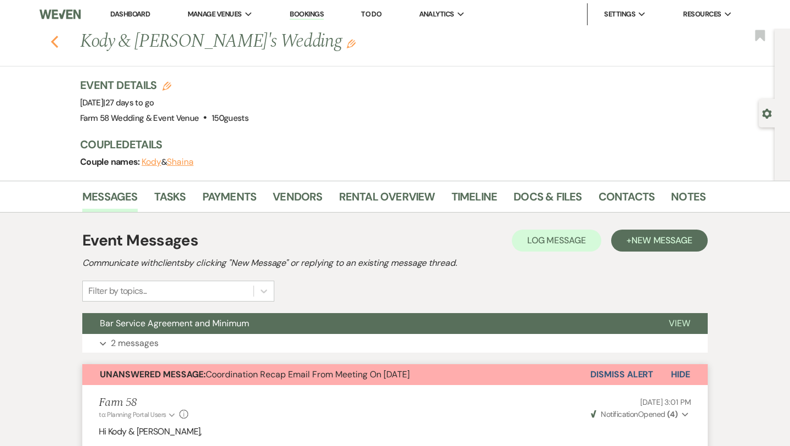
click at [52, 40] on use "button" at bounding box center [54, 42] width 7 height 12
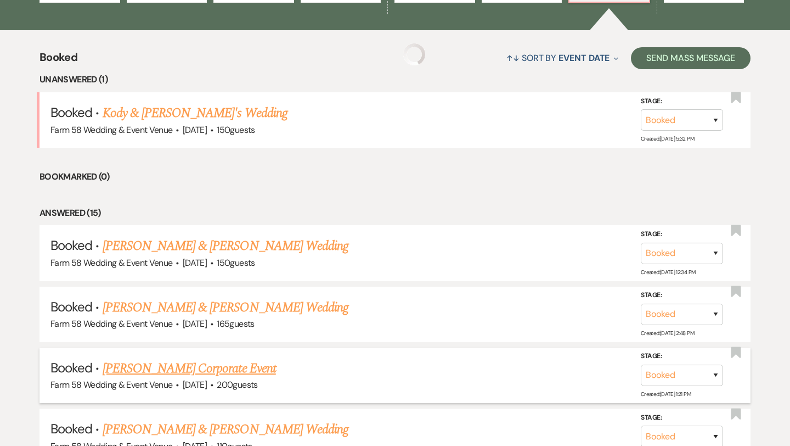
scroll to position [443, 0]
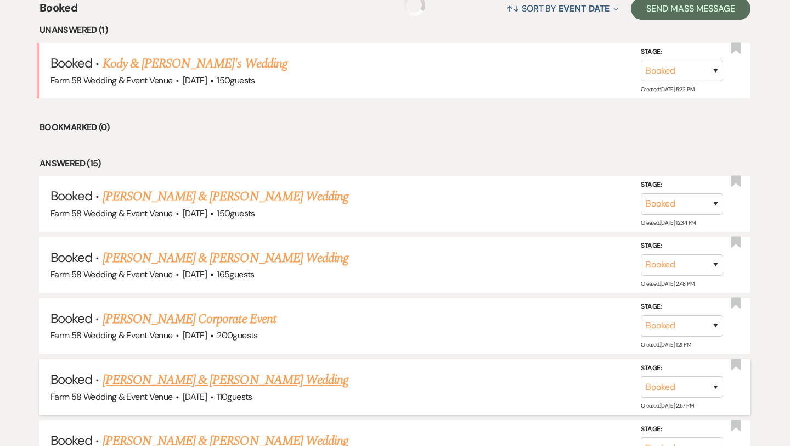
click at [204, 383] on link "[PERSON_NAME] & [PERSON_NAME] Wedding" at bounding box center [226, 380] width 246 height 20
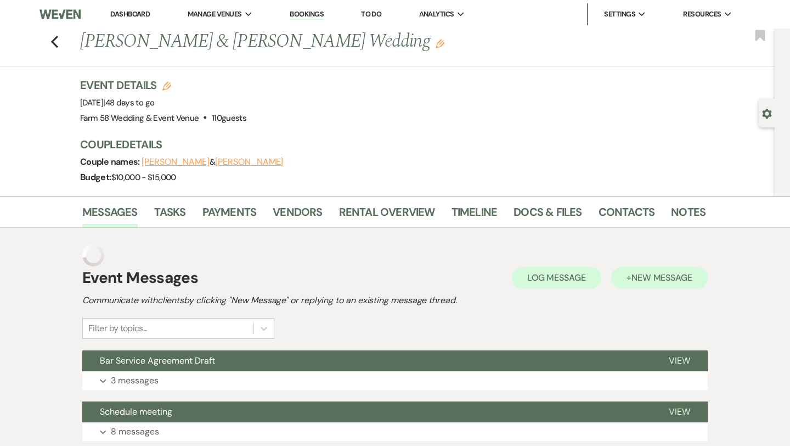
scroll to position [27, 0]
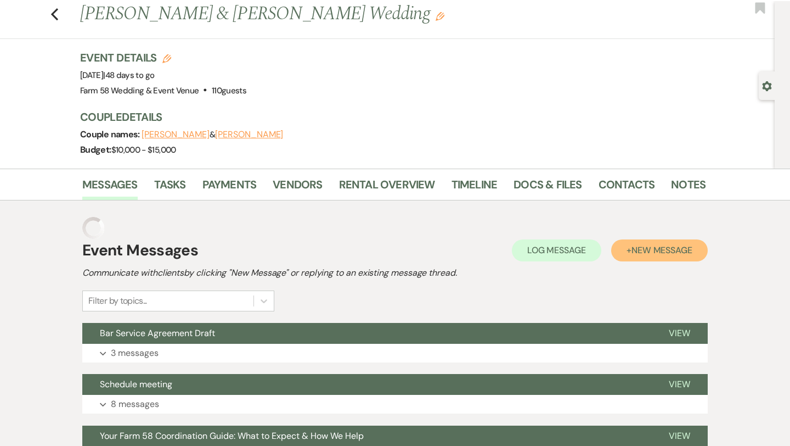
click at [647, 259] on button "+ New Message" at bounding box center [660, 250] width 97 height 22
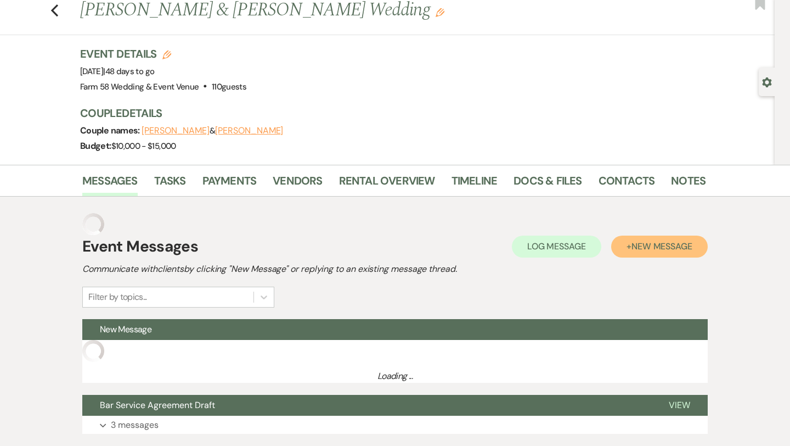
scroll to position [0, 0]
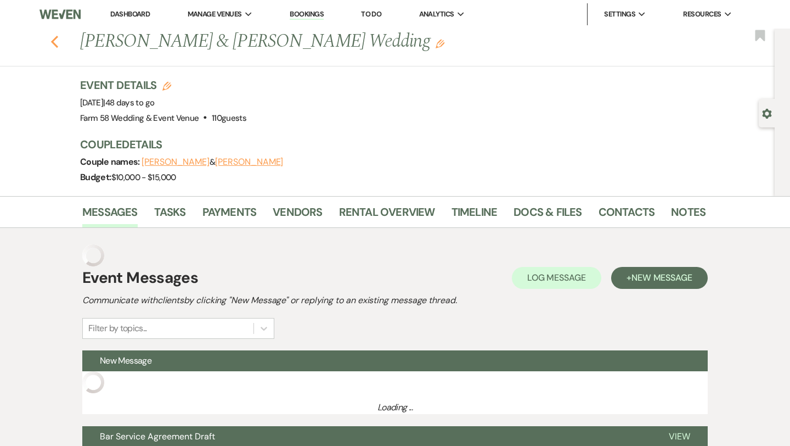
click at [57, 41] on icon "Previous" at bounding box center [55, 41] width 8 height 13
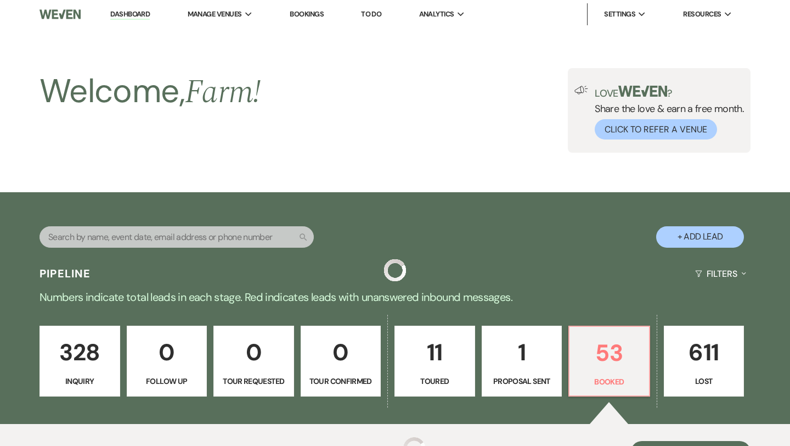
scroll to position [443, 0]
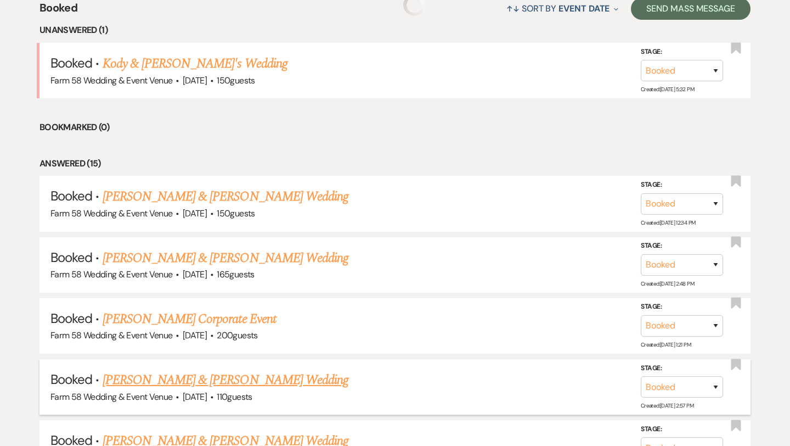
click at [181, 378] on link "[PERSON_NAME] & [PERSON_NAME] Wedding" at bounding box center [226, 380] width 246 height 20
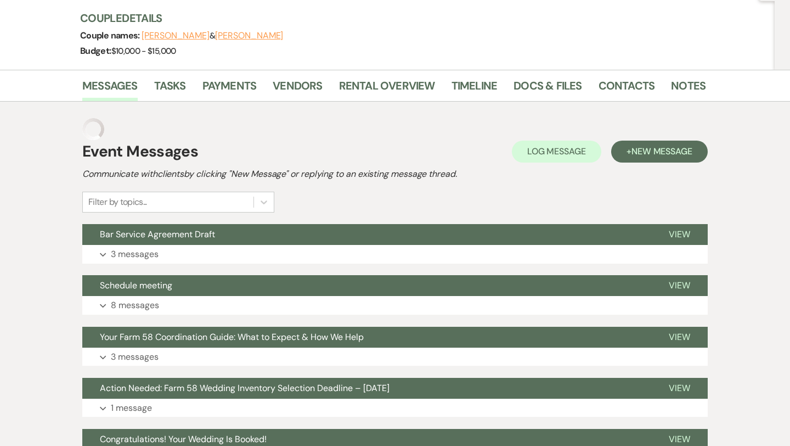
scroll to position [55, 0]
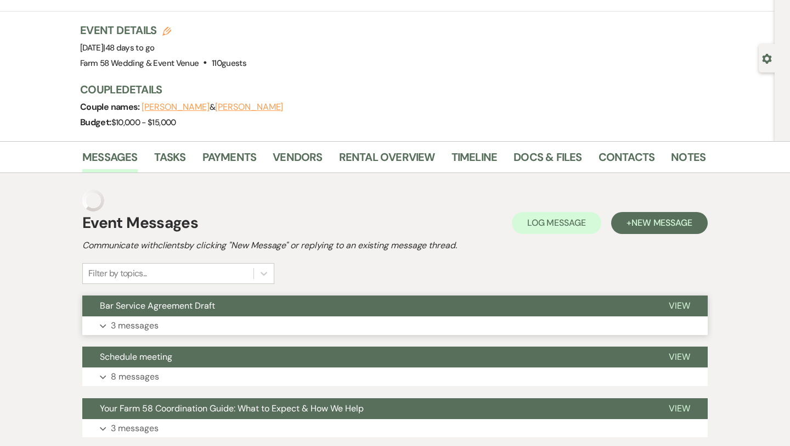
click at [183, 314] on button "Bar Service Agreement Draft" at bounding box center [366, 305] width 569 height 21
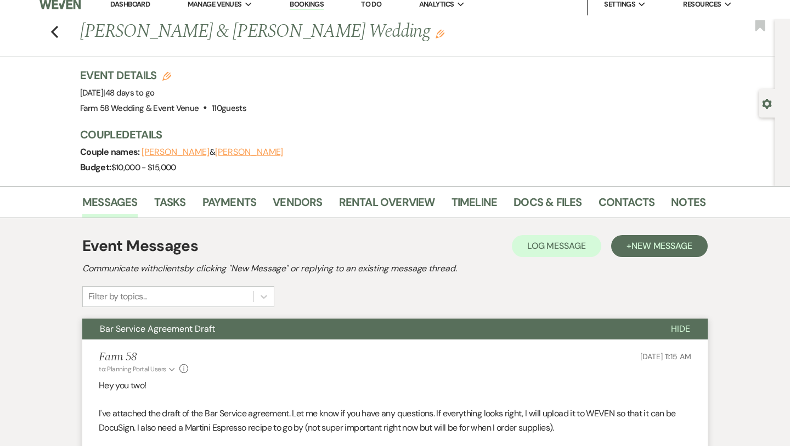
scroll to position [0, 0]
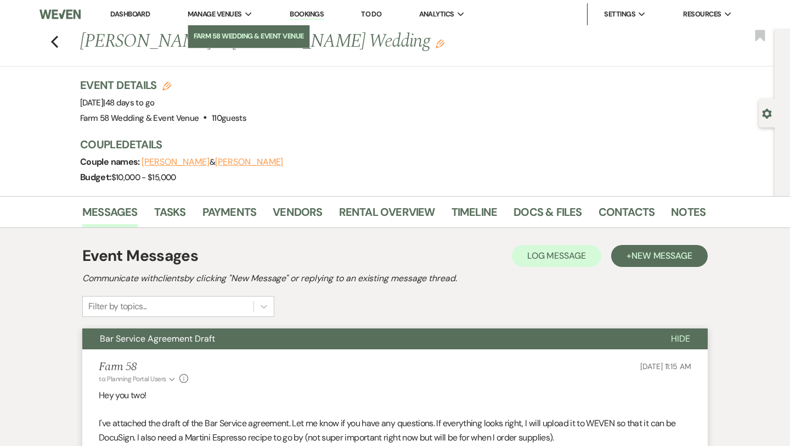
click at [229, 35] on li "Farm 58 Wedding & Event Venue" at bounding box center [249, 36] width 110 height 11
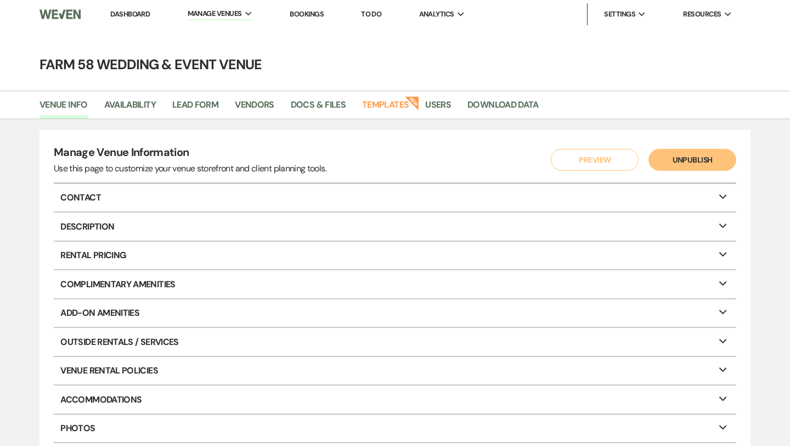
click at [766, 159] on div "Manage Venue Information Use this page to customize your venue storefront and c…" at bounding box center [395, 314] width 790 height 369
click at [308, 106] on link "Docs & Files" at bounding box center [318, 108] width 55 height 21
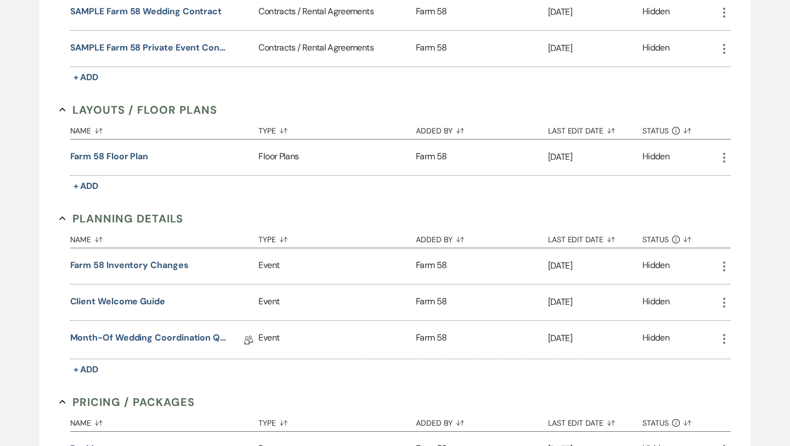
scroll to position [722, 0]
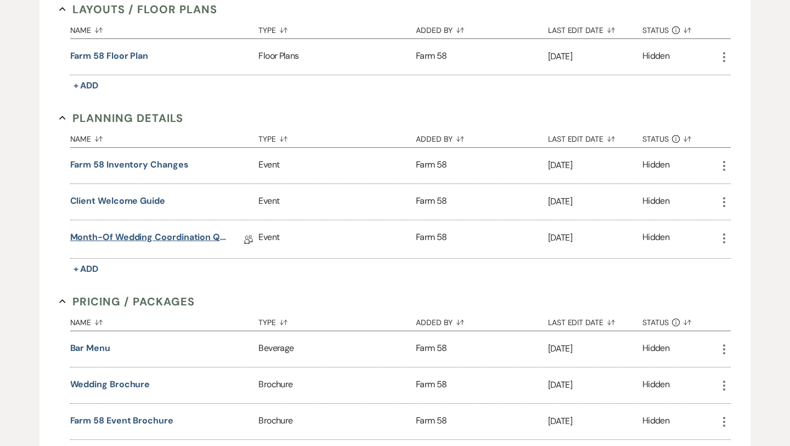
click at [152, 233] on link "Month-Of Wedding Coordination Questionnaire" at bounding box center [148, 239] width 156 height 17
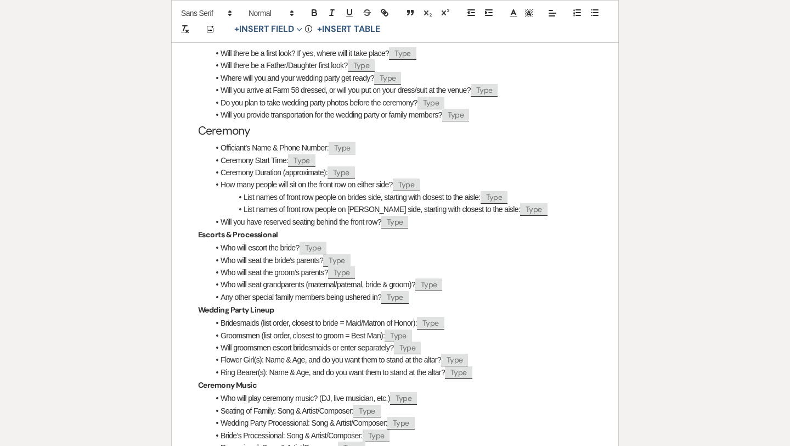
scroll to position [575, 0]
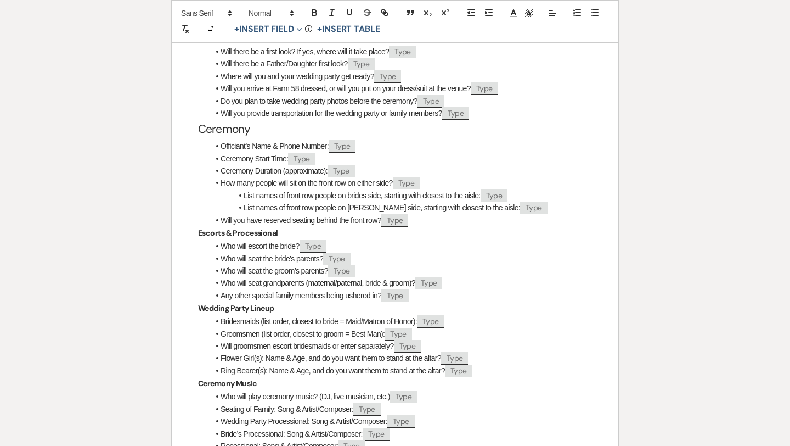
click at [385, 177] on li "Ceremony Duration (approximate): ﻿ Type ﻿" at bounding box center [400, 171] width 383 height 12
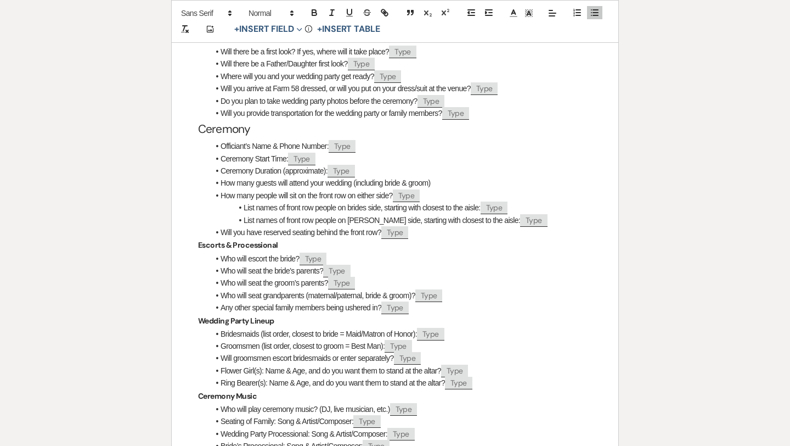
click at [451, 189] on li "How many guests will attend your wedding (including bride & groom)" at bounding box center [400, 183] width 383 height 12
drag, startPoint x: 515, startPoint y: 216, endPoint x: 485, endPoint y: 216, distance: 30.2
click at [485, 214] on li "List names of front row people on brides side, starting with closest to the ais…" at bounding box center [400, 207] width 383 height 12
click at [465, 189] on li "How many guests will attend your wedding (including bride & groom)?" at bounding box center [400, 183] width 383 height 12
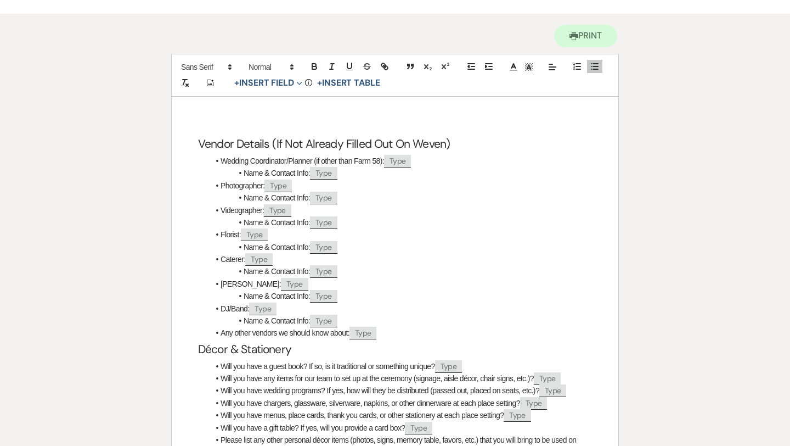
scroll to position [0, 0]
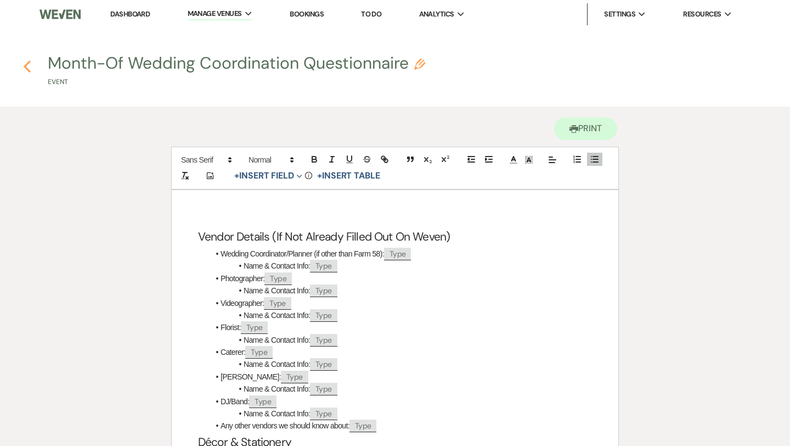
click at [26, 68] on use "button" at bounding box center [27, 66] width 7 height 12
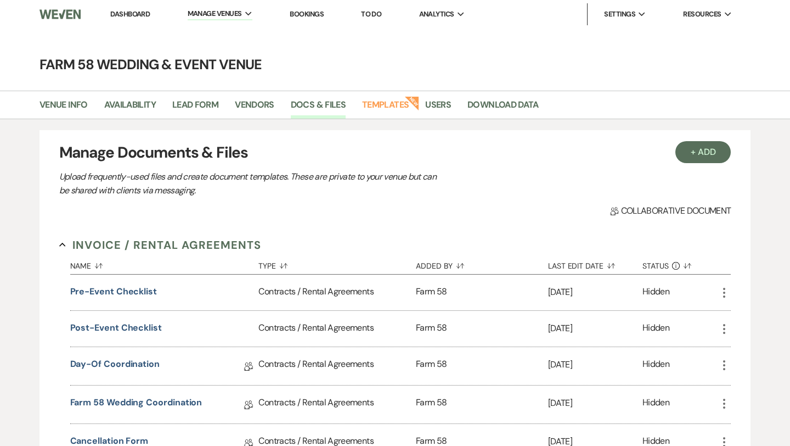
click at [149, 20] on li "Dashboard" at bounding box center [130, 14] width 51 height 22
click at [146, 16] on link "Dashboard" at bounding box center [130, 13] width 40 height 9
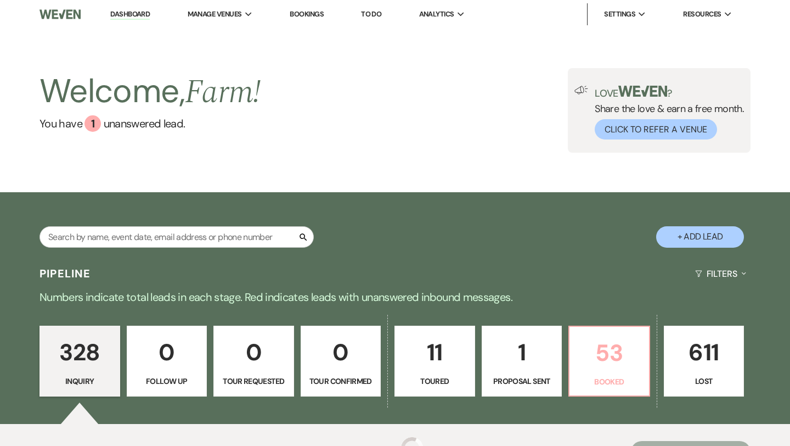
click at [586, 347] on p "53" at bounding box center [609, 352] width 66 height 37
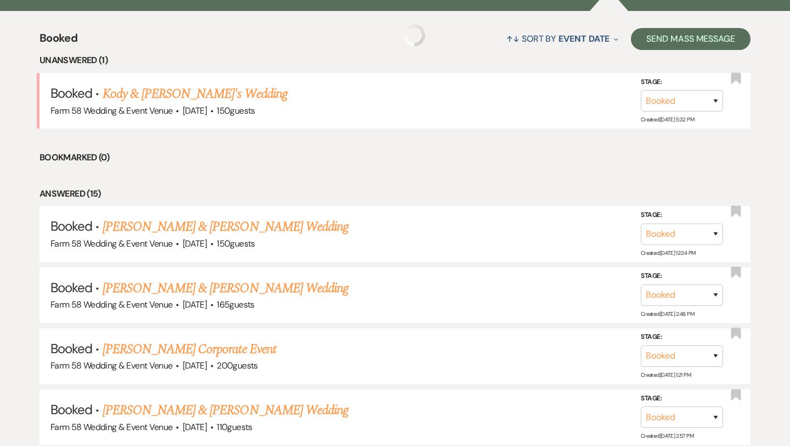
scroll to position [420, 0]
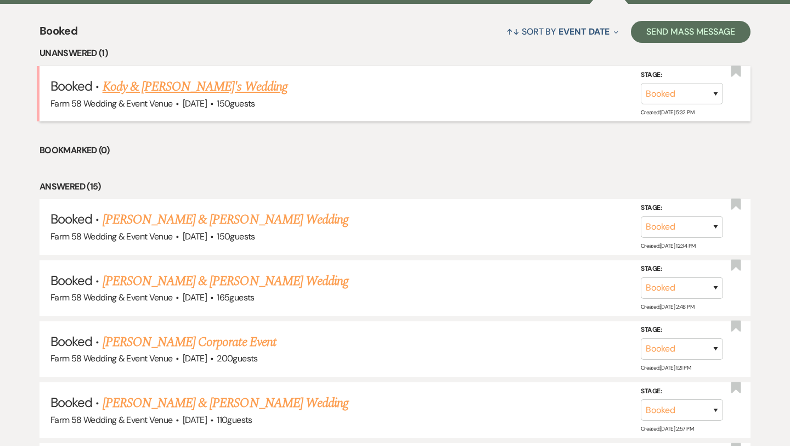
click at [177, 91] on link "Kody & [PERSON_NAME]'s Wedding" at bounding box center [195, 87] width 185 height 20
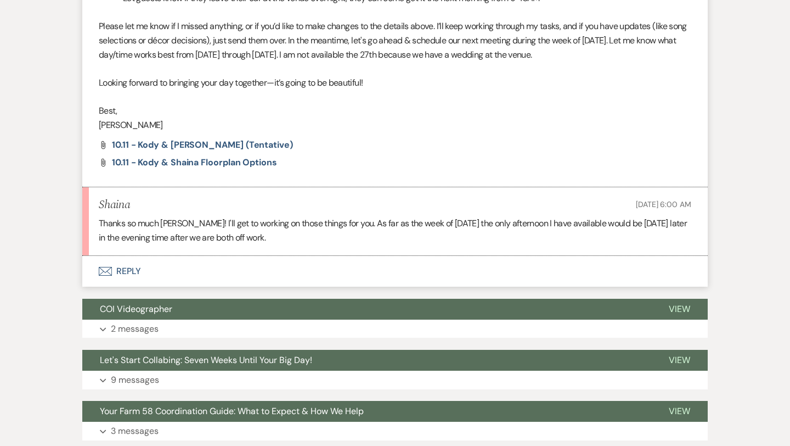
scroll to position [1651, 0]
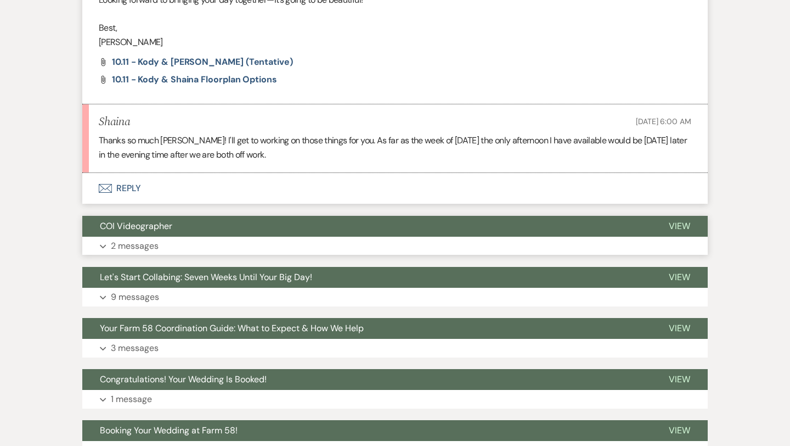
click at [201, 225] on button "COI Videographer" at bounding box center [366, 226] width 569 height 21
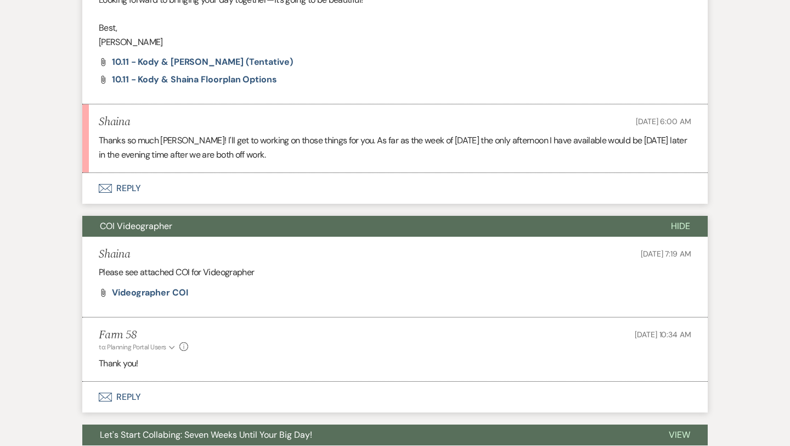
click at [190, 237] on li "Shaina [DATE] 7:19 AM Please see attached COI for Videographer Attach File Vide…" at bounding box center [395, 277] width 626 height 81
click at [181, 230] on button "COI Videographer" at bounding box center [367, 226] width 571 height 21
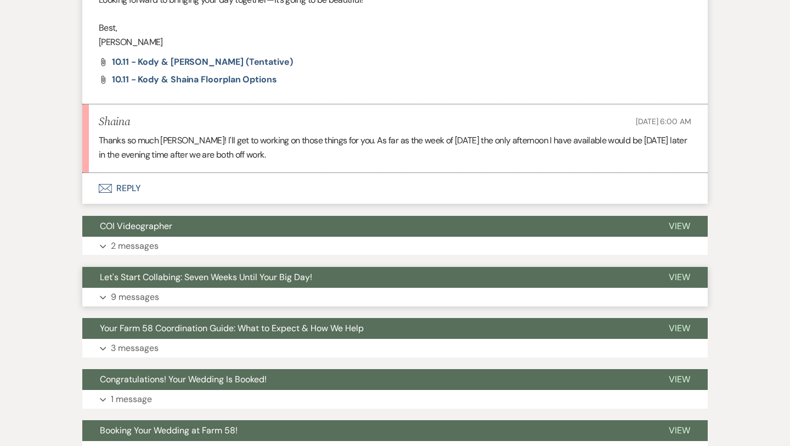
click at [175, 281] on span "Let's Start Collabing: Seven Weeks Until Your Big Day!" at bounding box center [206, 277] width 212 height 12
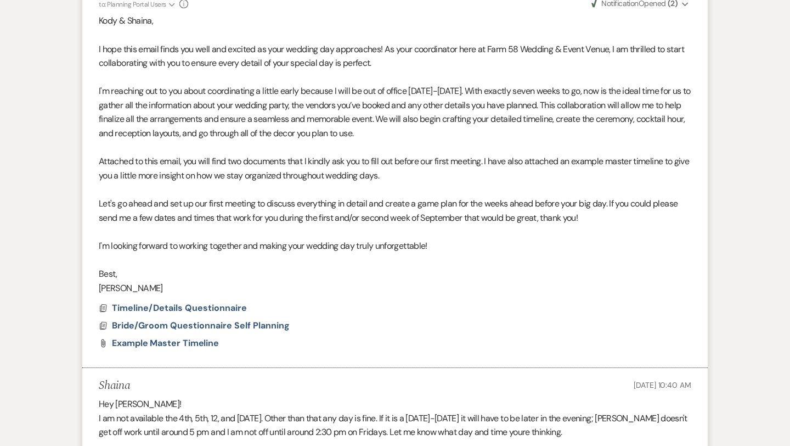
scroll to position [1919, 0]
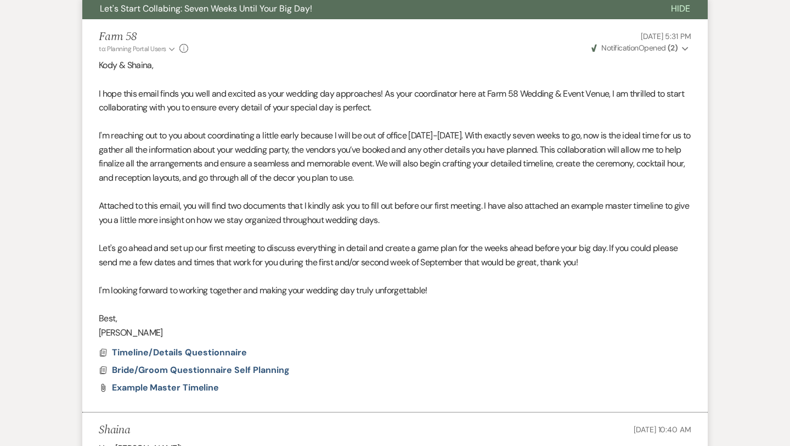
drag, startPoint x: 150, startPoint y: 285, endPoint x: 99, endPoint y: 69, distance: 221.7
click at [99, 69] on div "Kody & [PERSON_NAME], I hope this email finds you well and excited as your wedd…" at bounding box center [395, 198] width 593 height 281
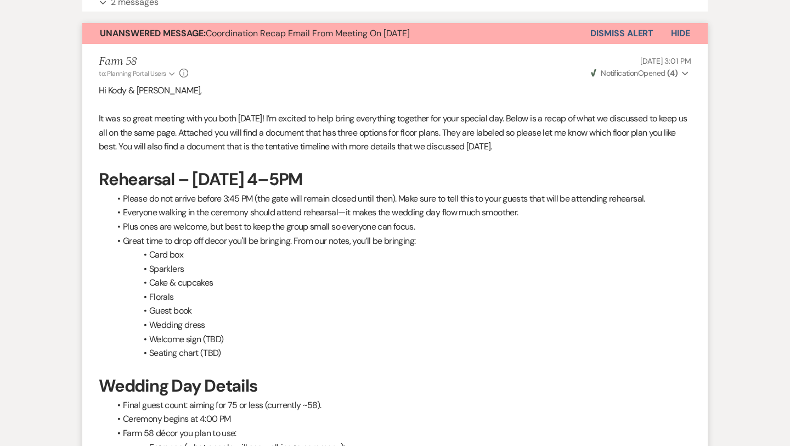
scroll to position [0, 0]
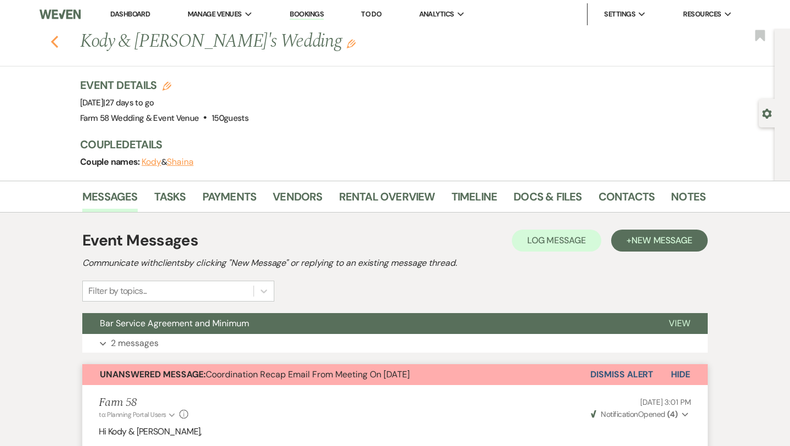
click at [53, 41] on use "button" at bounding box center [54, 42] width 7 height 12
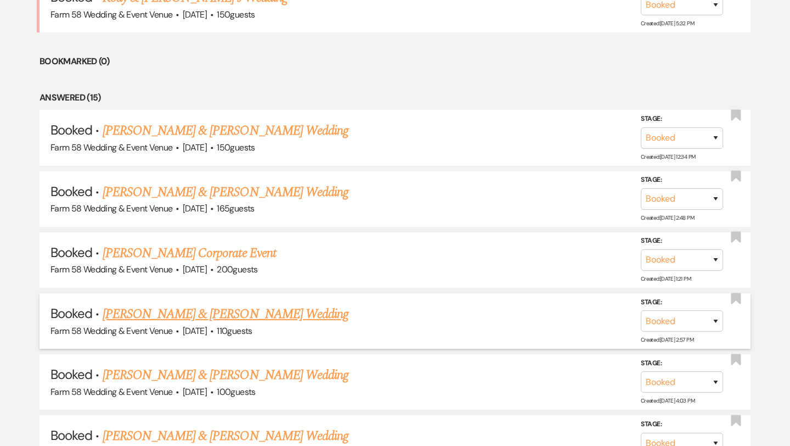
scroll to position [520, 0]
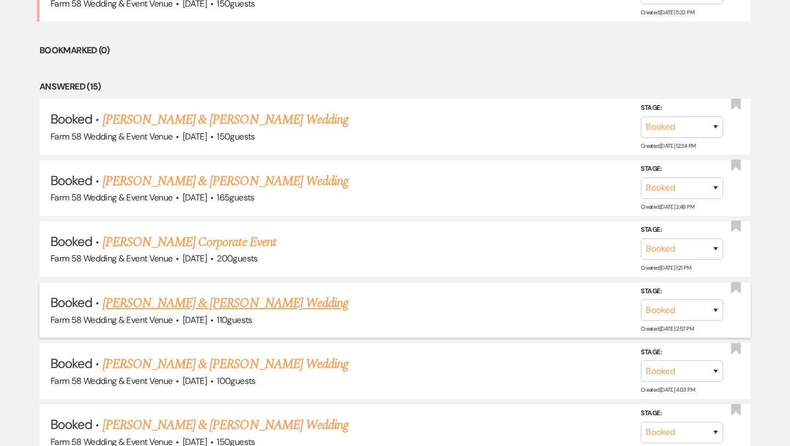
click at [199, 305] on link "[PERSON_NAME] & [PERSON_NAME] Wedding" at bounding box center [226, 303] width 246 height 20
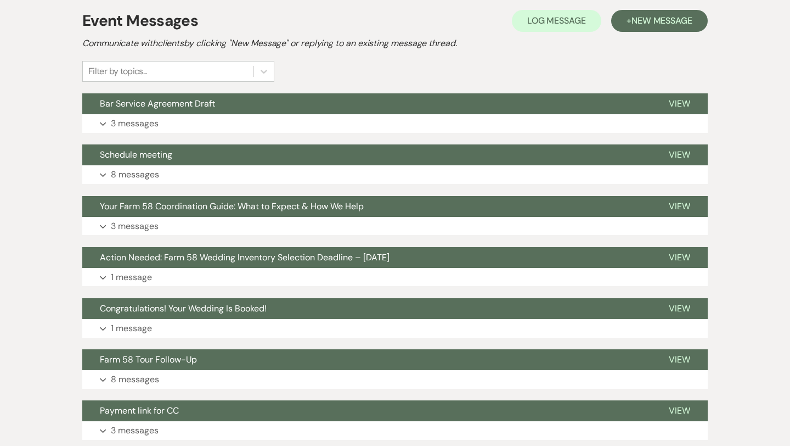
scroll to position [68, 0]
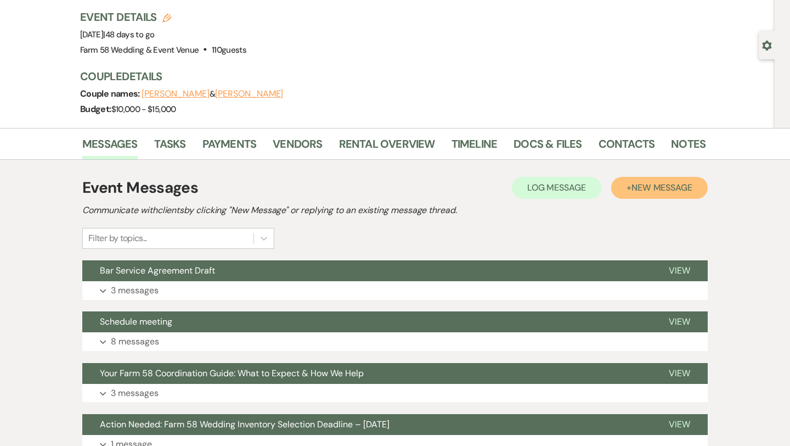
click at [648, 184] on span "New Message" at bounding box center [662, 188] width 61 height 12
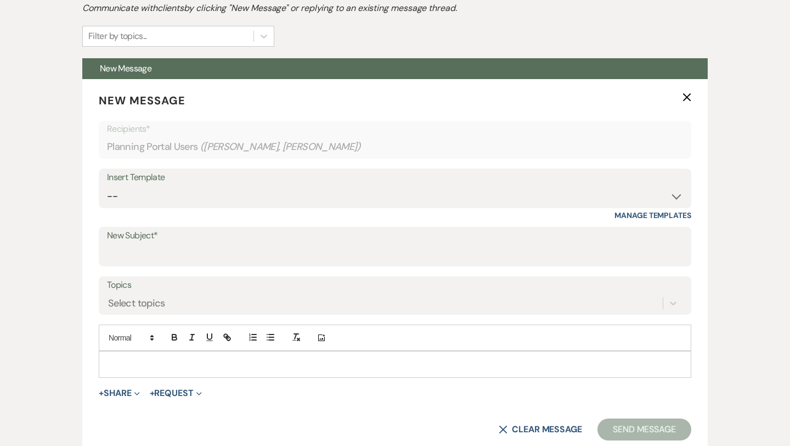
scroll to position [362, 0]
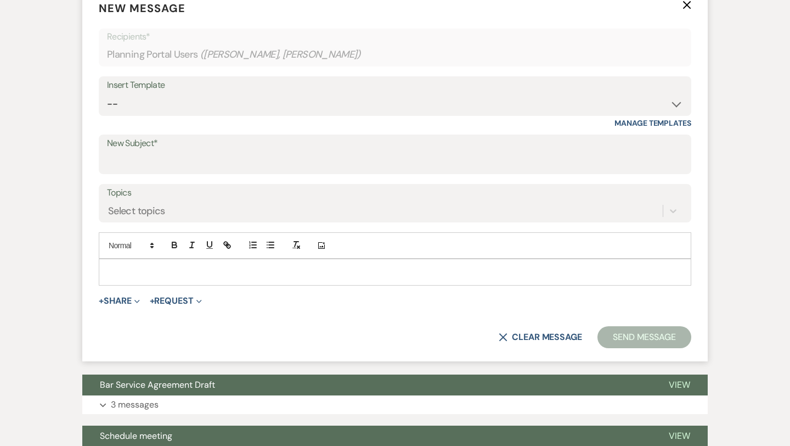
click at [119, 274] on p at bounding box center [395, 272] width 575 height 12
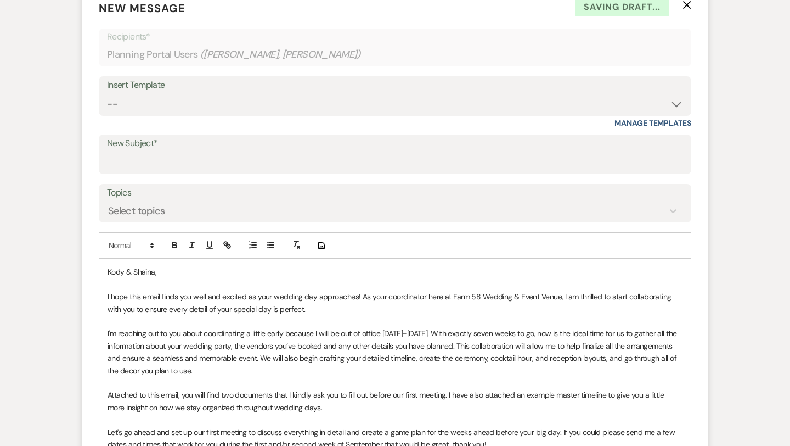
scroll to position [337, 0]
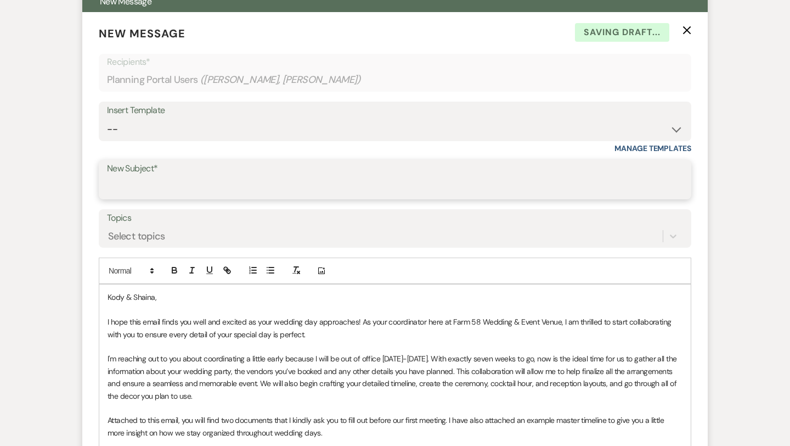
click at [142, 189] on input "New Subject*" at bounding box center [395, 187] width 576 height 21
click at [216, 187] on input "Let's Start Collabing: Six Weeks Until Your Big Day!" at bounding box center [395, 187] width 576 height 21
type input "Let's Start Collabing: Seven Weeks Until Your Big Day!"
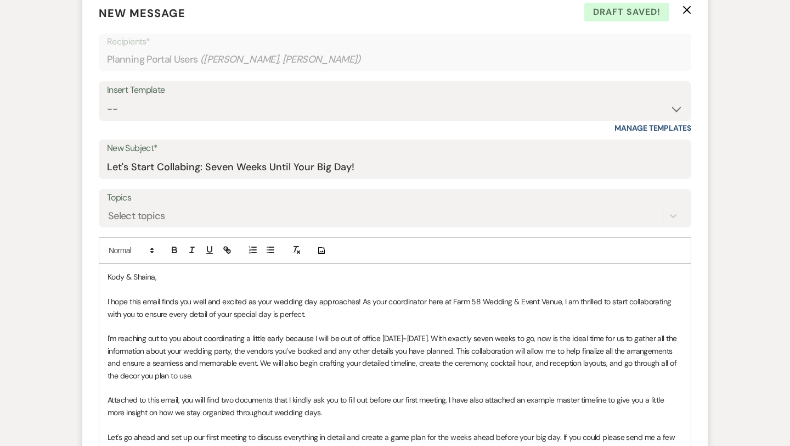
scroll to position [360, 0]
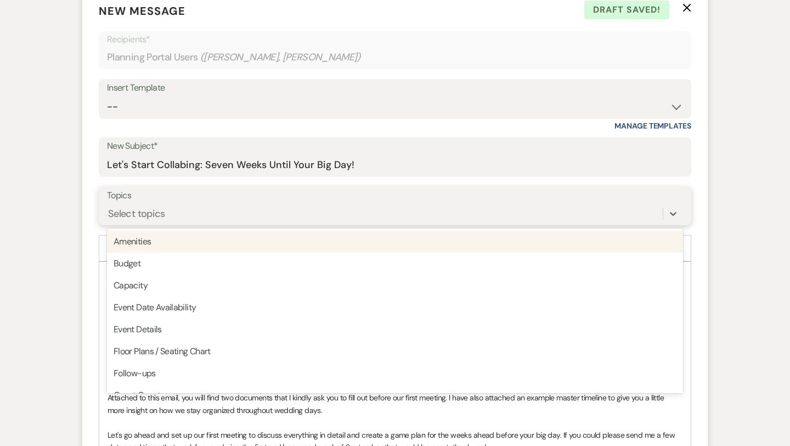
click at [139, 211] on div "Select topics" at bounding box center [136, 213] width 57 height 15
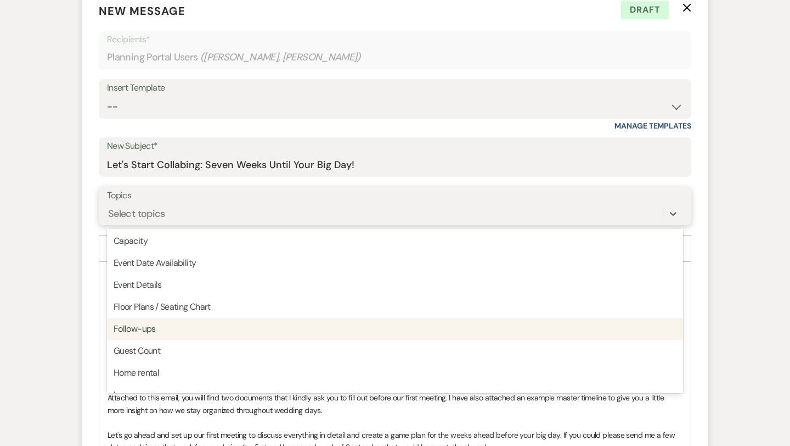
scroll to position [66, 0]
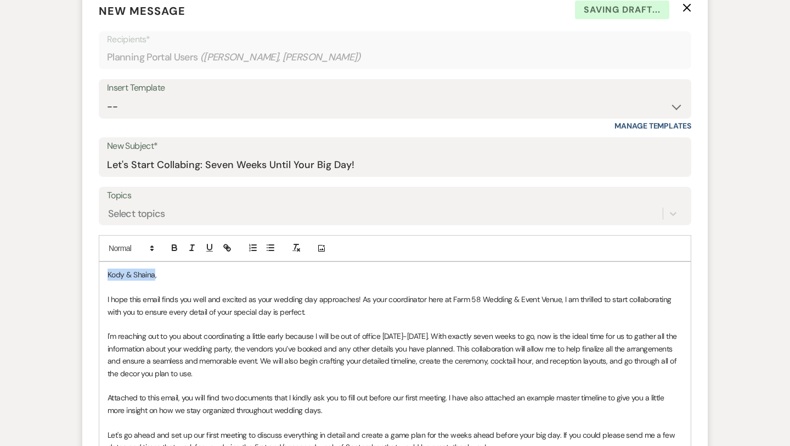
drag, startPoint x: 154, startPoint y: 276, endPoint x: 106, endPoint y: 274, distance: 47.8
click at [106, 274] on div "Kody & [PERSON_NAME], I hope this email finds you well and excited as your wedd…" at bounding box center [395, 397] width 592 height 271
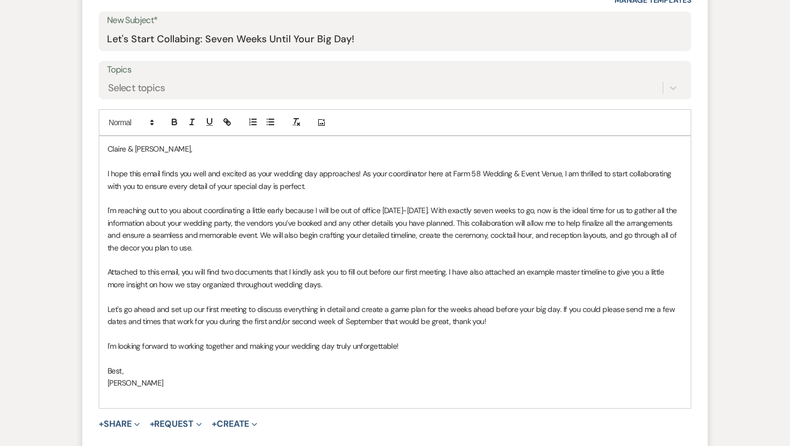
scroll to position [495, 0]
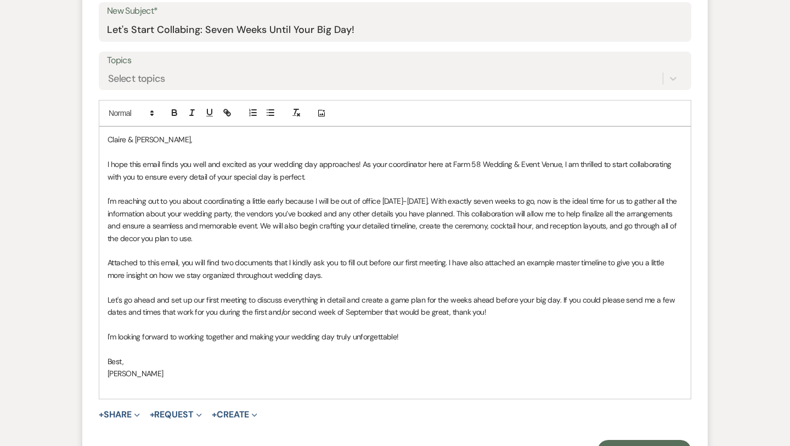
click at [244, 238] on p "I'm reaching out to you about coordinating a little early because I will be out…" at bounding box center [395, 219] width 575 height 49
drag, startPoint x: 234, startPoint y: 263, endPoint x: 222, endPoint y: 266, distance: 11.8
click at [222, 266] on span "Attached to this email, you will find two documents that I kindly ask you to fi…" at bounding box center [387, 268] width 559 height 22
click at [265, 264] on span "Attached to this email, you will find a documents that I kindly ask you to fill…" at bounding box center [392, 268] width 569 height 22
click at [355, 272] on p "Attached to this email, you will find a questionnaire that I kindly ask you to …" at bounding box center [395, 268] width 575 height 25
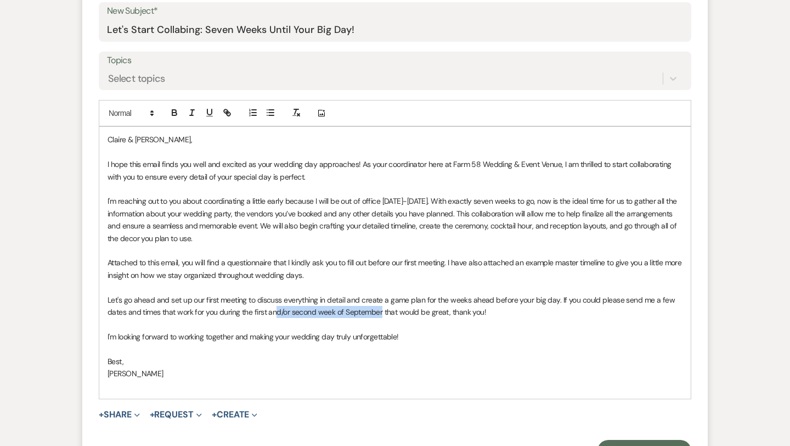
drag, startPoint x: 382, startPoint y: 311, endPoint x: 278, endPoint y: 311, distance: 103.2
click at [278, 311] on span "Let's go ahead and set up our first meeting to discuss everything in detail and…" at bounding box center [393, 306] width 570 height 22
click at [333, 312] on span "Let's go ahead and set up our first meeting to discuss everything in detail and…" at bounding box center [393, 306] width 570 height 22
click at [347, 312] on span "Let's go ahead and set up our first meeting to discuss everything in detail and…" at bounding box center [393, 306] width 570 height 22
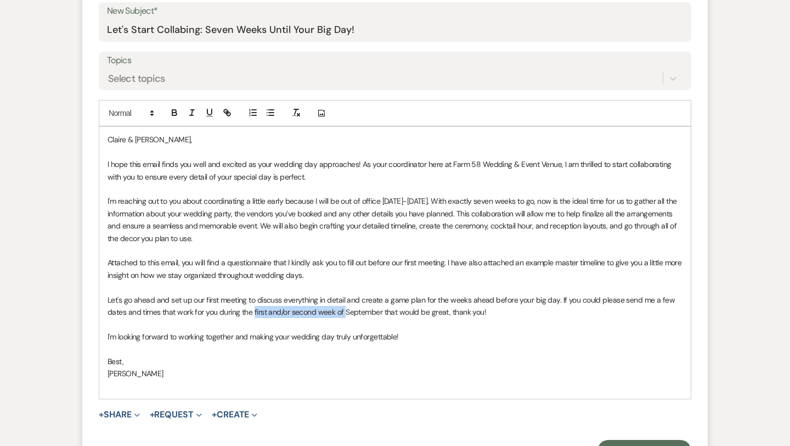
drag, startPoint x: 346, startPoint y: 312, endPoint x: 254, endPoint y: 316, distance: 91.8
click at [254, 316] on p "Let's go ahead and set up our first meeting to discuss everything in detail and…" at bounding box center [395, 306] width 575 height 25
click at [320, 315] on span "Let's go ahead and set up our first meeting to discuss everything in detail and…" at bounding box center [393, 306] width 570 height 22
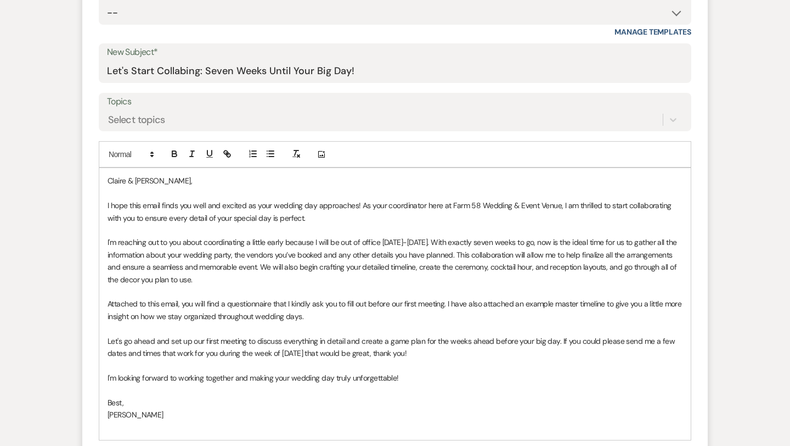
scroll to position [482, 0]
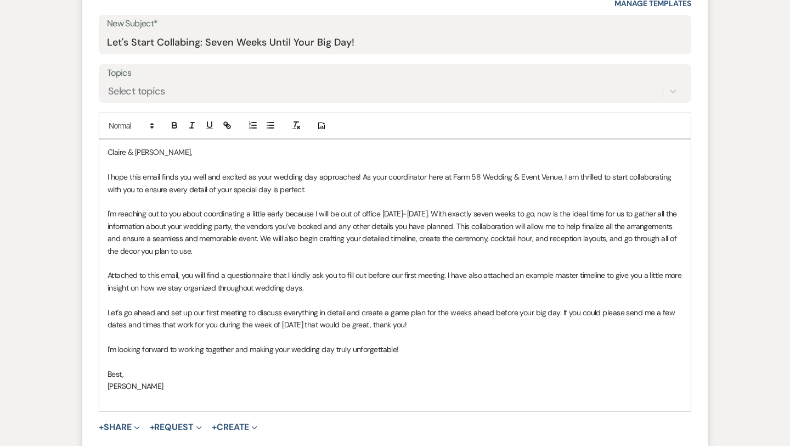
click at [232, 398] on p at bounding box center [395, 398] width 575 height 12
click at [215, 252] on p "I'm reaching out to you about coordinating a little early because I will be out…" at bounding box center [395, 231] width 575 height 49
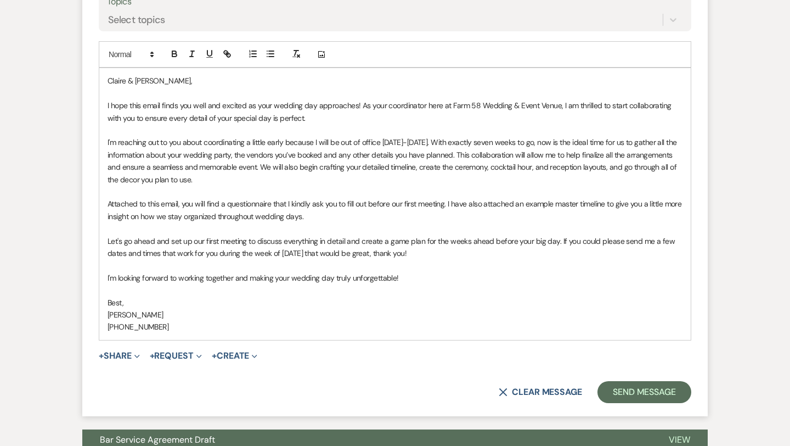
scroll to position [554, 0]
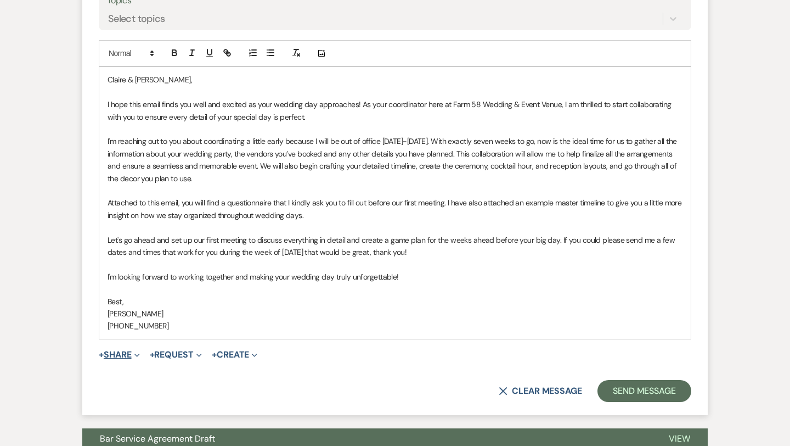
click at [127, 358] on button "+ Share Expand" at bounding box center [119, 354] width 41 height 9
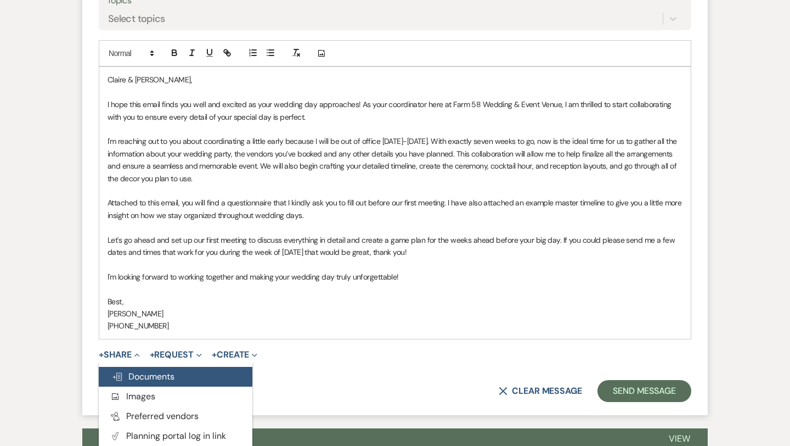
click at [138, 379] on span "Doc Upload Documents" at bounding box center [143, 377] width 63 height 12
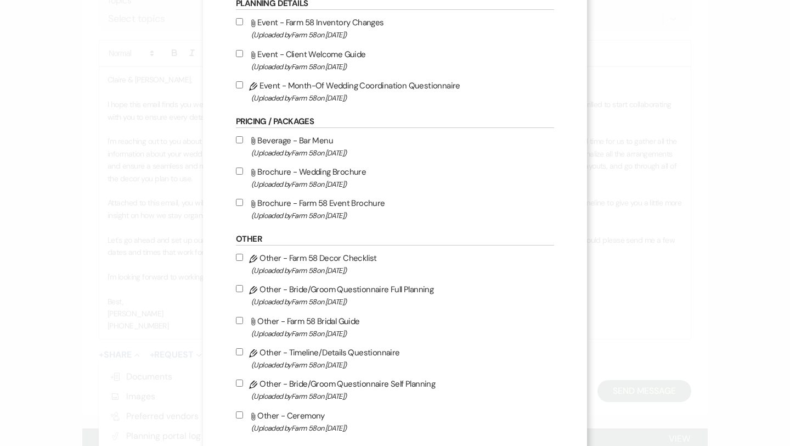
scroll to position [490, 0]
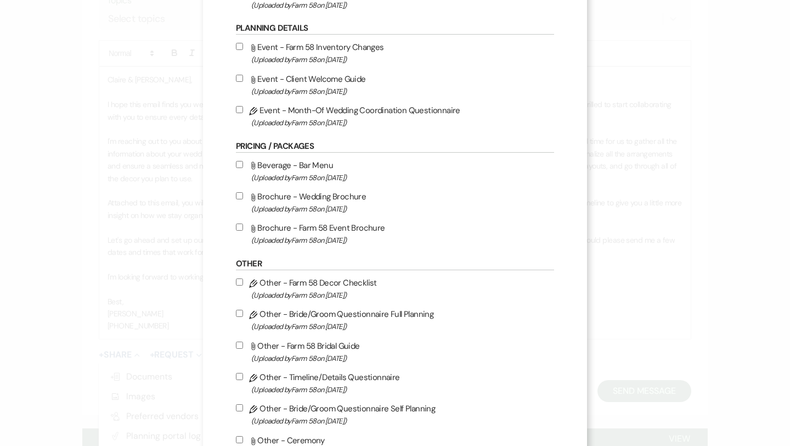
click at [240, 113] on input "Pencil Event - Month-Of Wedding Coordination Questionnaire (Uploaded by Farm 58…" at bounding box center [239, 109] width 7 height 7
checkbox input "true"
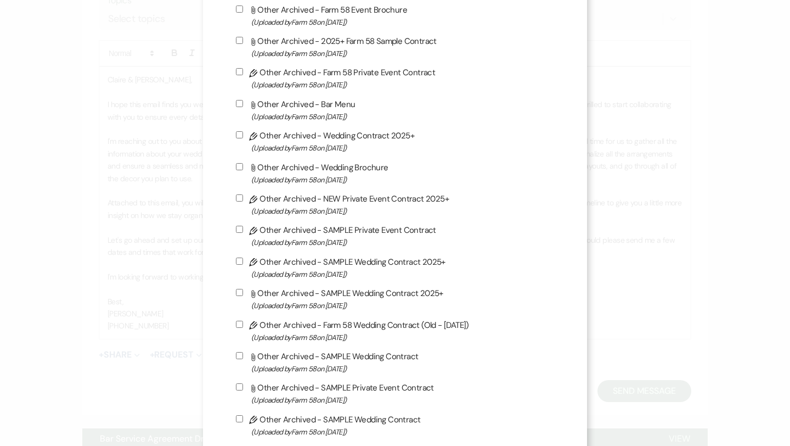
scroll to position [1552, 0]
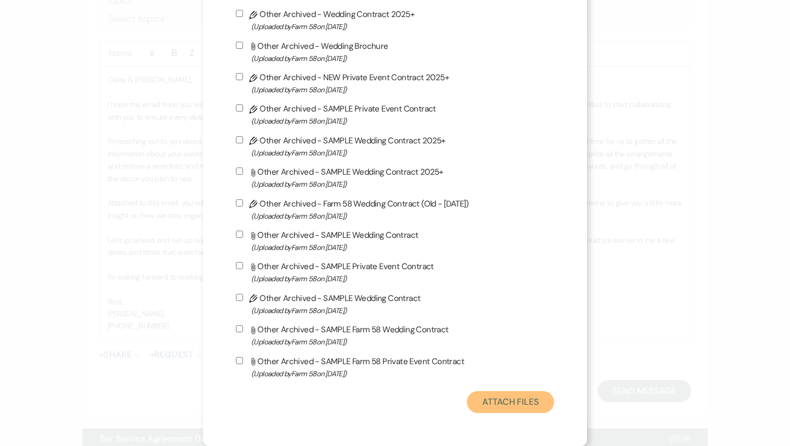
click at [488, 403] on button "Attach Files" at bounding box center [510, 402] width 87 height 22
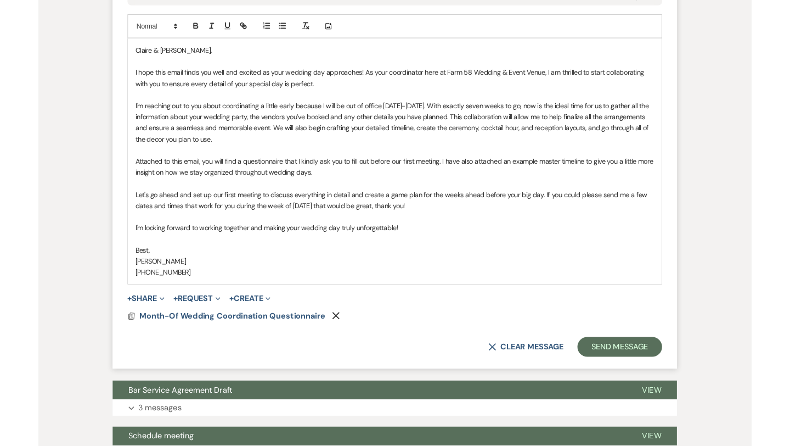
scroll to position [555, 0]
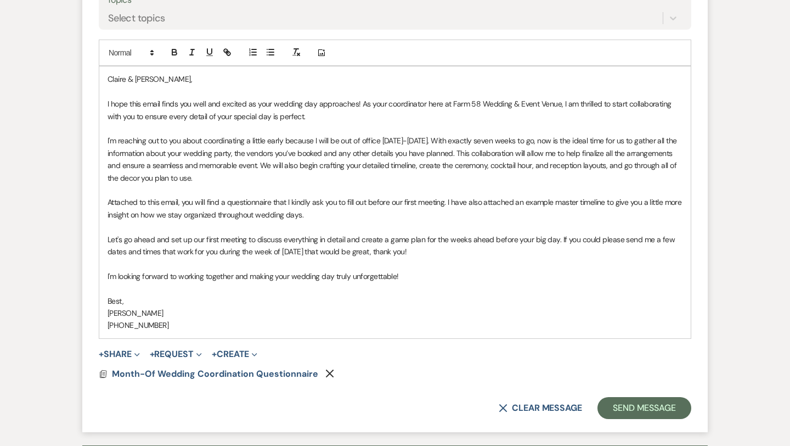
click at [317, 214] on p "Attached to this email, you will find a questionnaire that I kindly ask you to …" at bounding box center [395, 208] width 575 height 25
click at [134, 354] on span "Expand" at bounding box center [136, 354] width 8 height 12
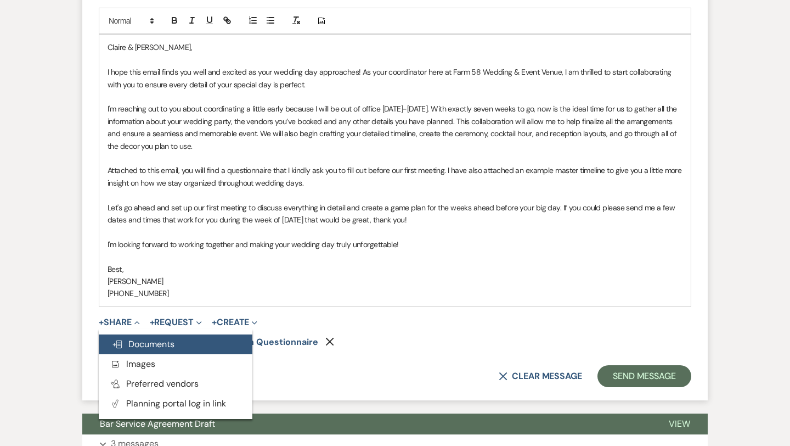
scroll to position [591, 0]
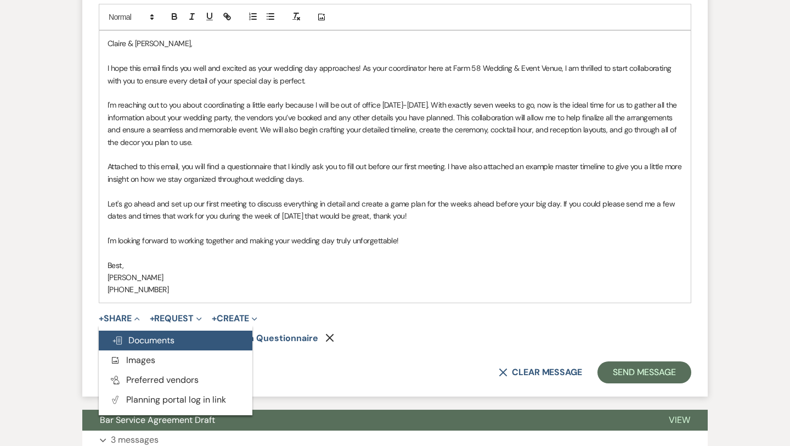
click at [162, 340] on span "Doc Upload Documents" at bounding box center [143, 340] width 63 height 12
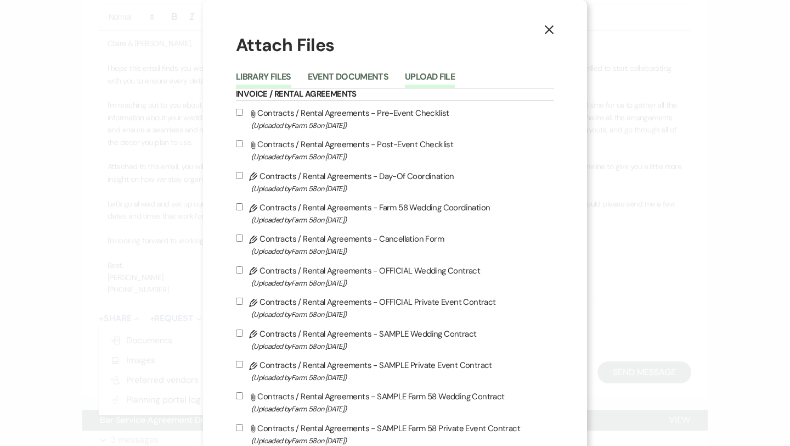
click at [423, 74] on button "Upload File" at bounding box center [430, 79] width 50 height 15
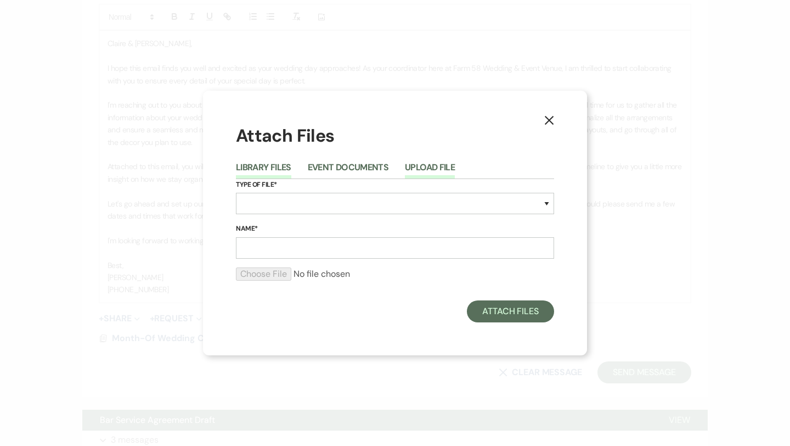
click at [277, 164] on button "Library Files" at bounding box center [263, 170] width 55 height 15
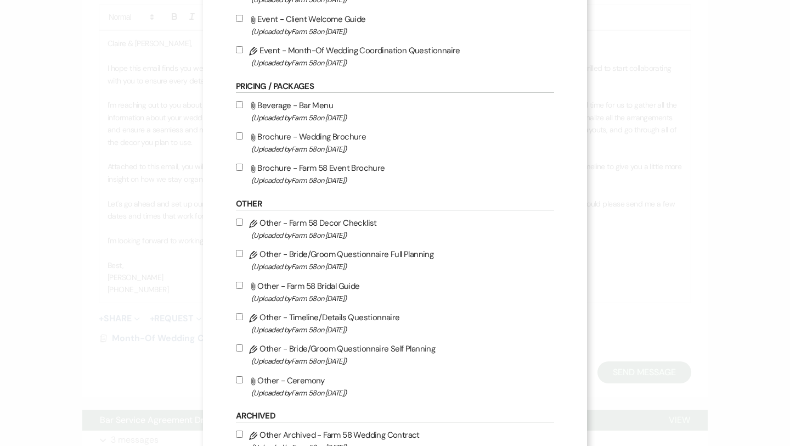
scroll to position [0, 0]
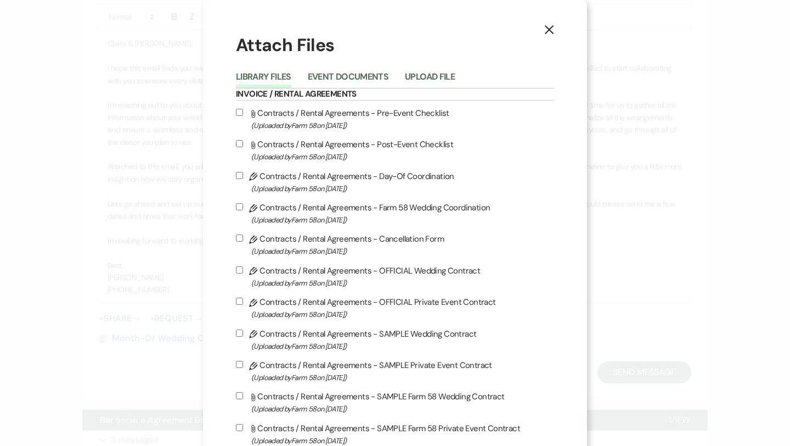
click at [433, 66] on div "Library Files Event Documents Upload File" at bounding box center [395, 76] width 318 height 23
click at [434, 70] on li "Upload File" at bounding box center [438, 79] width 66 height 18
click at [435, 77] on button "Upload File" at bounding box center [430, 79] width 50 height 15
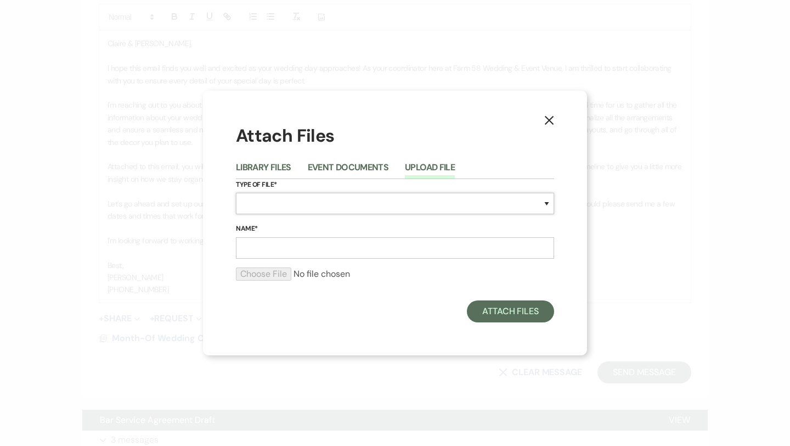
click at [307, 197] on select "Special Event Insurance Vendor Certificate of Insurance Contracts / Rental Agre…" at bounding box center [395, 203] width 318 height 21
select select "30"
click at [291, 246] on input "Name*" at bounding box center [395, 247] width 318 height 21
drag, startPoint x: 317, startPoint y: 254, endPoint x: 247, endPoint y: 251, distance: 69.7
click at [247, 251] on input "Event Timeline" at bounding box center [395, 247] width 318 height 21
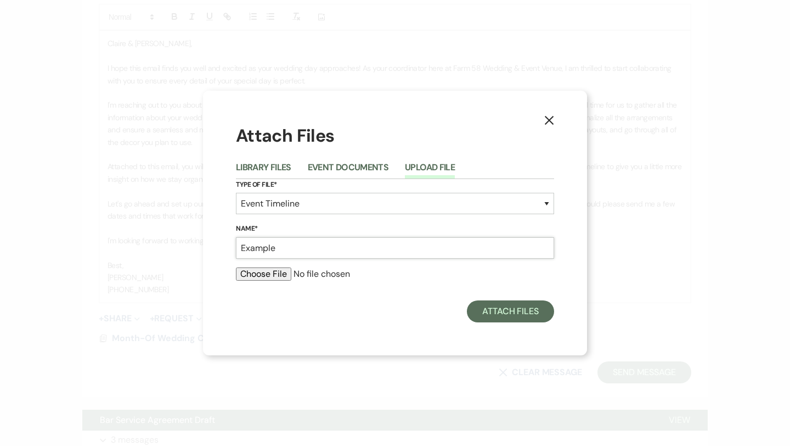
type input "Example Master Timeline"
click at [307, 253] on input "Example Master Timeline" at bounding box center [395, 247] width 318 height 21
click at [275, 272] on input "file" at bounding box center [395, 273] width 318 height 13
type input "C:\fakepath\Example Timeline.pdf"
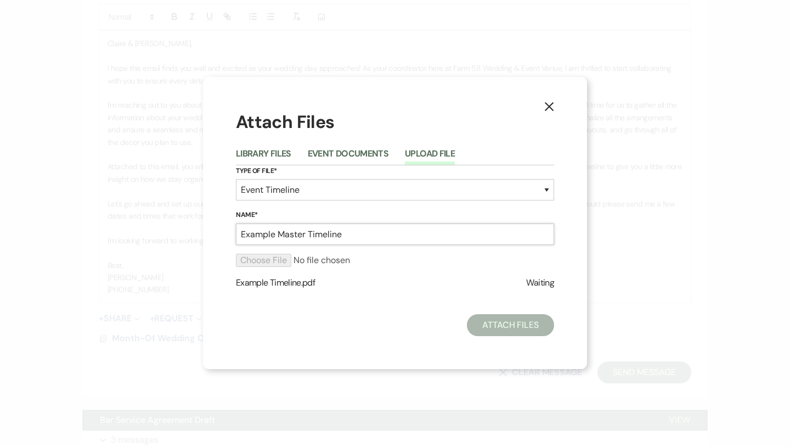
click at [308, 238] on input "Example Master Timeline" at bounding box center [395, 233] width 318 height 21
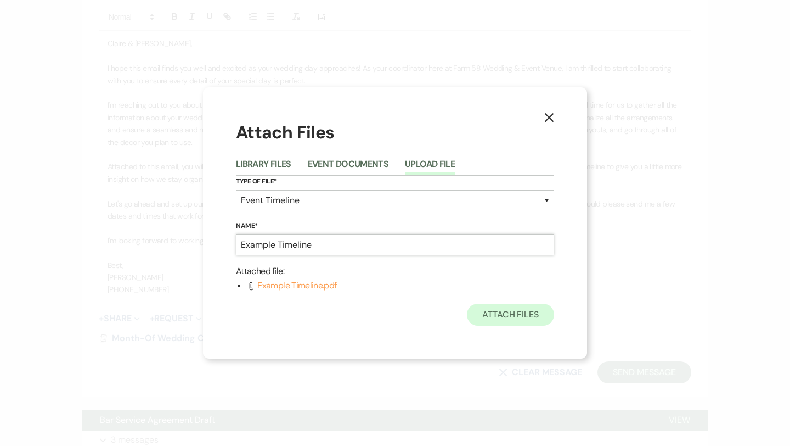
type input "Example Timeline"
click at [500, 312] on button "Attach Files" at bounding box center [510, 315] width 87 height 22
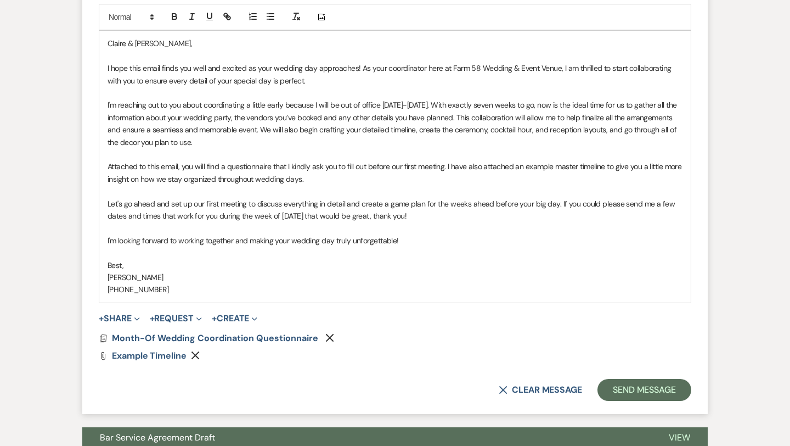
click at [578, 169] on span "Attached to this email, you will find a questionnaire that I kindly ask you to …" at bounding box center [396, 172] width 576 height 22
click at [351, 253] on p at bounding box center [395, 252] width 575 height 12
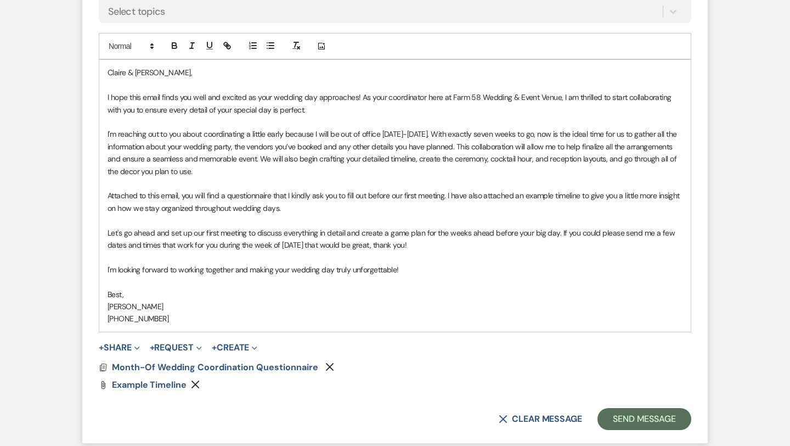
scroll to position [557, 0]
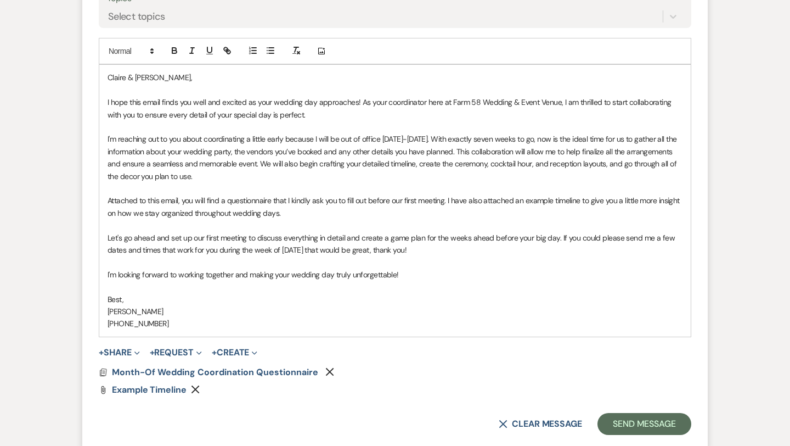
click at [396, 177] on p "I'm reaching out to you about coordinating a little early because I will be out…" at bounding box center [395, 157] width 575 height 49
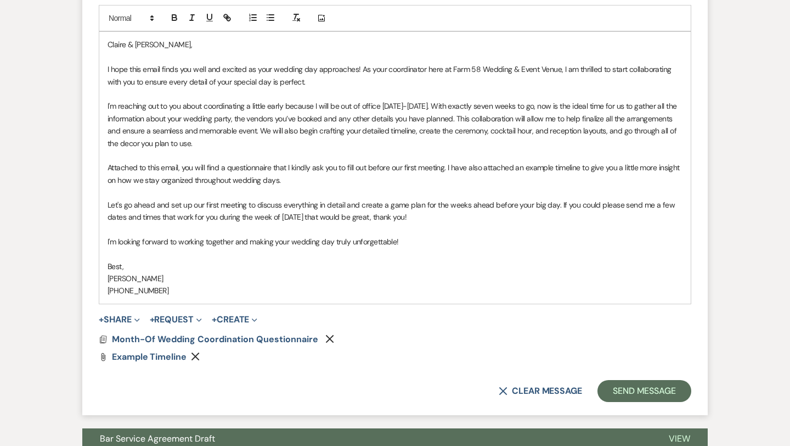
scroll to position [590, 0]
click at [396, 179] on p "Attached to this email, you will find a questionnaire that I kindly ask you to …" at bounding box center [395, 173] width 575 height 25
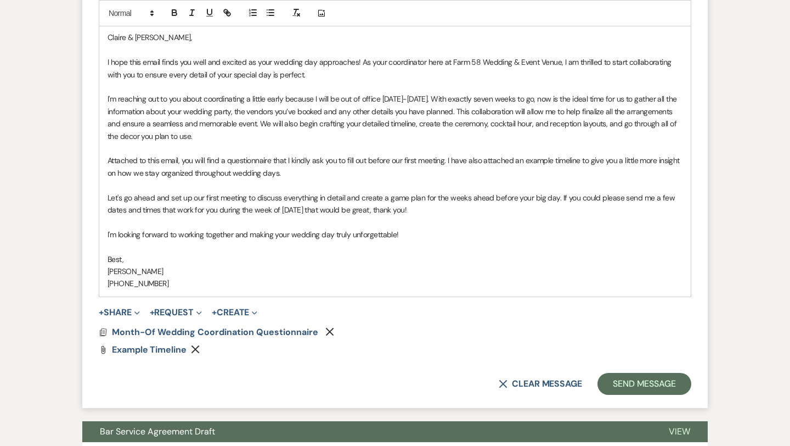
scroll to position [599, 0]
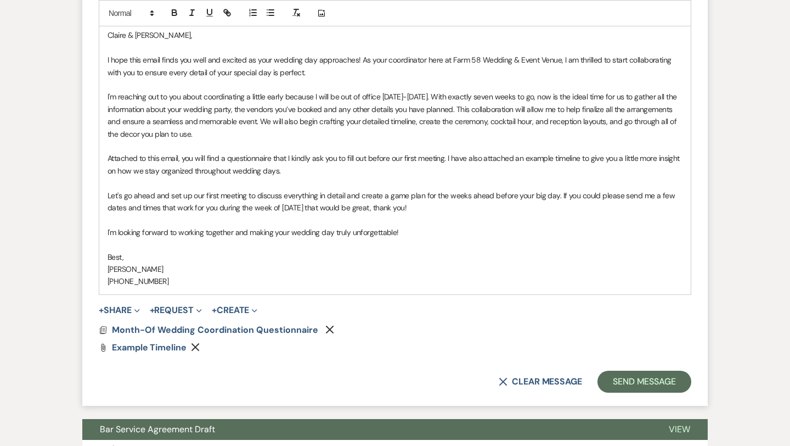
click at [456, 208] on p "Let's go ahead and set up our first meeting to discuss everything in detail and…" at bounding box center [395, 201] width 575 height 25
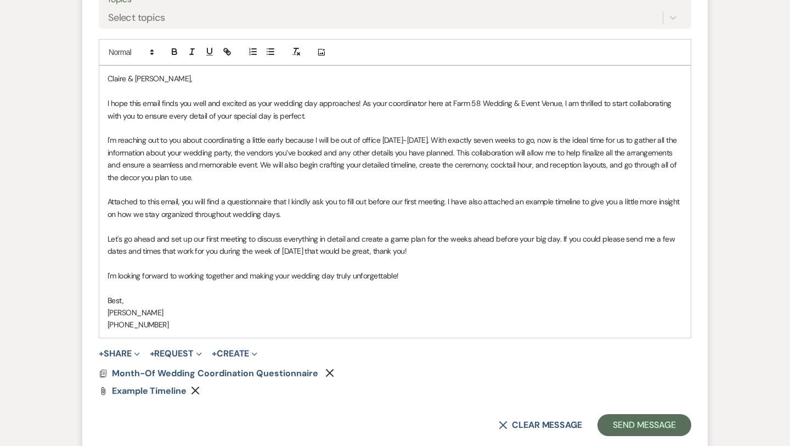
scroll to position [603, 0]
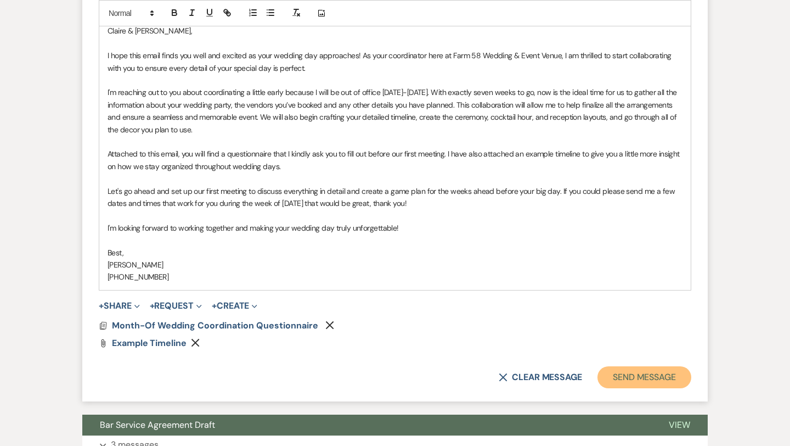
click at [634, 375] on button "Send Message" at bounding box center [645, 377] width 94 height 22
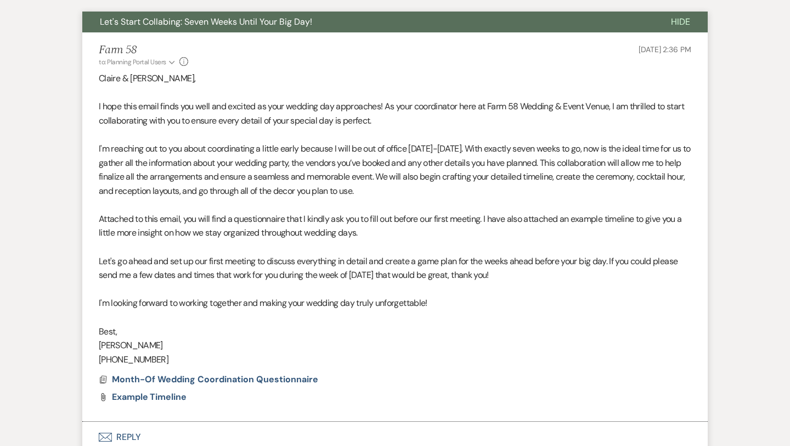
scroll to position [315, 0]
